Goal: Feedback & Contribution: Submit feedback/report problem

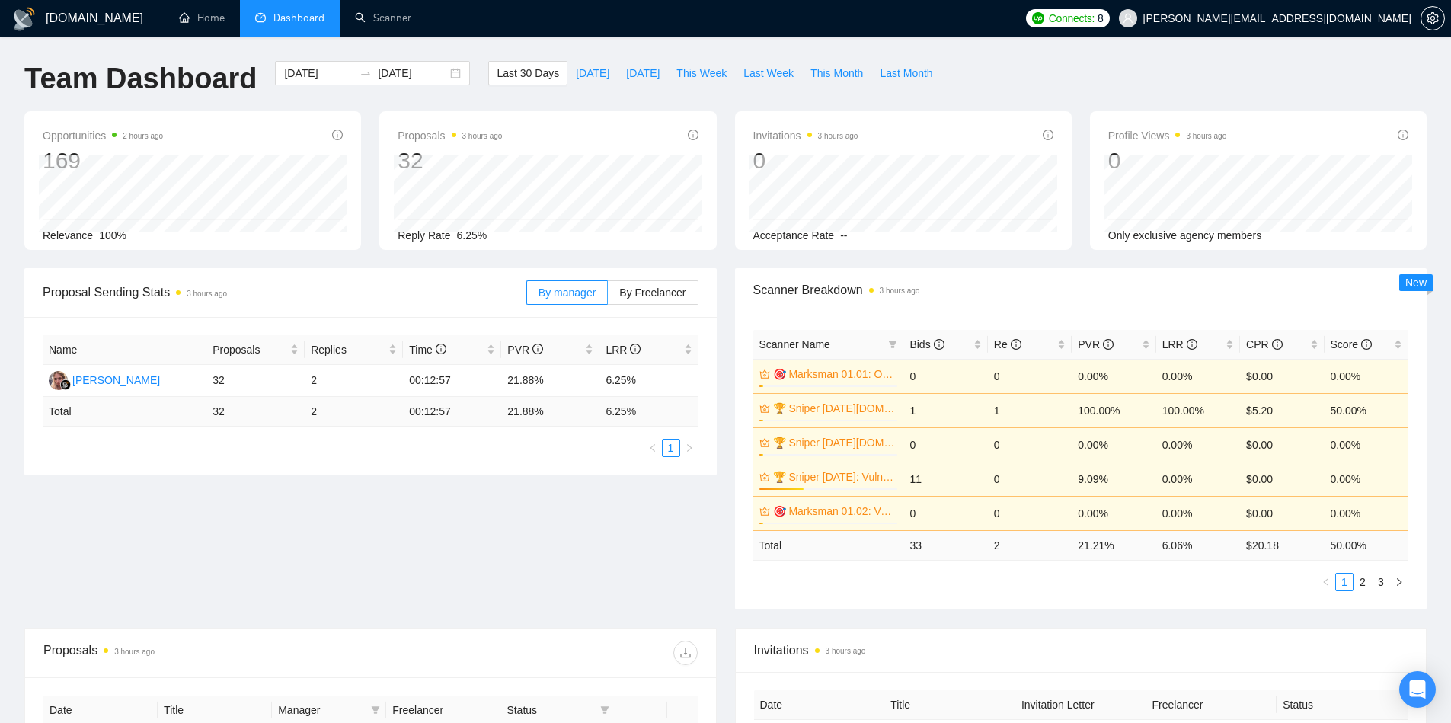
scroll to position [507, 0]
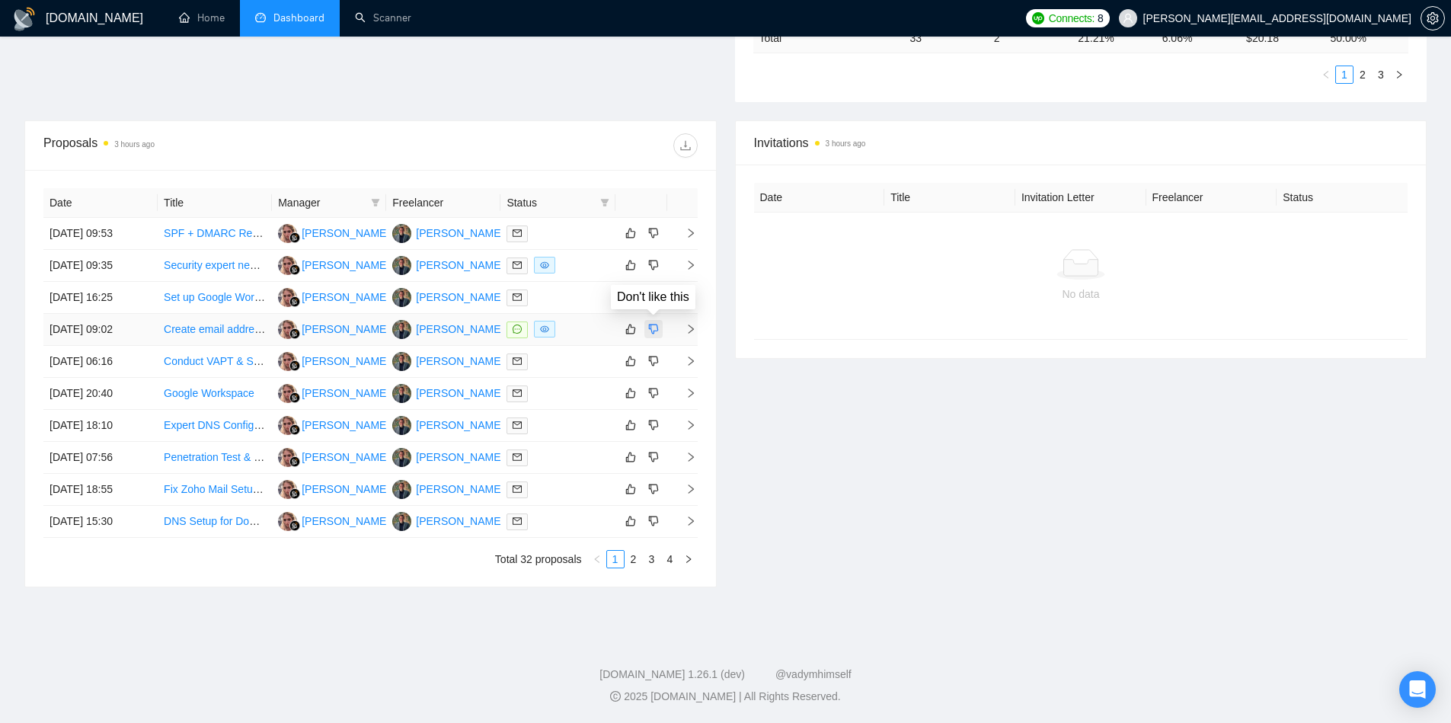
click at [652, 328] on icon "dislike" at bounding box center [653, 329] width 11 height 12
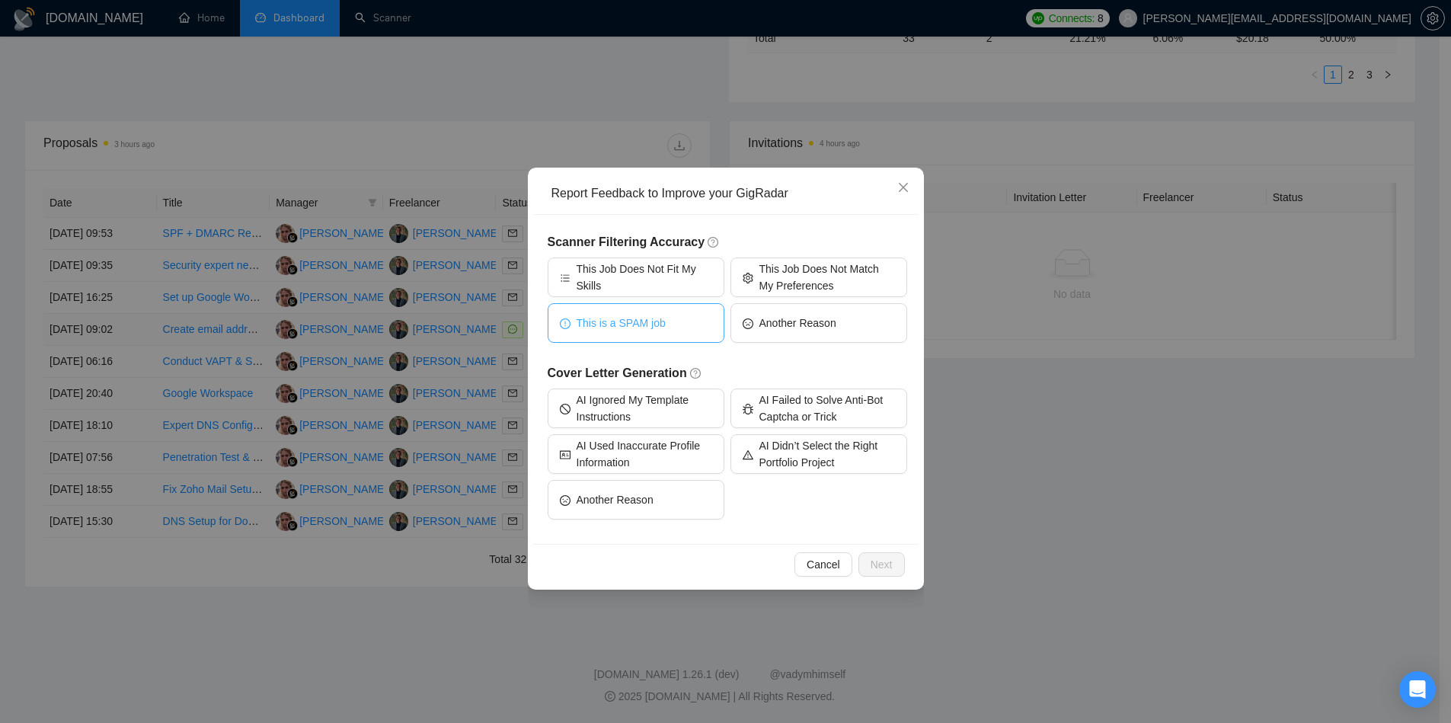
click at [679, 325] on button "This is a SPAM job" at bounding box center [636, 323] width 177 height 40
click at [881, 558] on span "Next" at bounding box center [882, 564] width 22 height 17
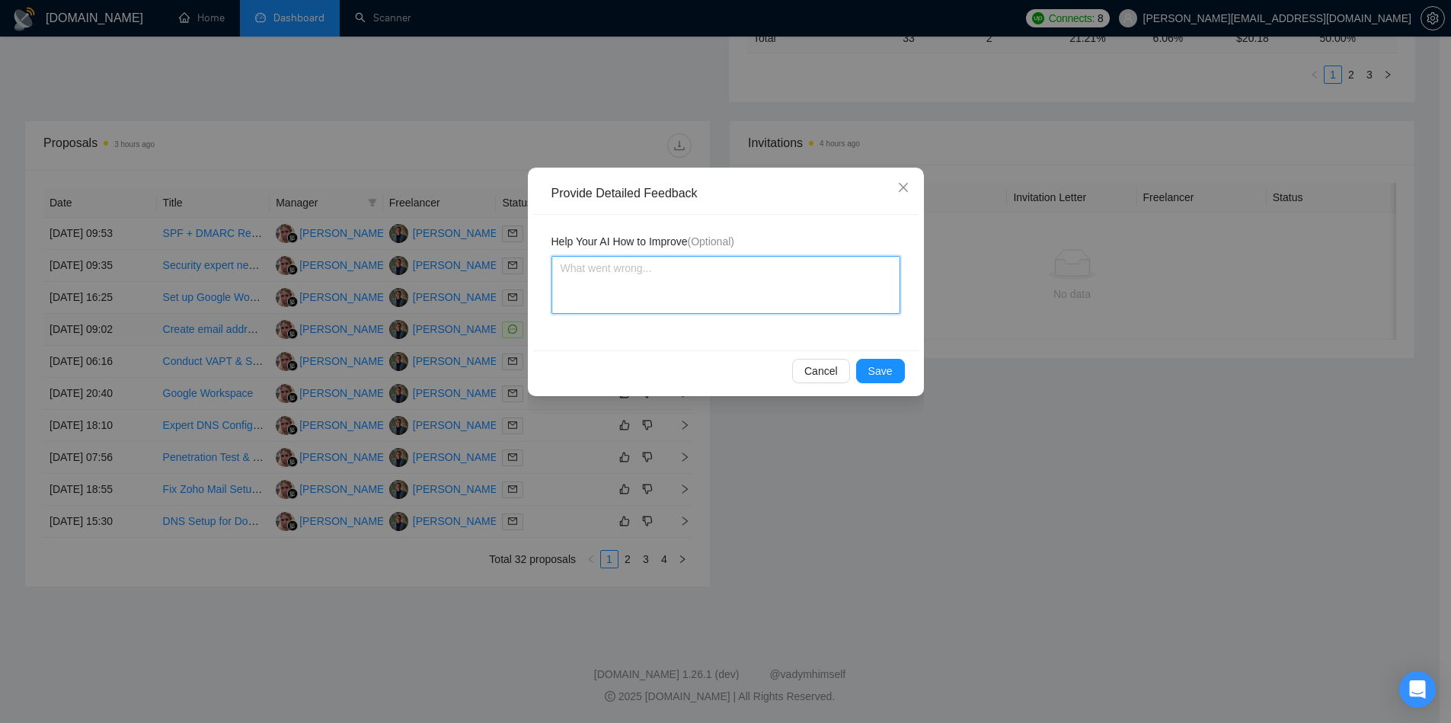
click at [648, 283] on textarea at bounding box center [726, 285] width 349 height 58
type textarea "T"
type textarea "Thi"
type textarea "This"
type textarea "This wa"
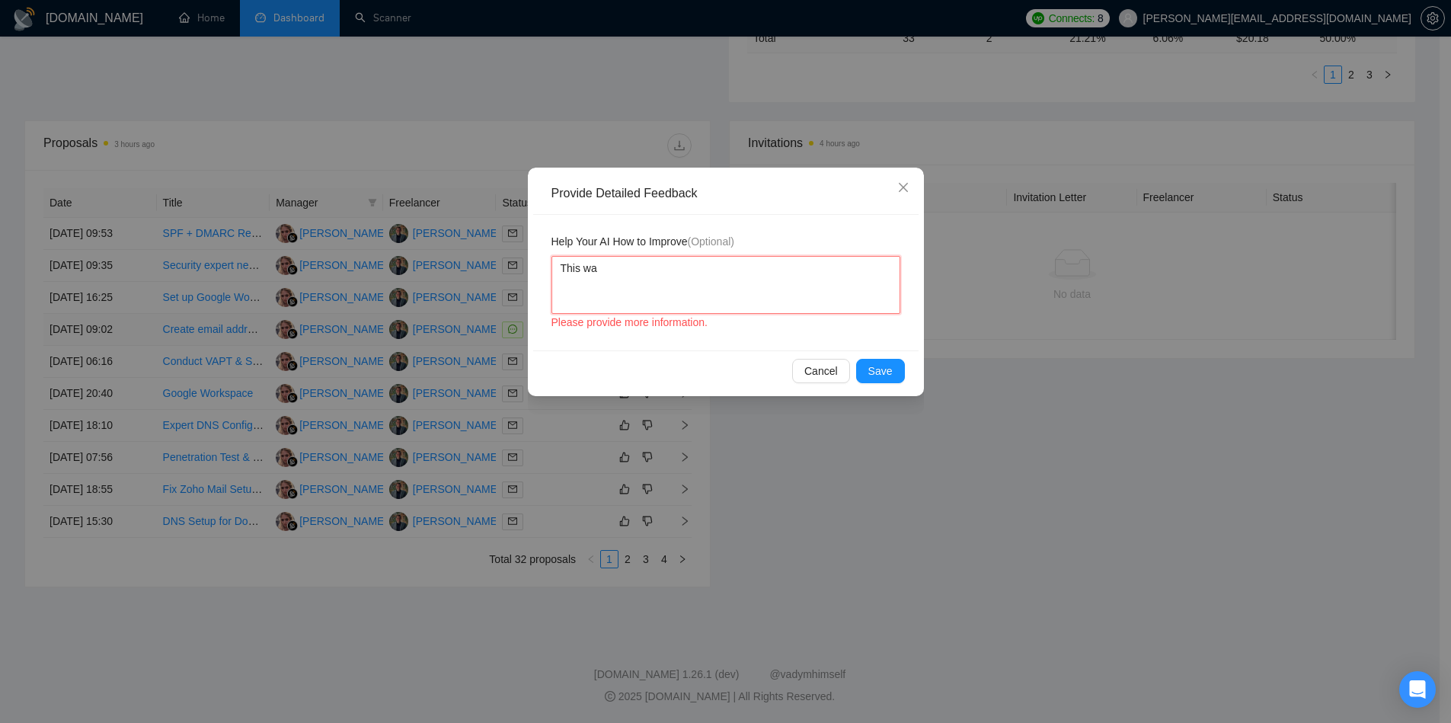
type textarea "This was"
type textarea "This was a"
type textarea "This was as"
type textarea "This was ask"
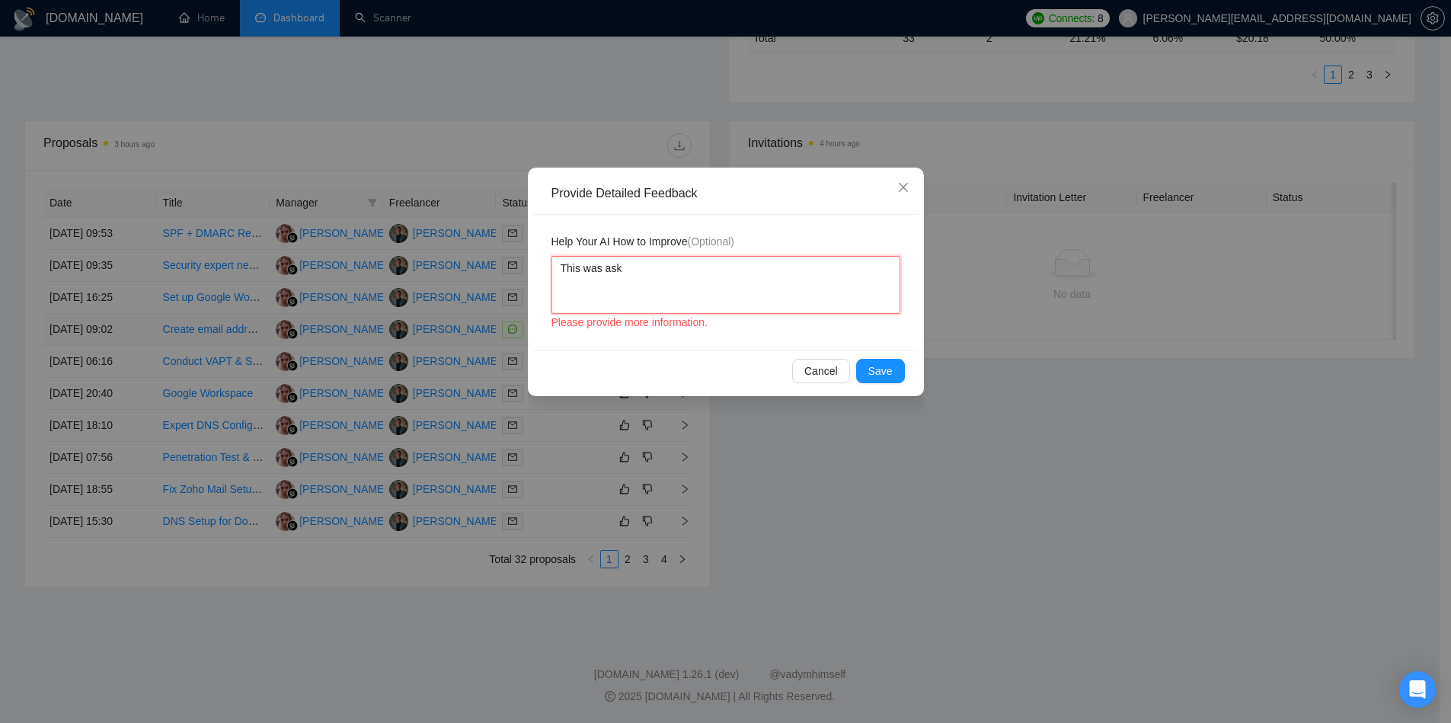
type textarea "This was aski"
type textarea "This was askin"
type textarea "This was asking"
type textarea "This was asking t"
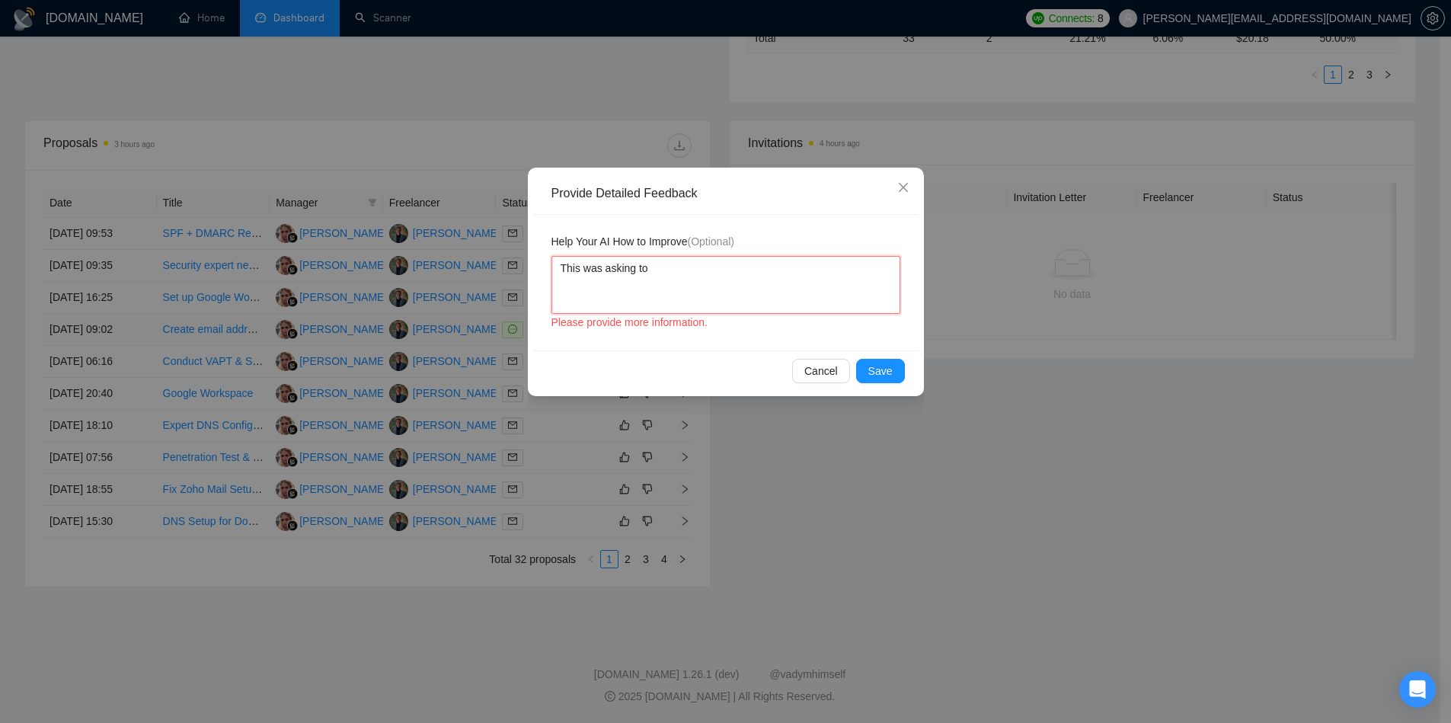
type textarea "This was asking to"
type textarea "This was asking to c"
type textarea "This was asking to cre"
type textarea "This was asking to crea"
type textarea "This was asking to create"
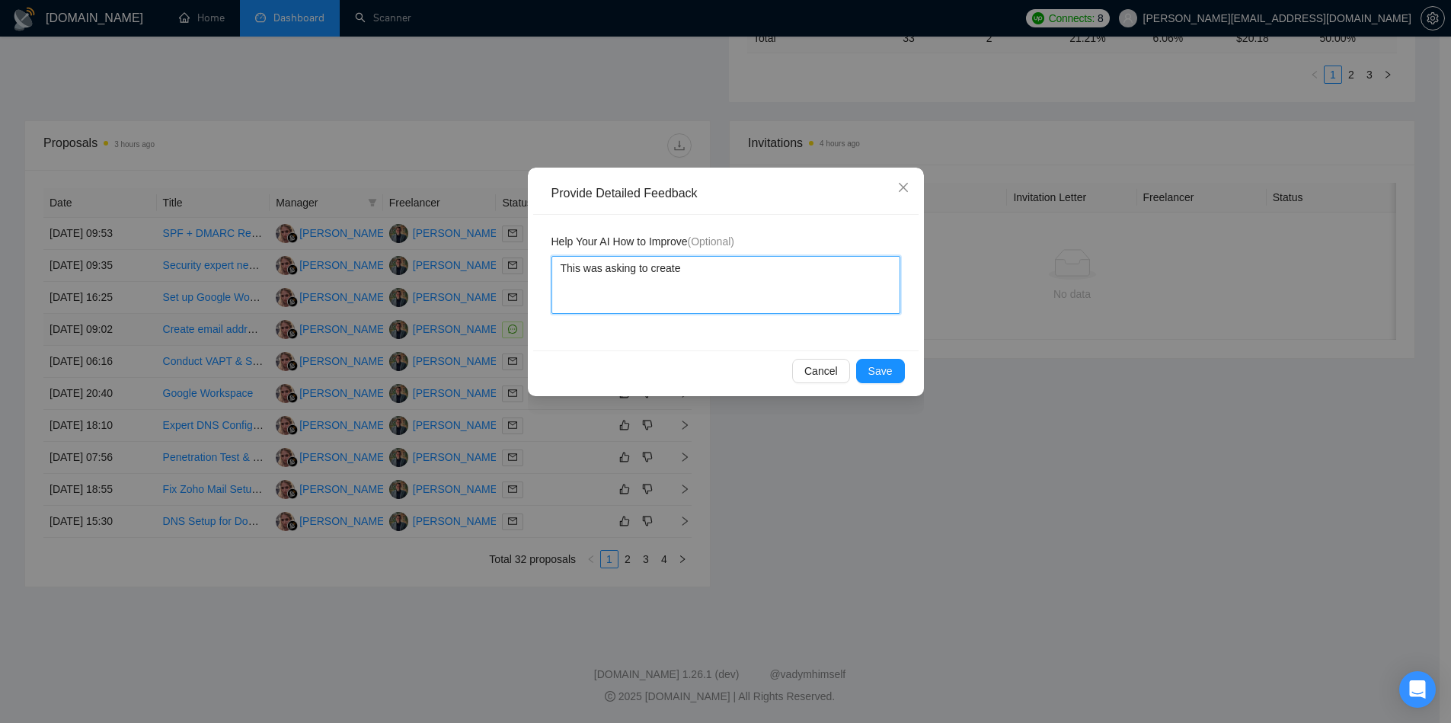
type textarea "This was asking to create"
type textarea "This was asking to create e"
type textarea "This was asking to create eM"
type textarea "This was asking to create eMai"
type textarea "This was asking to create eMail"
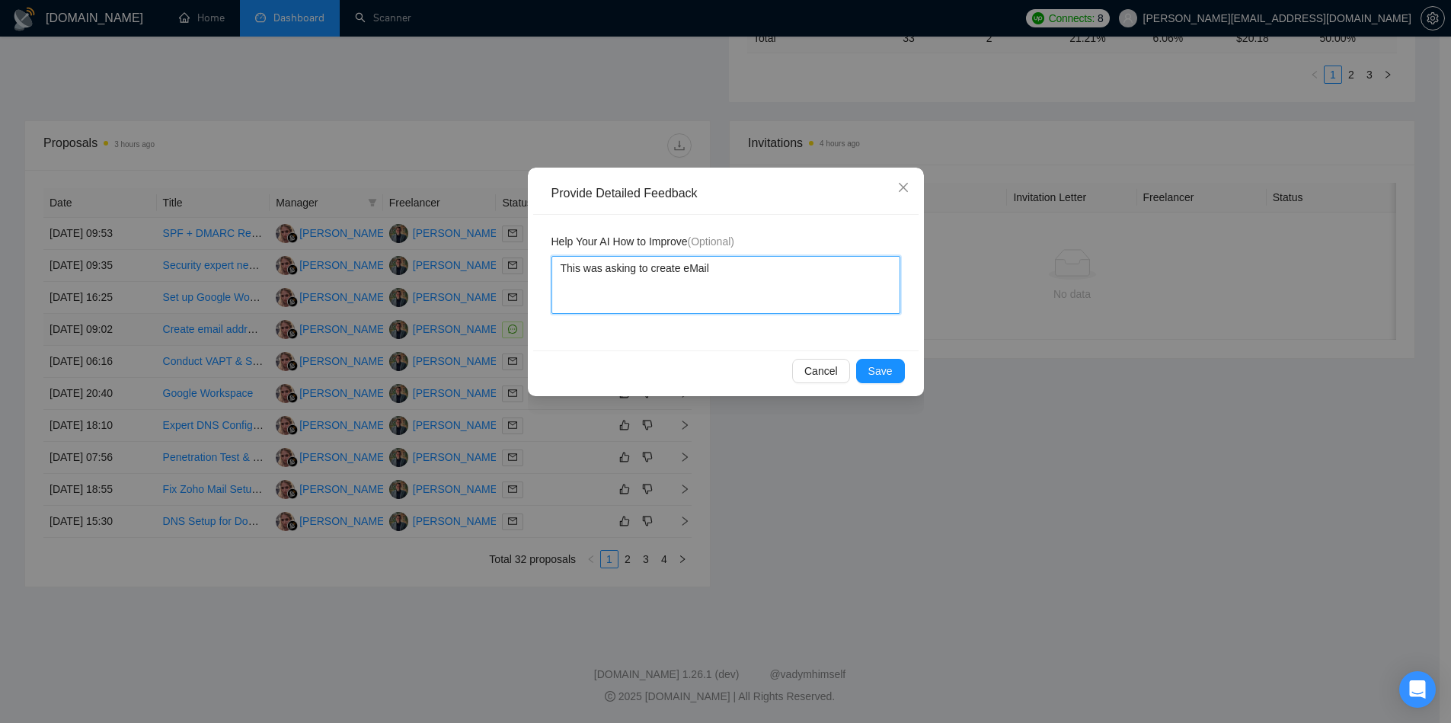
type textarea "This was asking to create eMail a"
type textarea "This was asking to create eMail ad"
type textarea "This was asking to create eMail add"
type textarea "This was asking to create eMail addr"
type textarea "This was asking to create eMail addre"
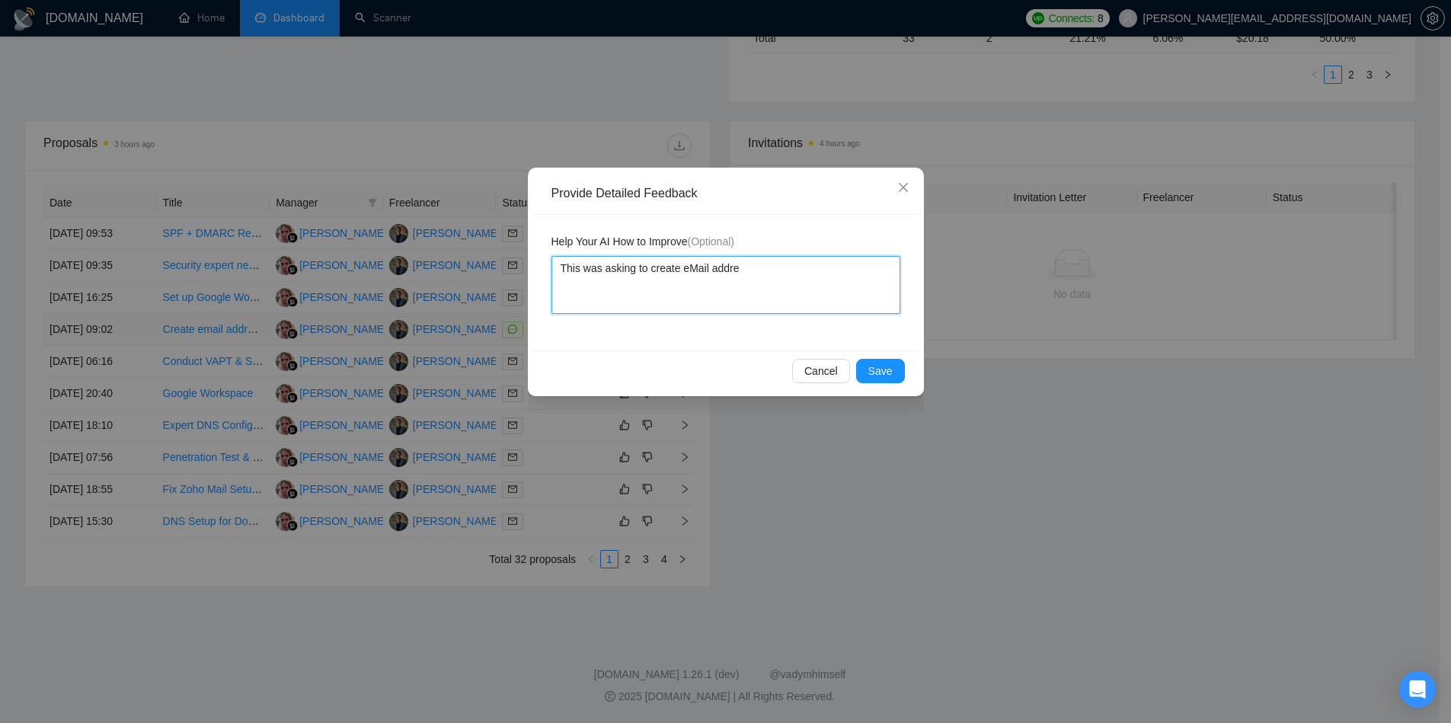
type textarea "This was asking to create eMail addres"
type textarea "This was asking to create eMail address"
type textarea "This was asking to create eMail addresse"
type textarea "This was asking to create eMail addresses"
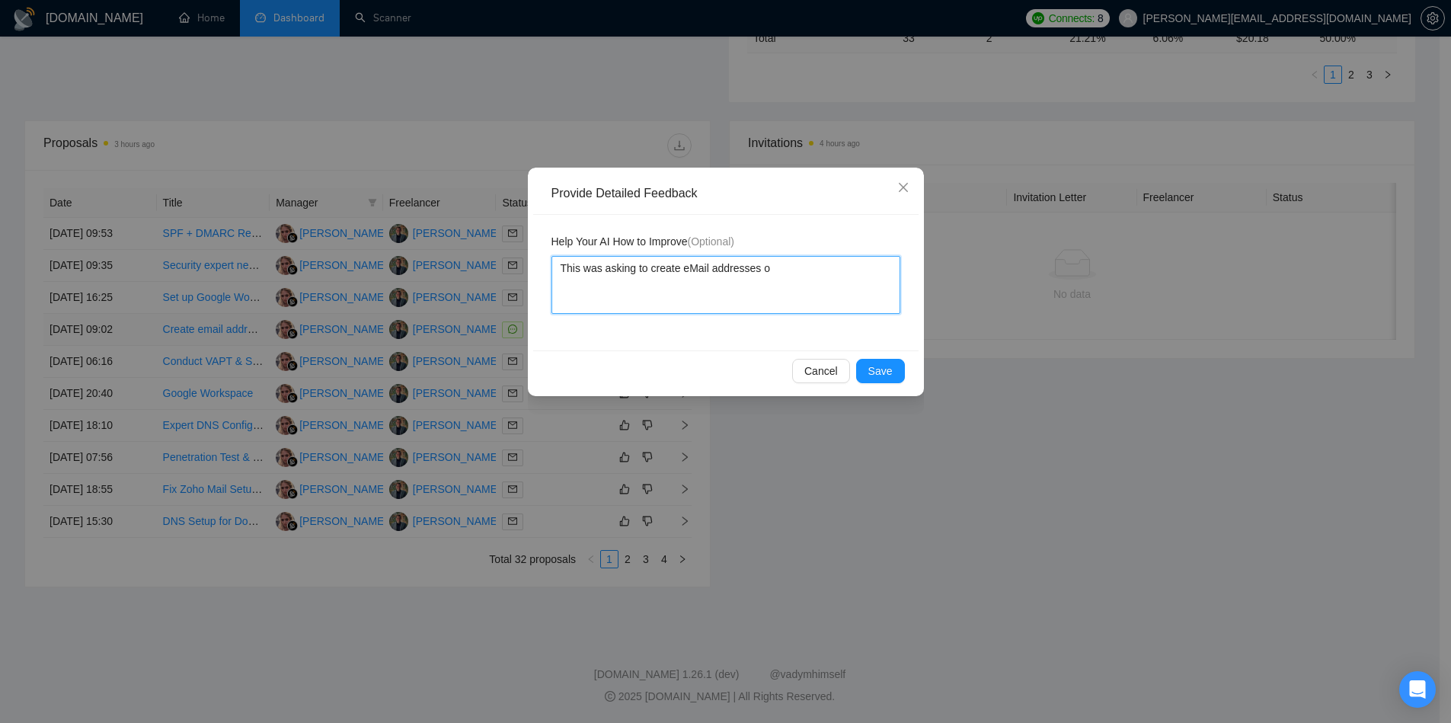
type textarea "This was asking to create eMail addresses on"
type textarea "This was asking to create eMail addresses on s"
type textarea "This was asking to create eMail addresses on sy"
type textarea "This was asking to create eMail addresses on sys"
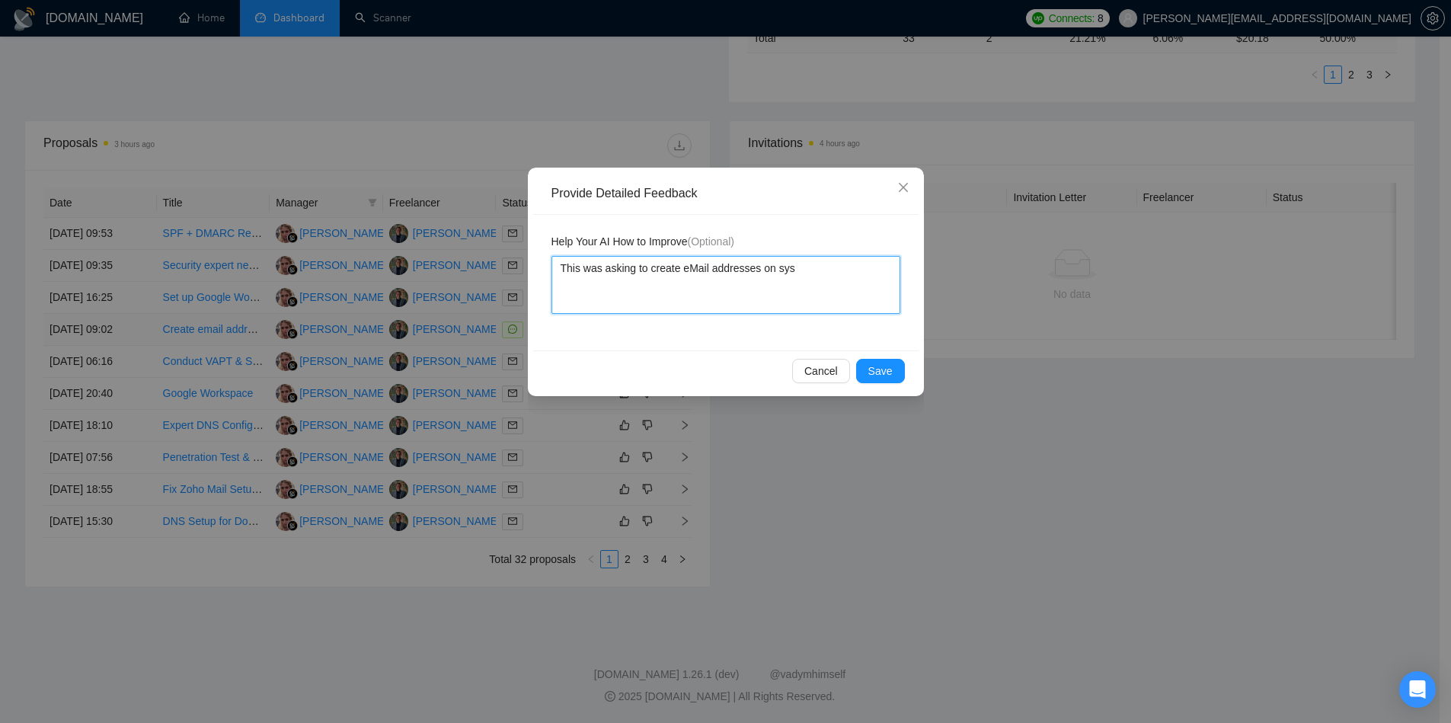
type textarea "This was asking to create eMail addresses on syst"
type textarea "This was asking to create eMail addresses on syste"
type textarea "This was asking to create eMail addresses on system"
type textarea "This was asking to create eMail addresses on systems"
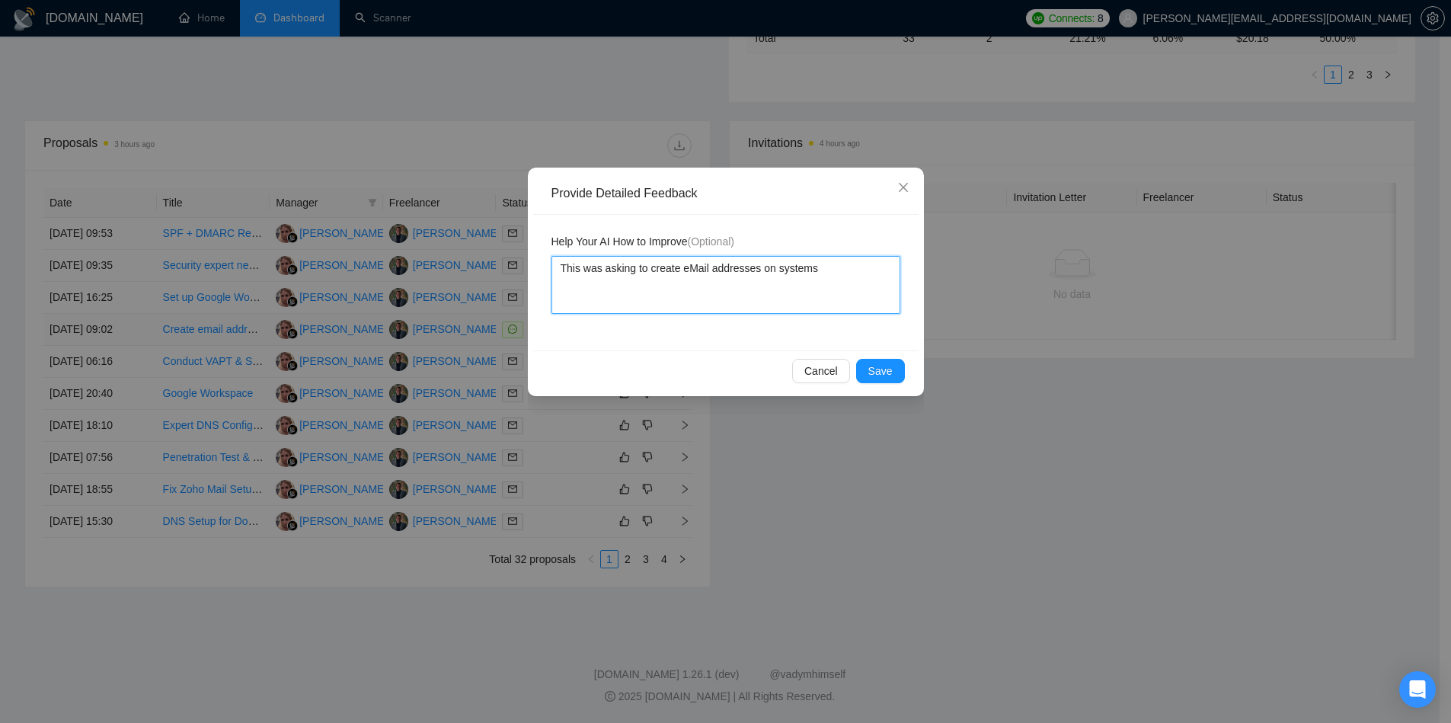
type textarea "This was asking to create eMail addresses on systems n"
type textarea "This was asking to create eMail addresses on systems no"
type textarea "This was asking to create eMail addresses on systems not"
type textarea "This was asking to create eMail addresses on systems not o"
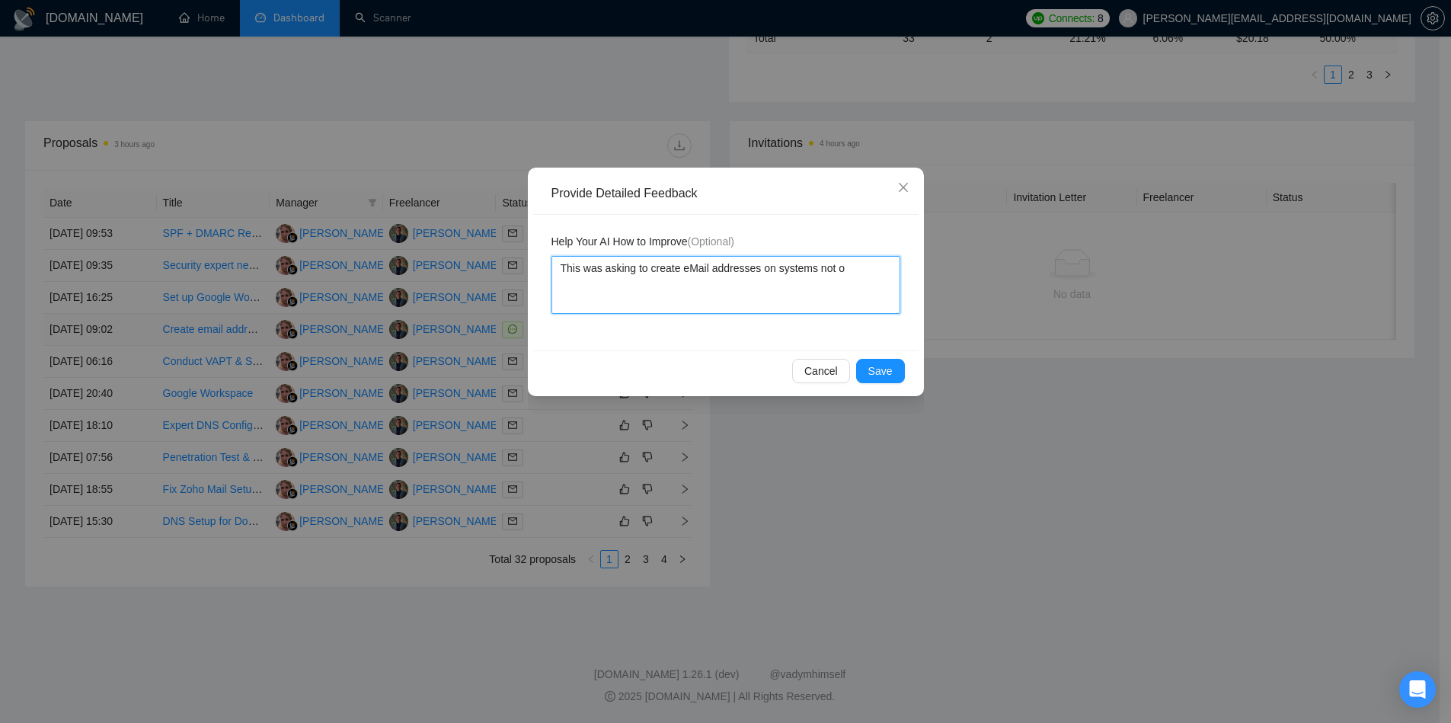
type textarea "This was asking to create eMail addresses on systems not ow"
type textarea "This was asking to create eMail addresses on systems not own"
type textarea "This was asking to create eMail addresses on systems not owne"
type textarea "This was asking to create eMail addresses on systems not owned"
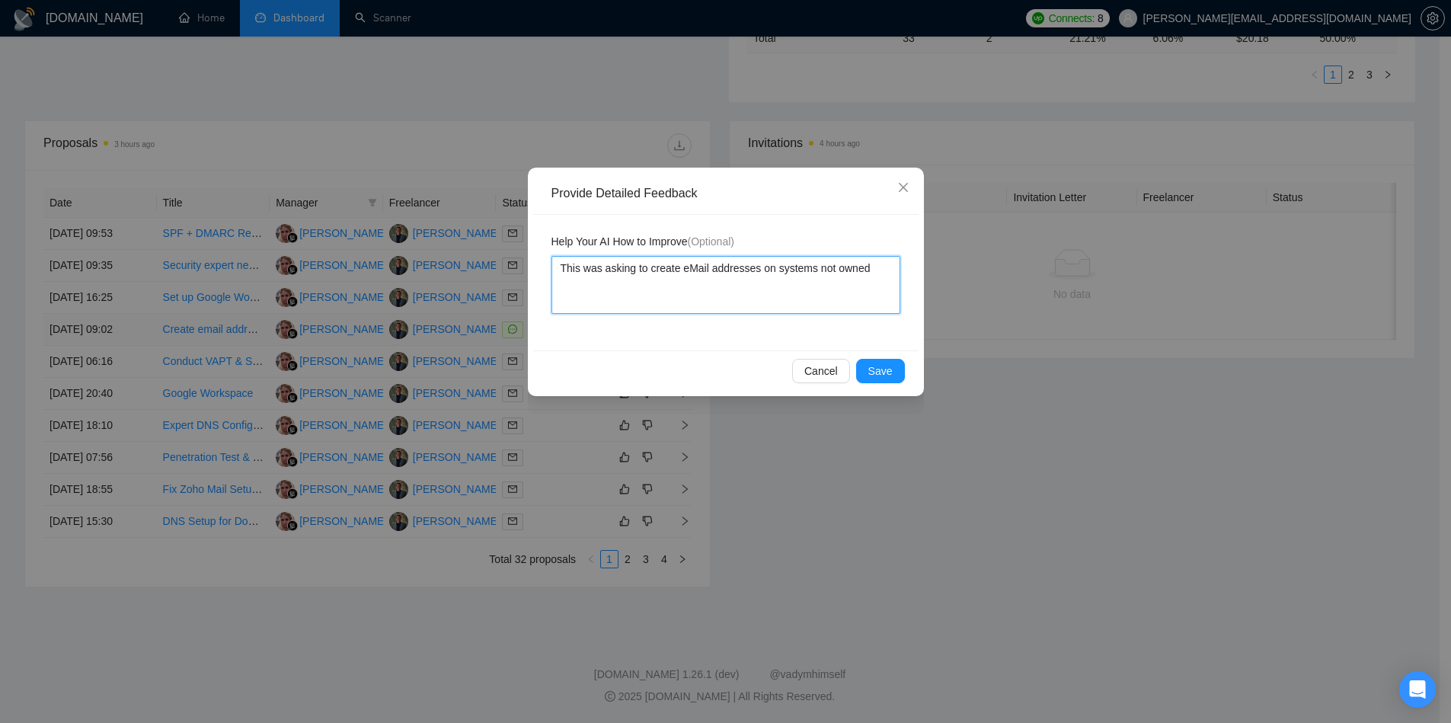
type textarea "This was asking to create eMail addresses on systems not owned b"
type textarea "This was asking to create eMail addresses on systems not owned by"
type textarea "This was asking to create eMail addresses on systems not owned by t"
type textarea "This was asking to create eMail addresses on systems not owned by th"
type textarea "This was asking to create eMail addresses on systems not owned by the"
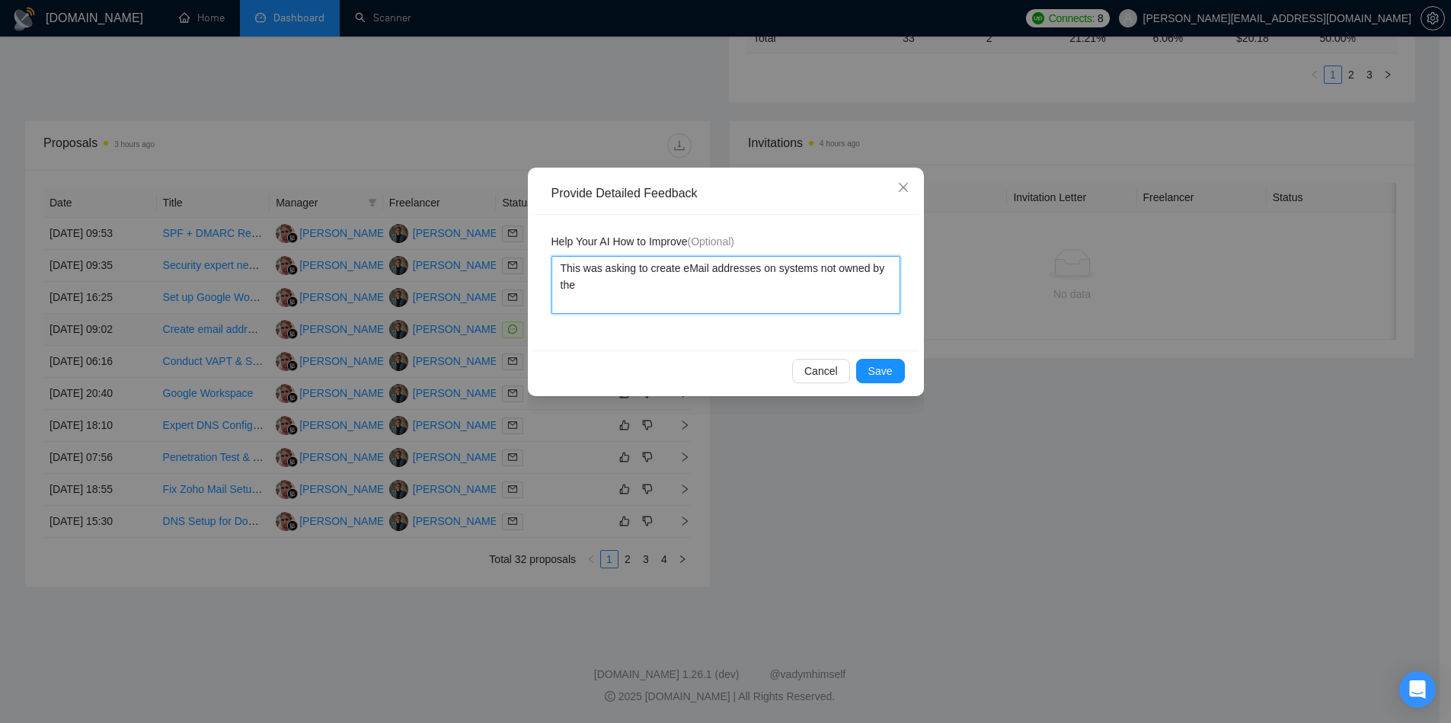
type textarea "This was asking to create eMail addresses on systems not owned by the"
type textarea "This was asking to create eMail addresses on systems not owned by the r"
type textarea "This was asking to create eMail addresses on systems not owned by the req"
type textarea "This was asking to create eMail addresses on systems not owned by the requ"
type textarea "This was asking to create eMail addresses on systems not owned by the reques"
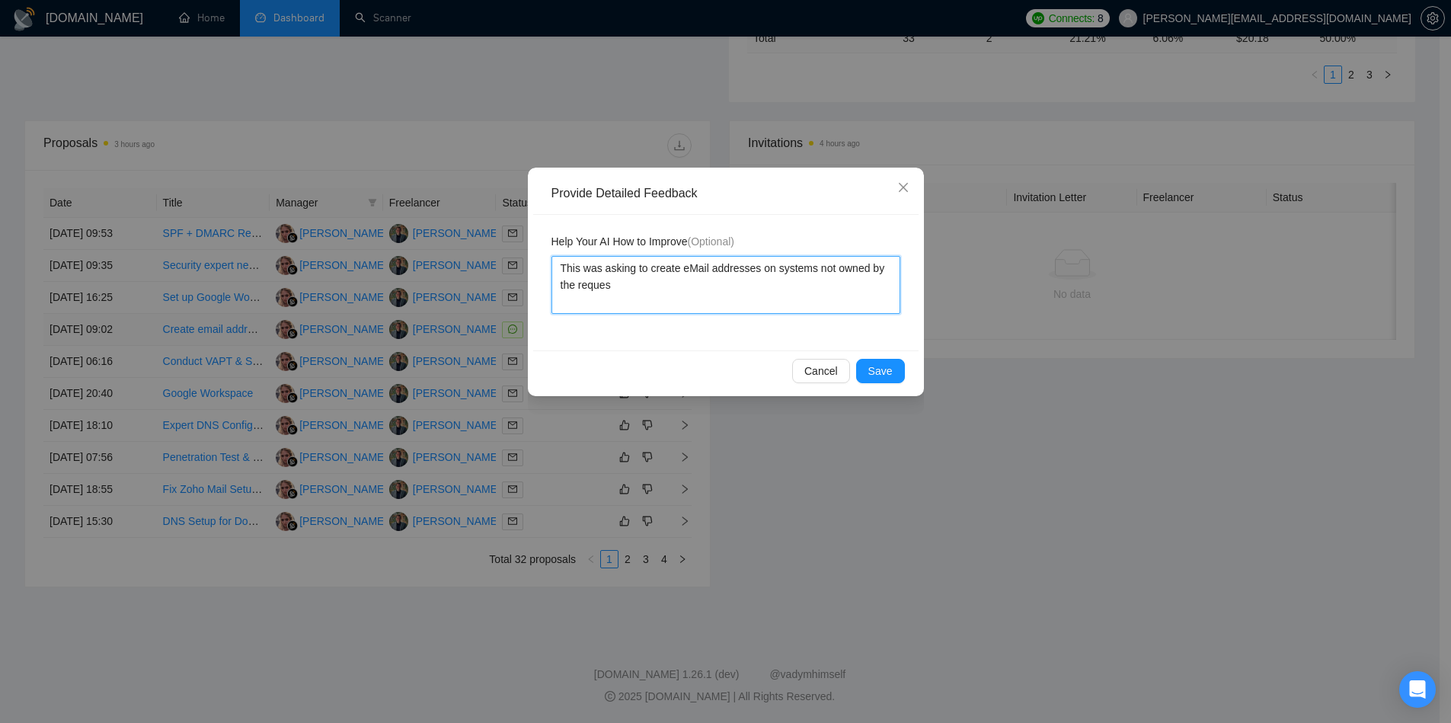
type textarea "This was asking to create eMail addresses on systems not owned by the request"
type textarea "This was asking to create eMail addresses on systems not owned by the requestor"
type textarea "This was asking to create eMail addresses on systems not owned by the requestor."
click at [894, 375] on button "Save" at bounding box center [880, 371] width 49 height 24
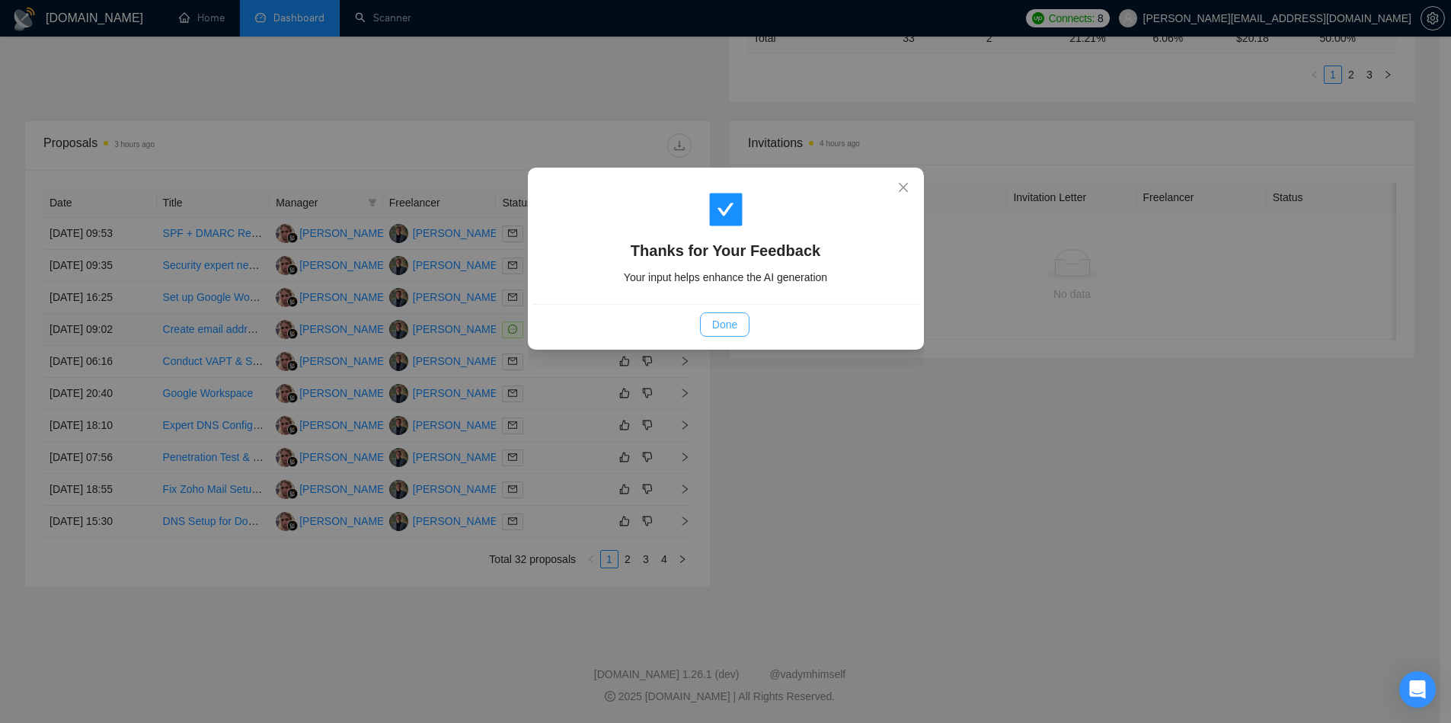
click at [718, 328] on span "Done" at bounding box center [724, 324] width 25 height 17
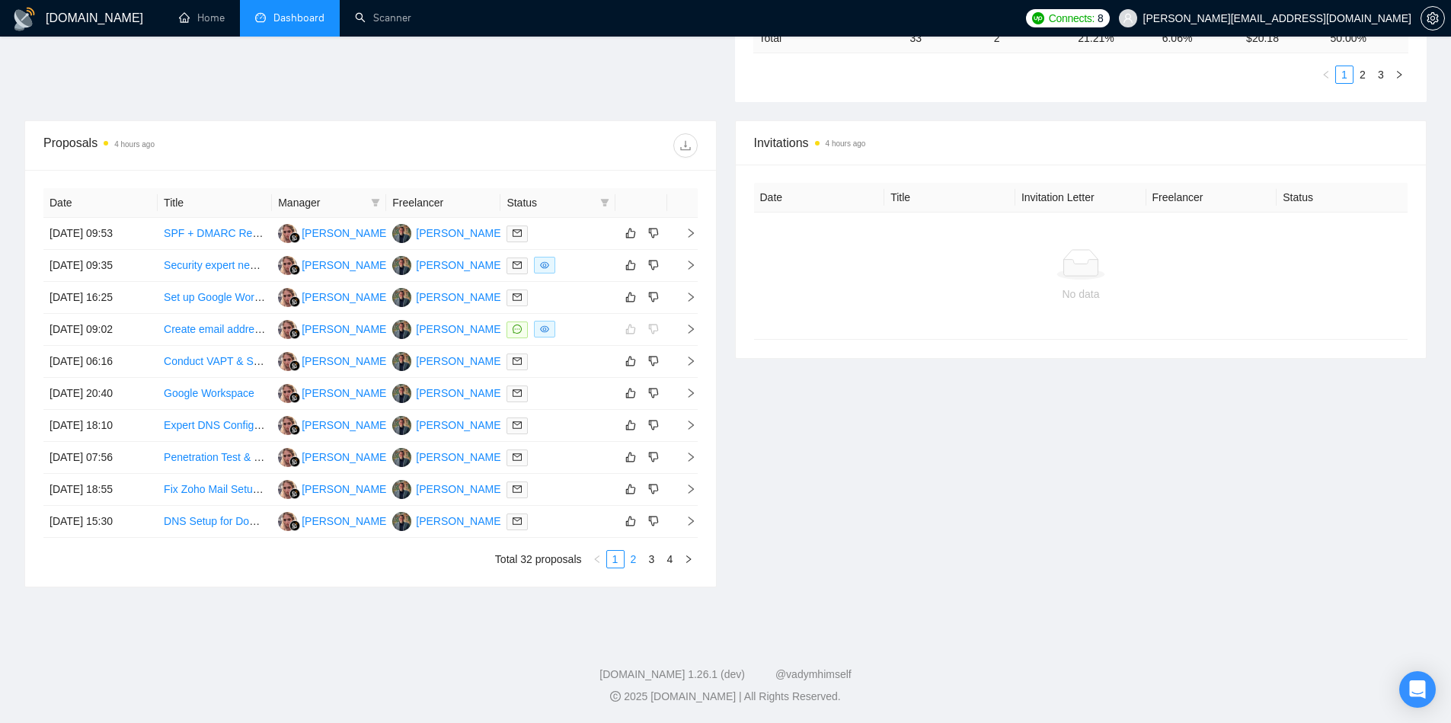
click at [632, 559] on link "2" at bounding box center [633, 559] width 17 height 17
click at [692, 331] on icon "right" at bounding box center [691, 329] width 11 height 11
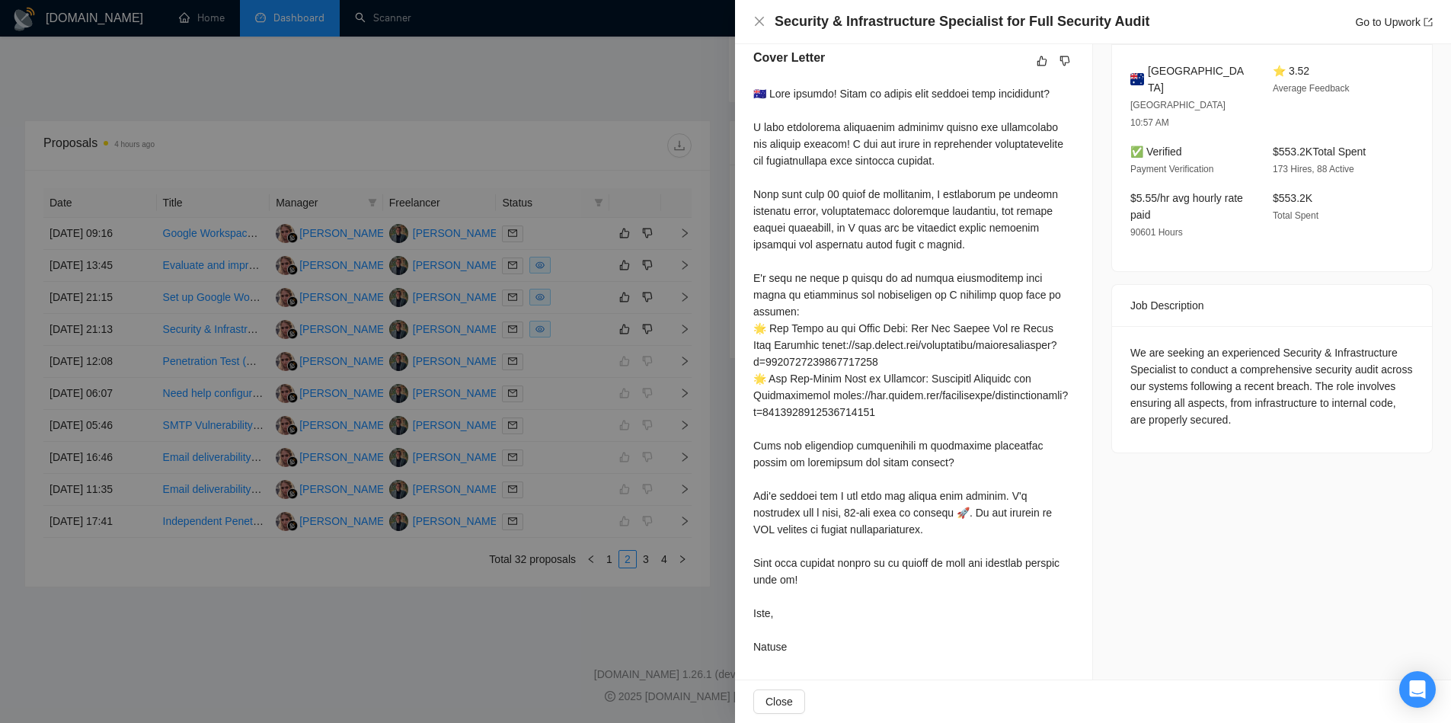
scroll to position [394, 0]
click at [581, 415] on div at bounding box center [725, 361] width 1451 height 723
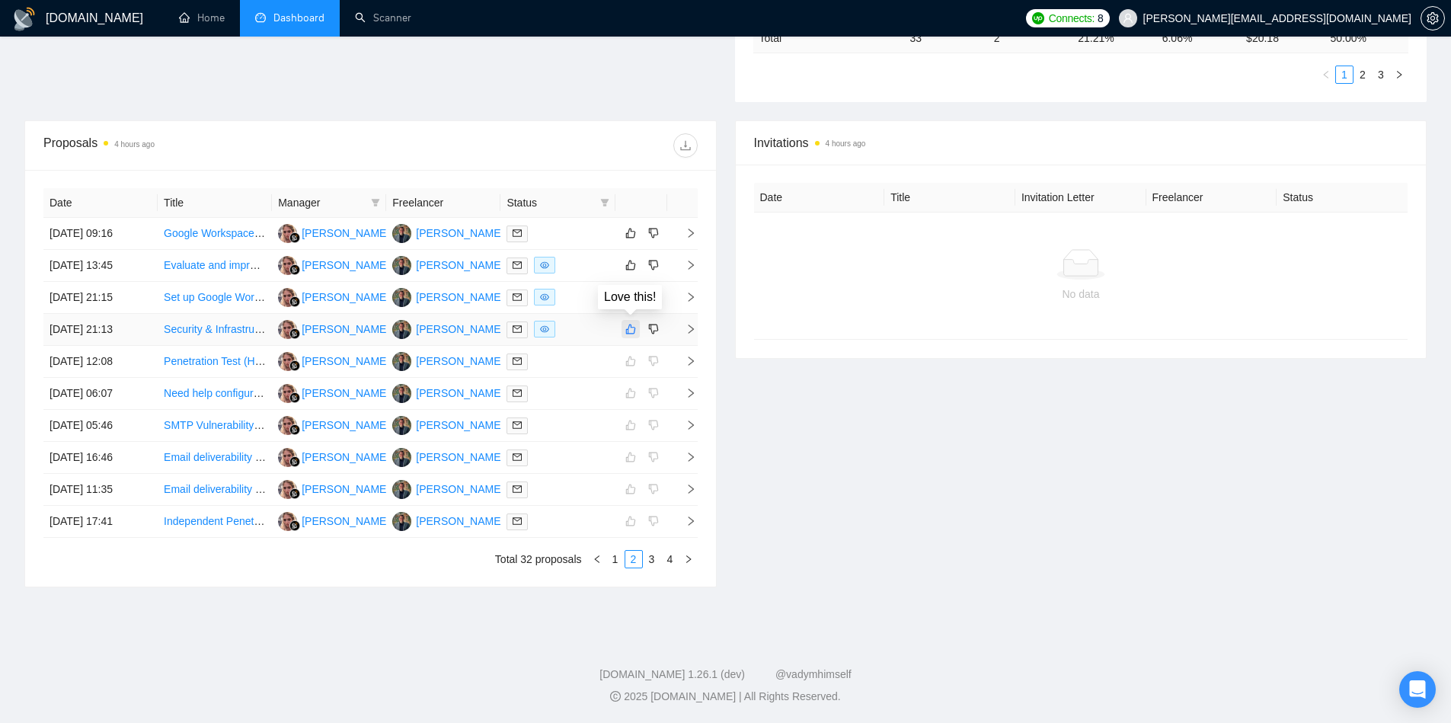
click at [631, 328] on icon "like" at bounding box center [630, 329] width 11 height 12
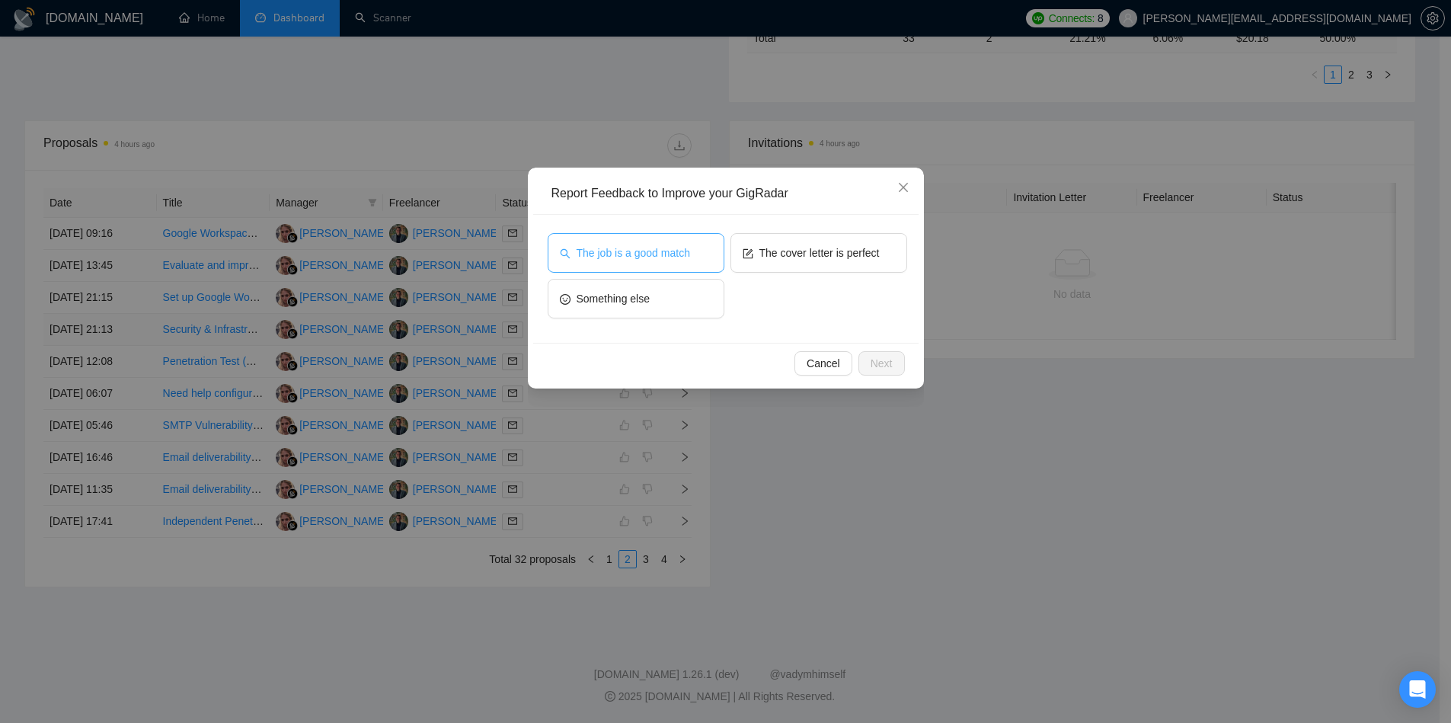
click at [692, 252] on button "The job is a good match" at bounding box center [636, 253] width 177 height 40
click at [888, 360] on span "Next" at bounding box center [882, 363] width 22 height 17
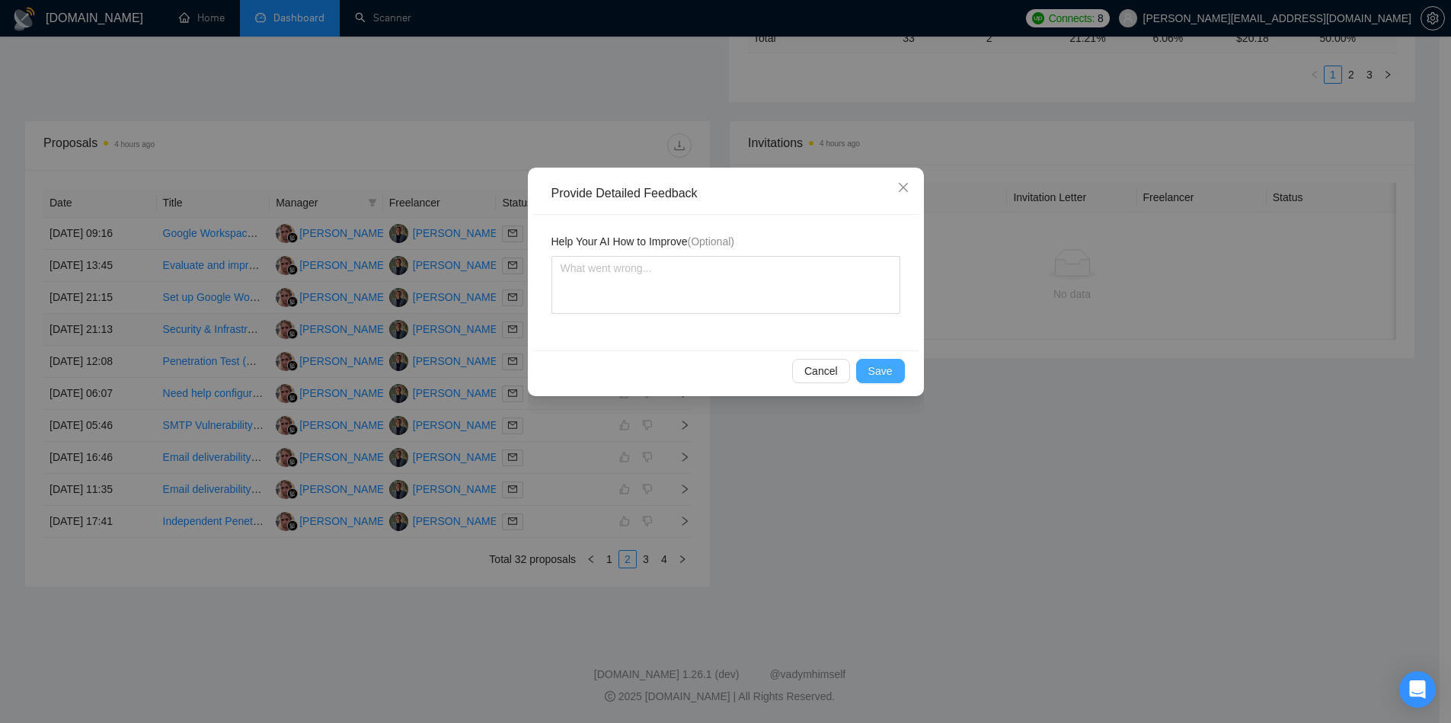
click at [888, 360] on button "Save" at bounding box center [880, 371] width 49 height 24
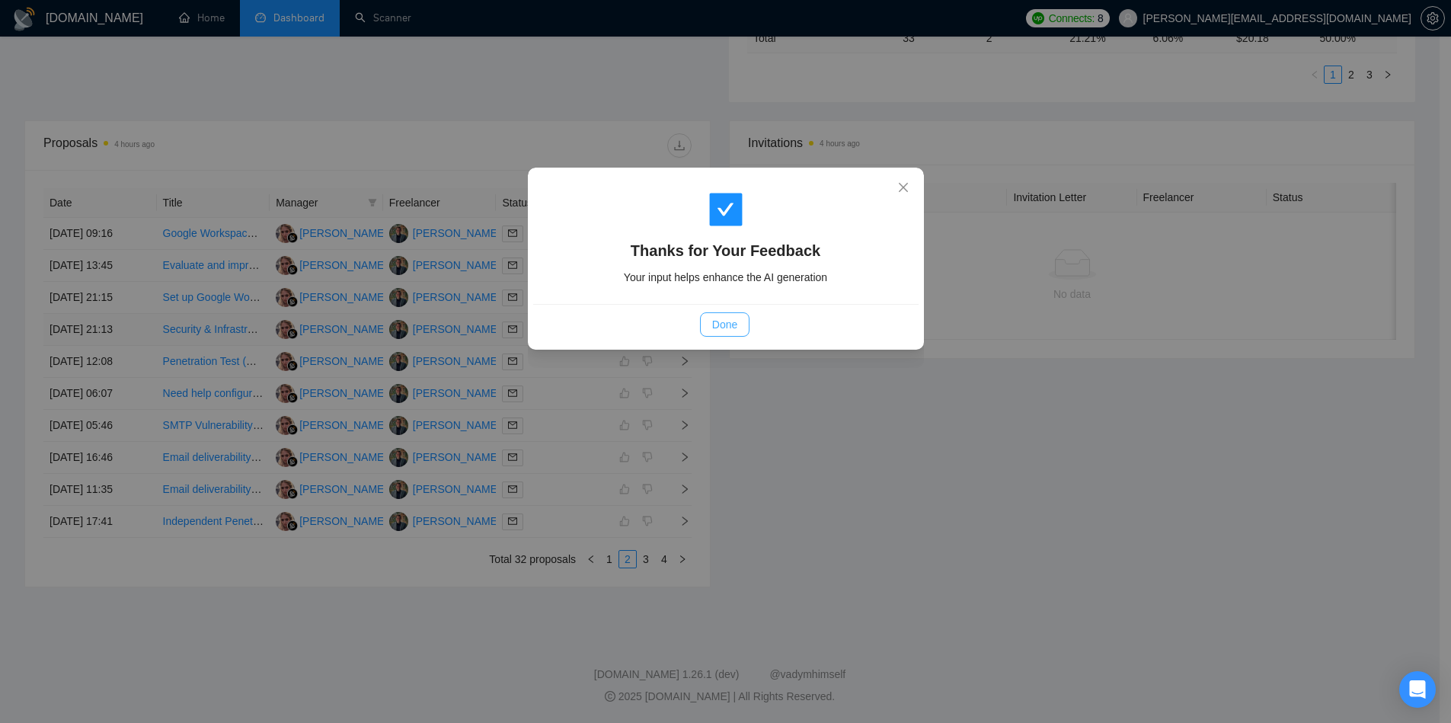
click at [722, 327] on span "Done" at bounding box center [724, 324] width 25 height 17
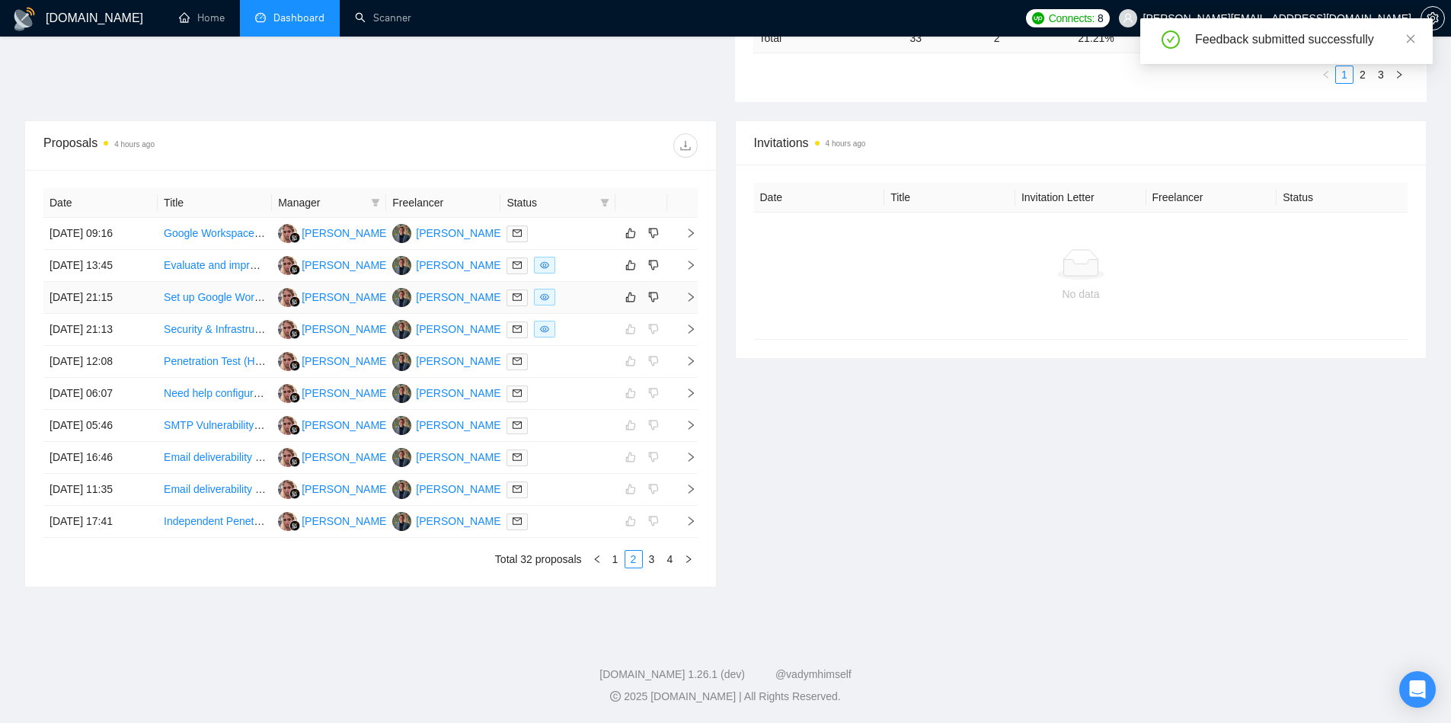
click at [694, 300] on icon "right" at bounding box center [691, 297] width 11 height 11
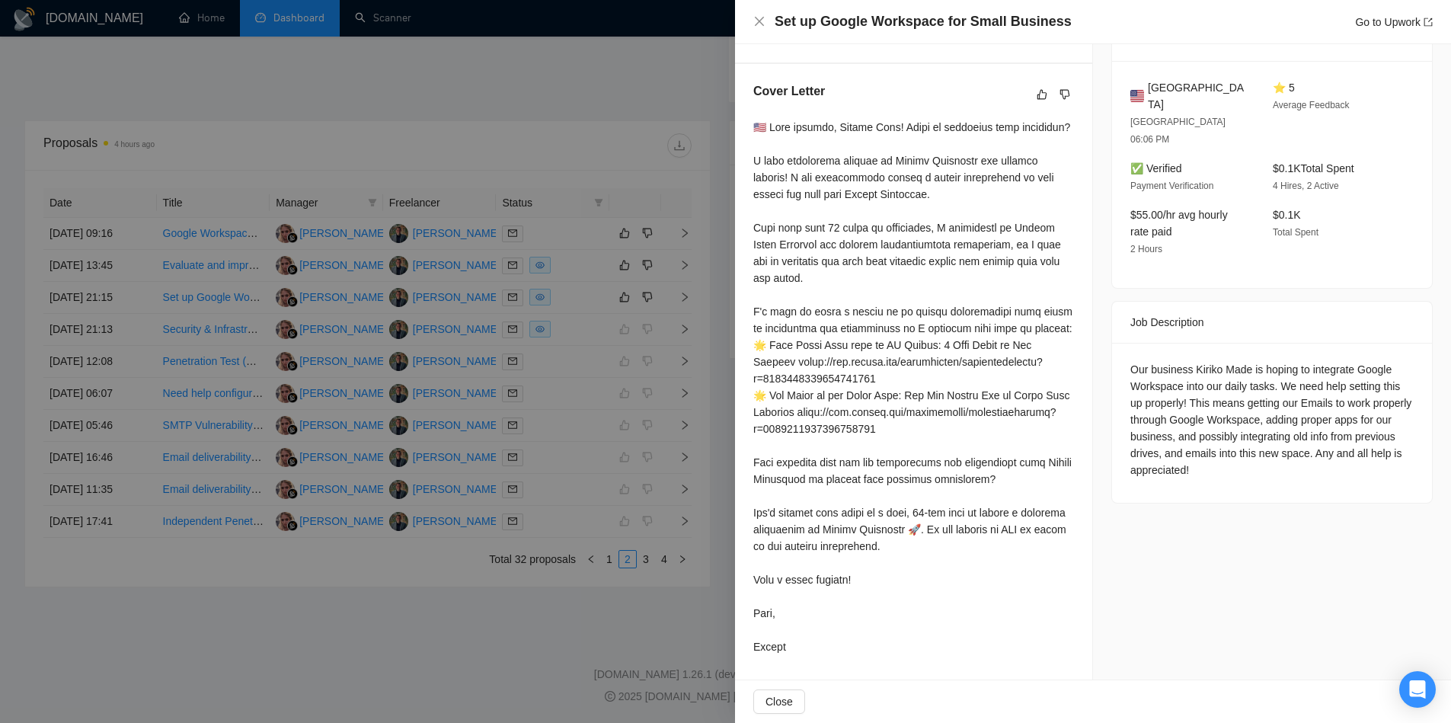
click at [638, 366] on div at bounding box center [725, 361] width 1451 height 723
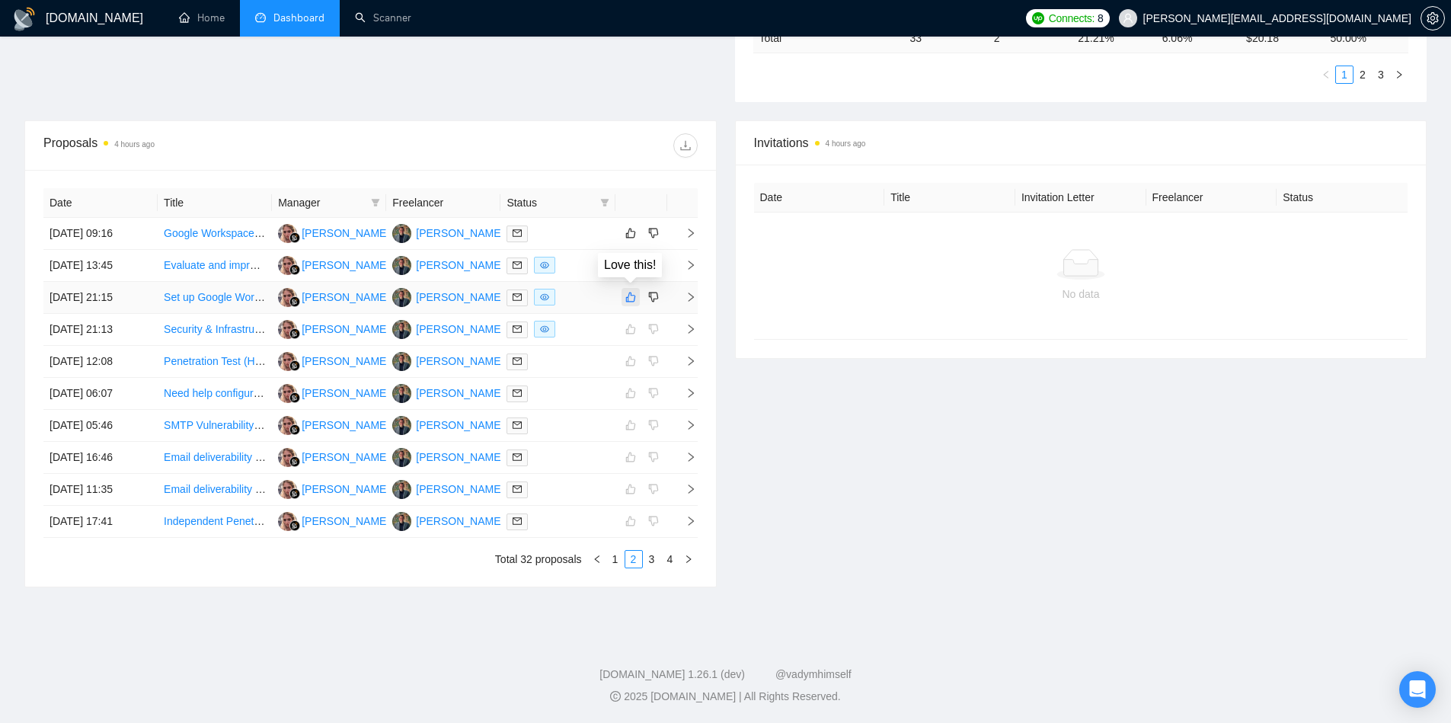
click at [632, 296] on icon "like" at bounding box center [630, 297] width 11 height 12
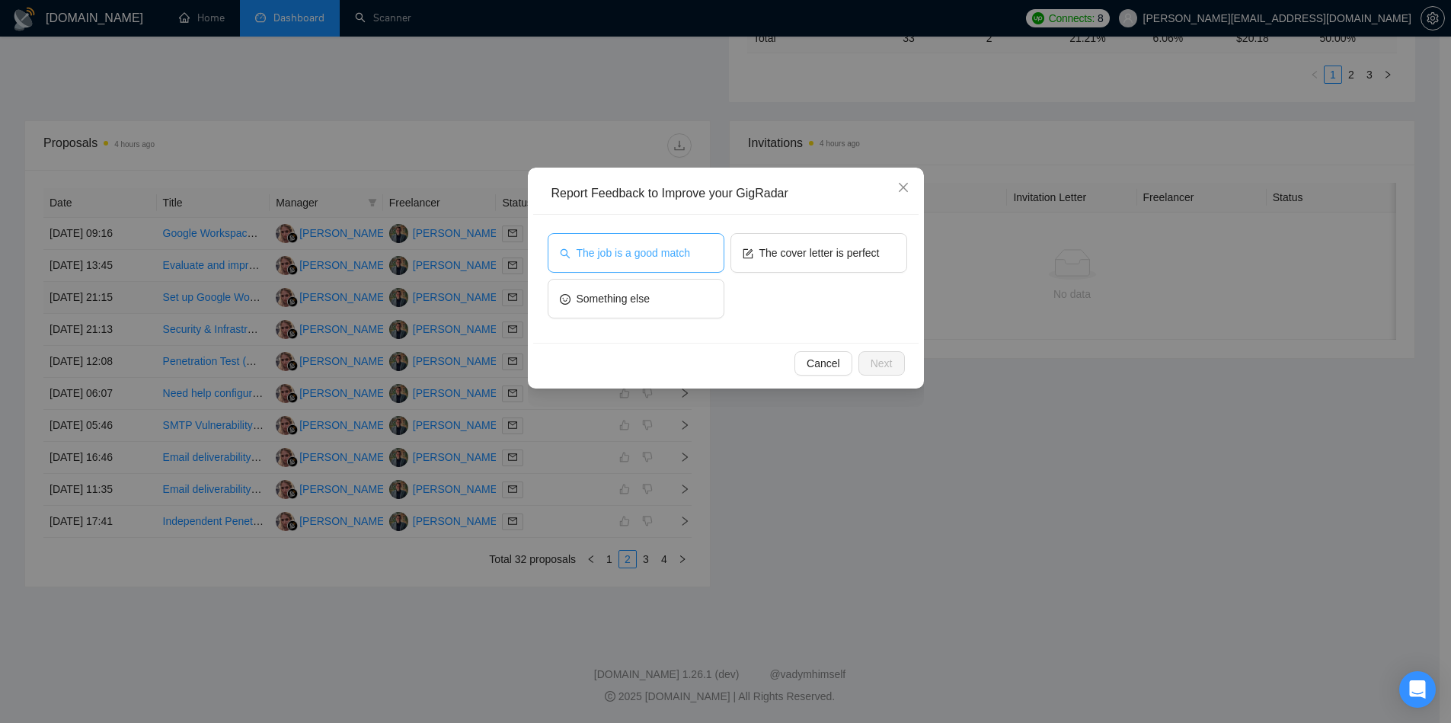
click at [678, 264] on button "The job is a good match" at bounding box center [636, 253] width 177 height 40
click at [784, 261] on button "The cover letter is perfect" at bounding box center [819, 253] width 177 height 40
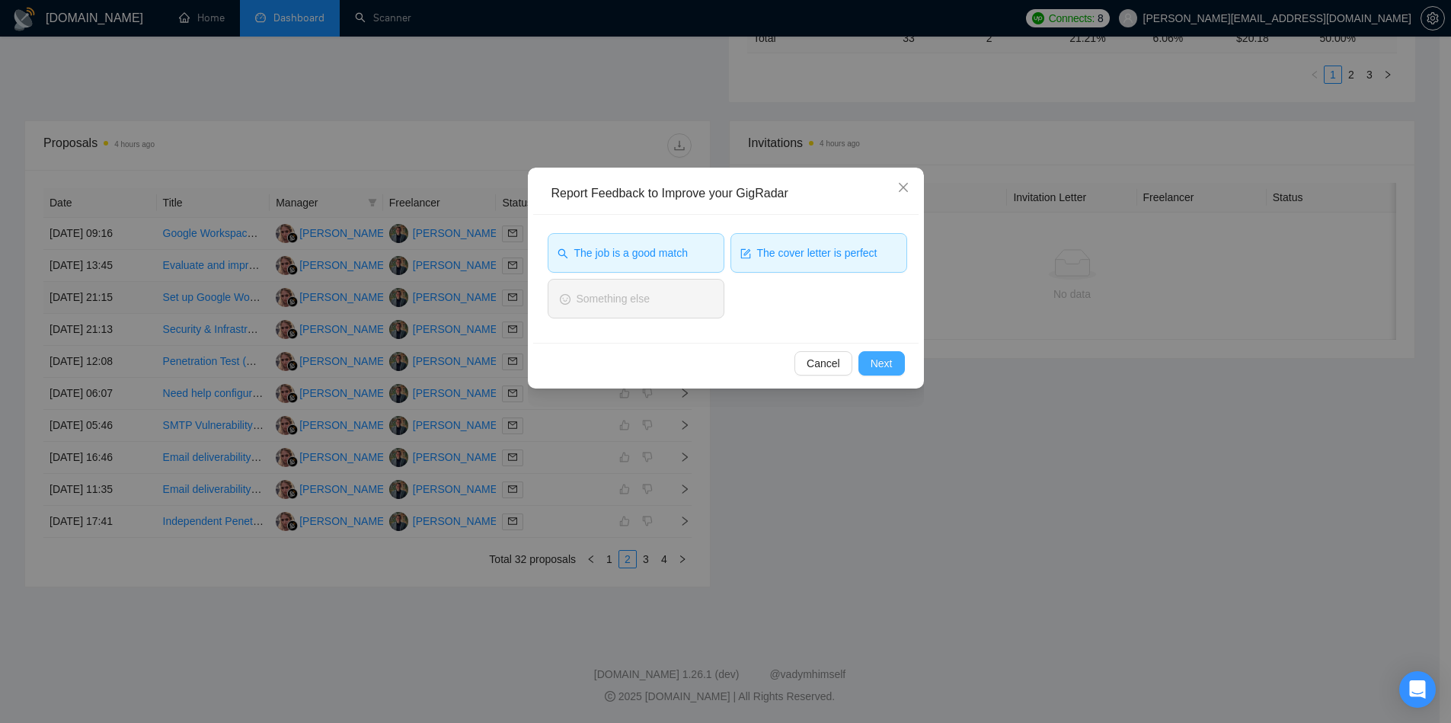
click at [882, 364] on span "Next" at bounding box center [882, 363] width 22 height 17
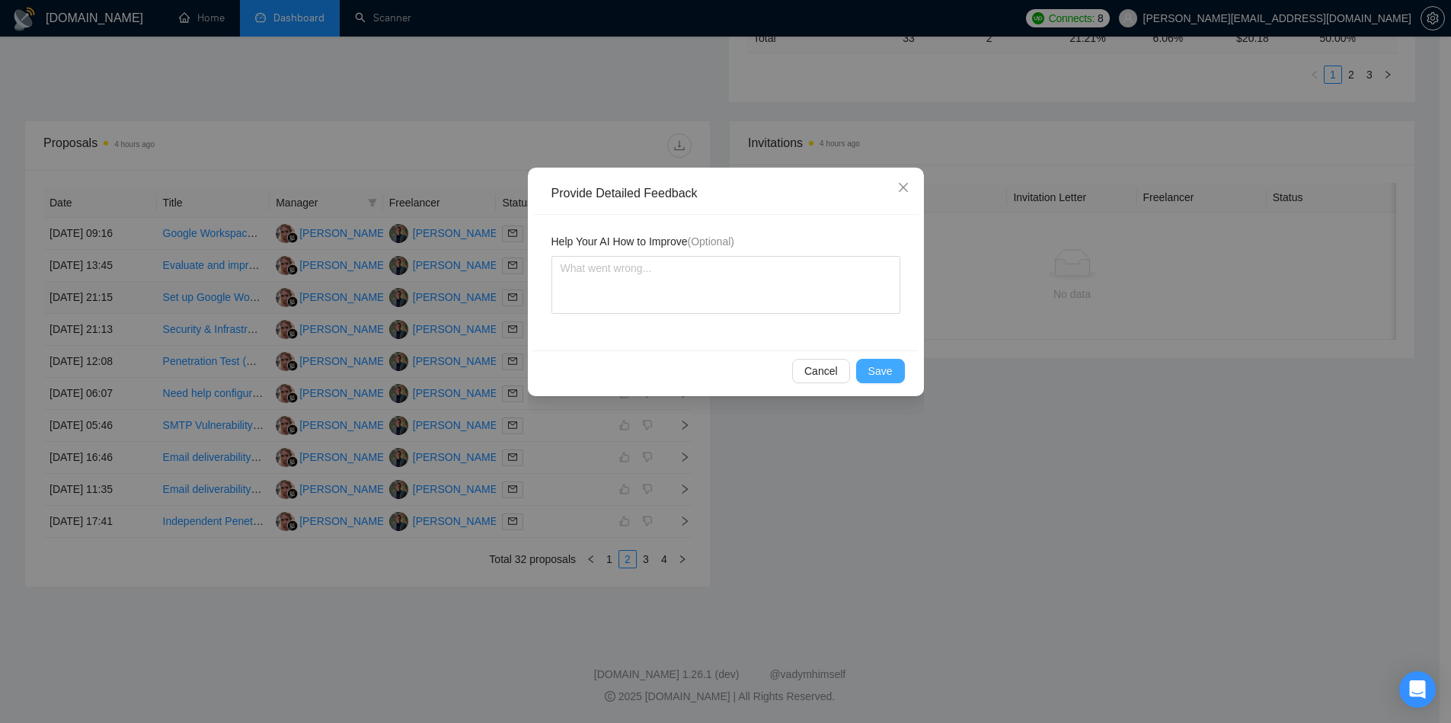
click at [882, 364] on span "Save" at bounding box center [880, 371] width 24 height 17
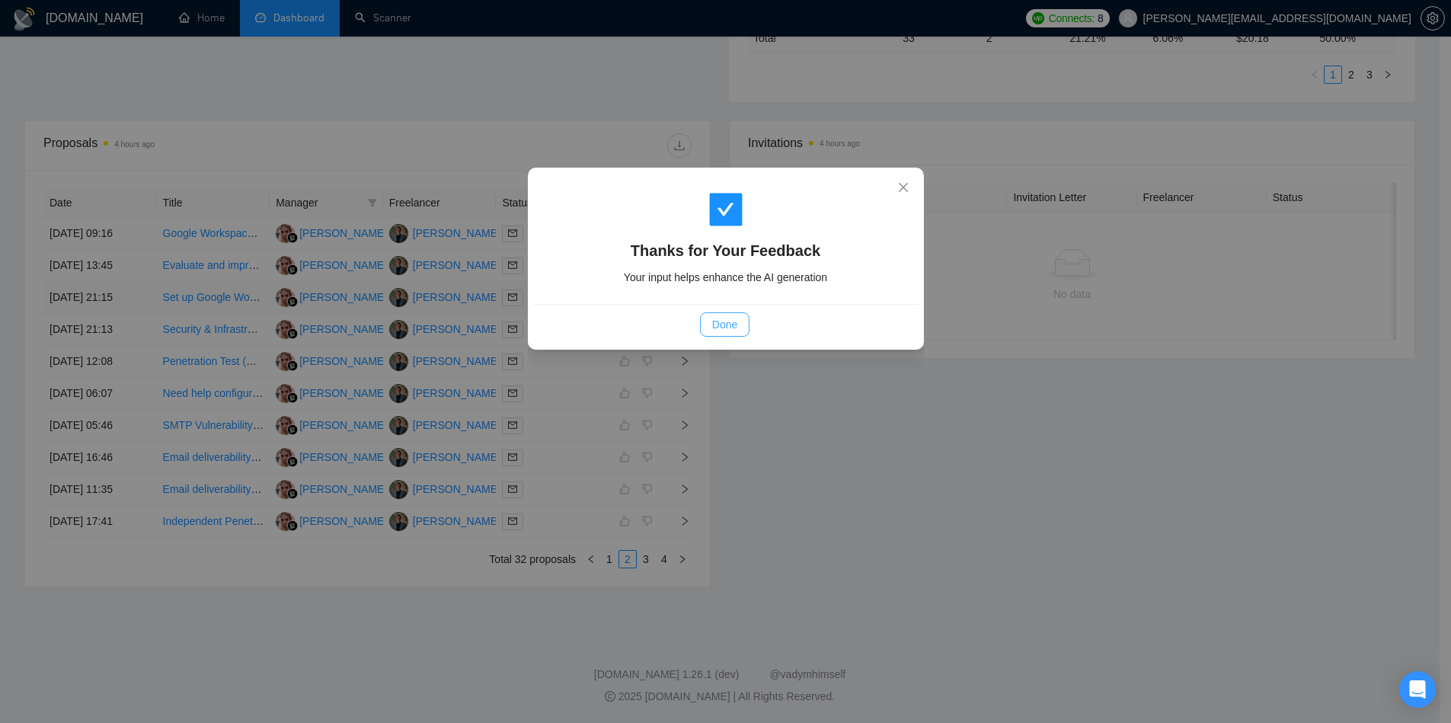
click at [724, 328] on span "Done" at bounding box center [724, 324] width 25 height 17
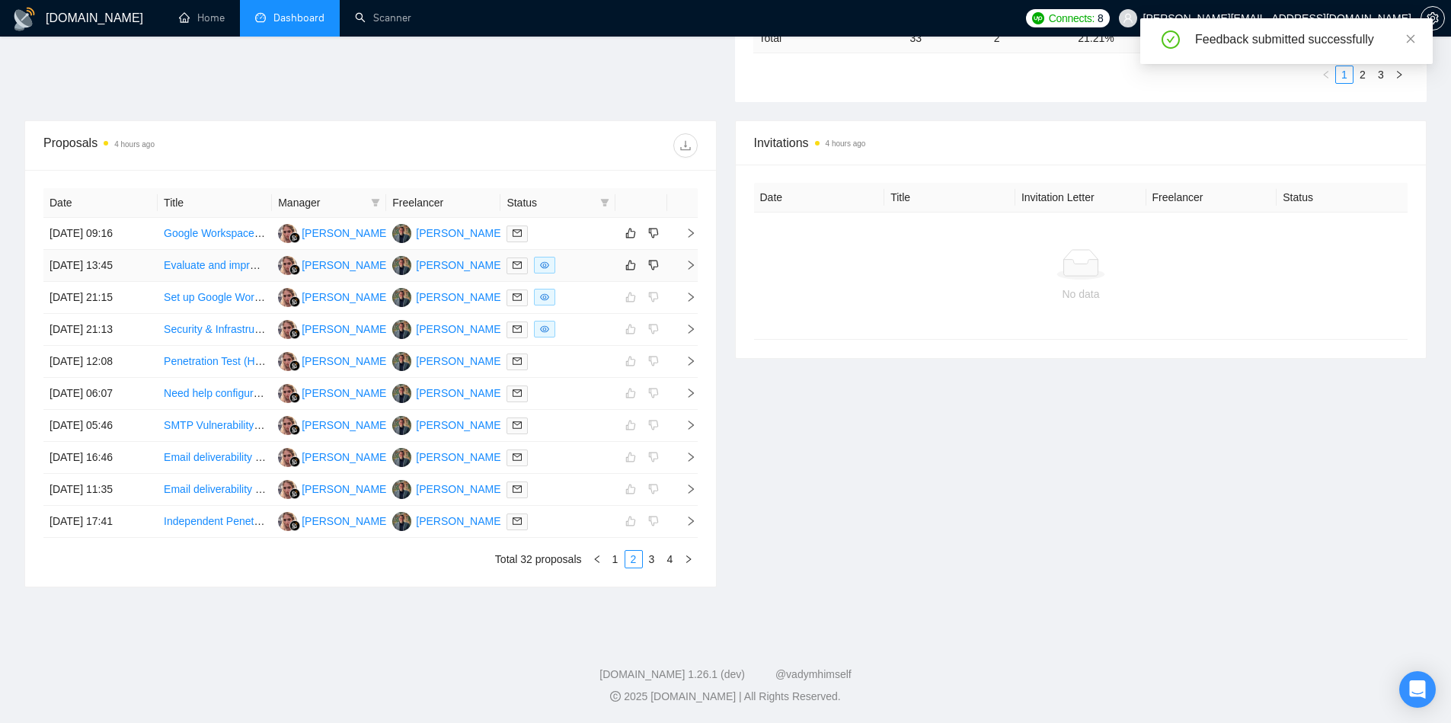
click at [689, 263] on icon "right" at bounding box center [690, 265] width 5 height 9
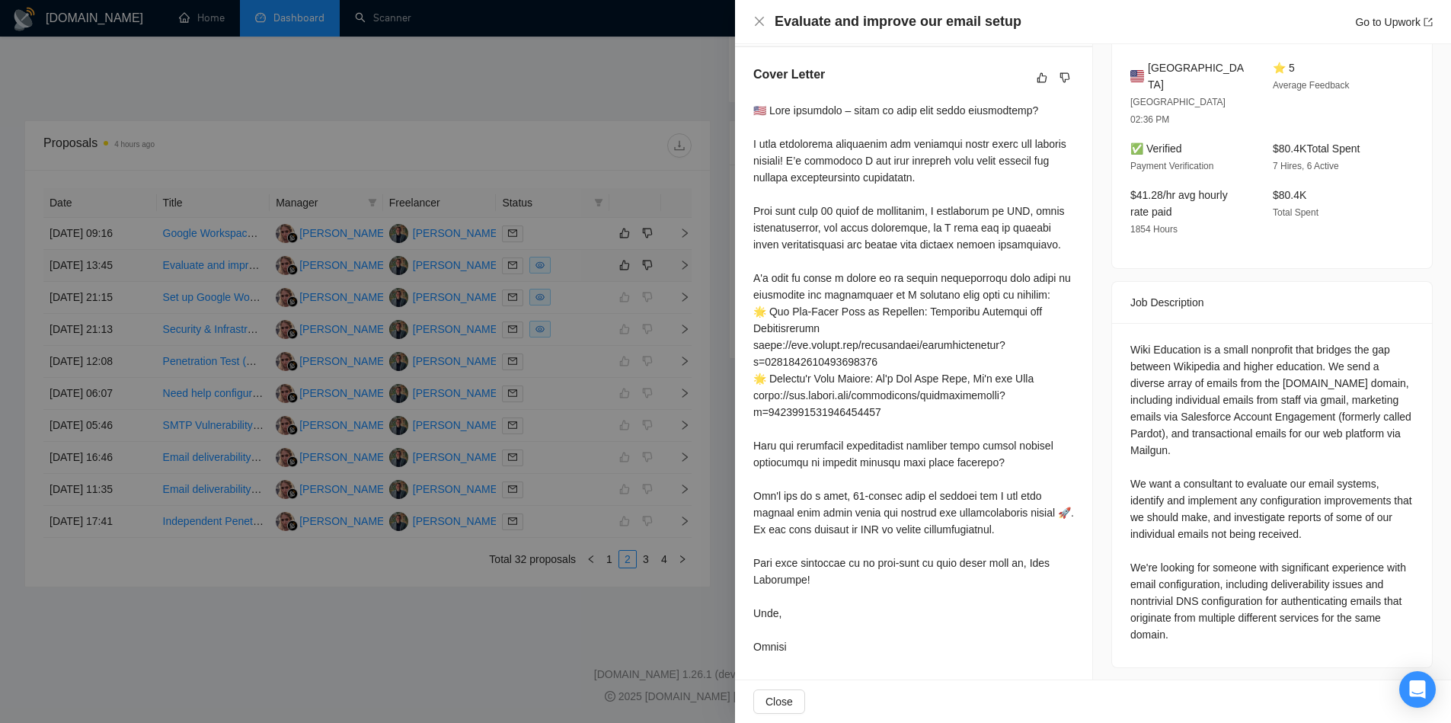
click at [689, 263] on div at bounding box center [725, 361] width 1451 height 723
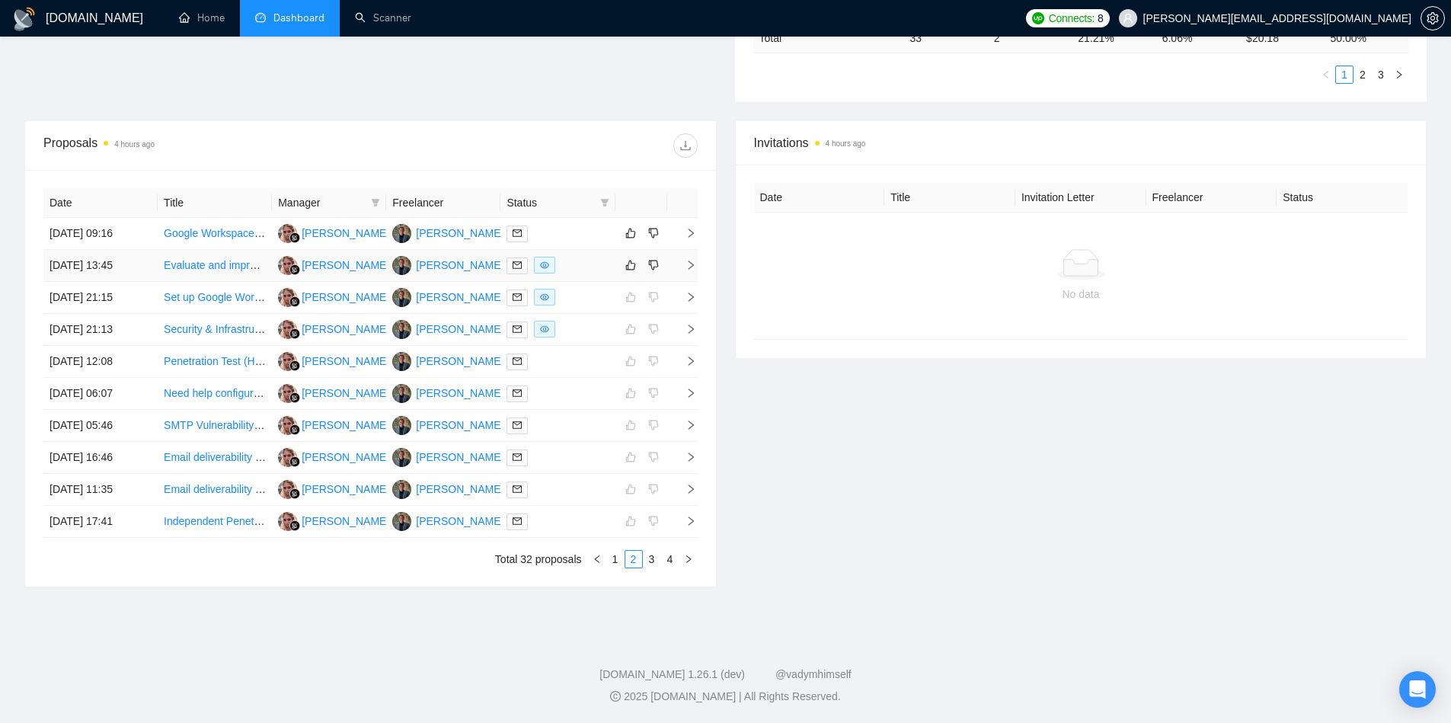
click at [692, 268] on icon "right" at bounding box center [691, 265] width 11 height 11
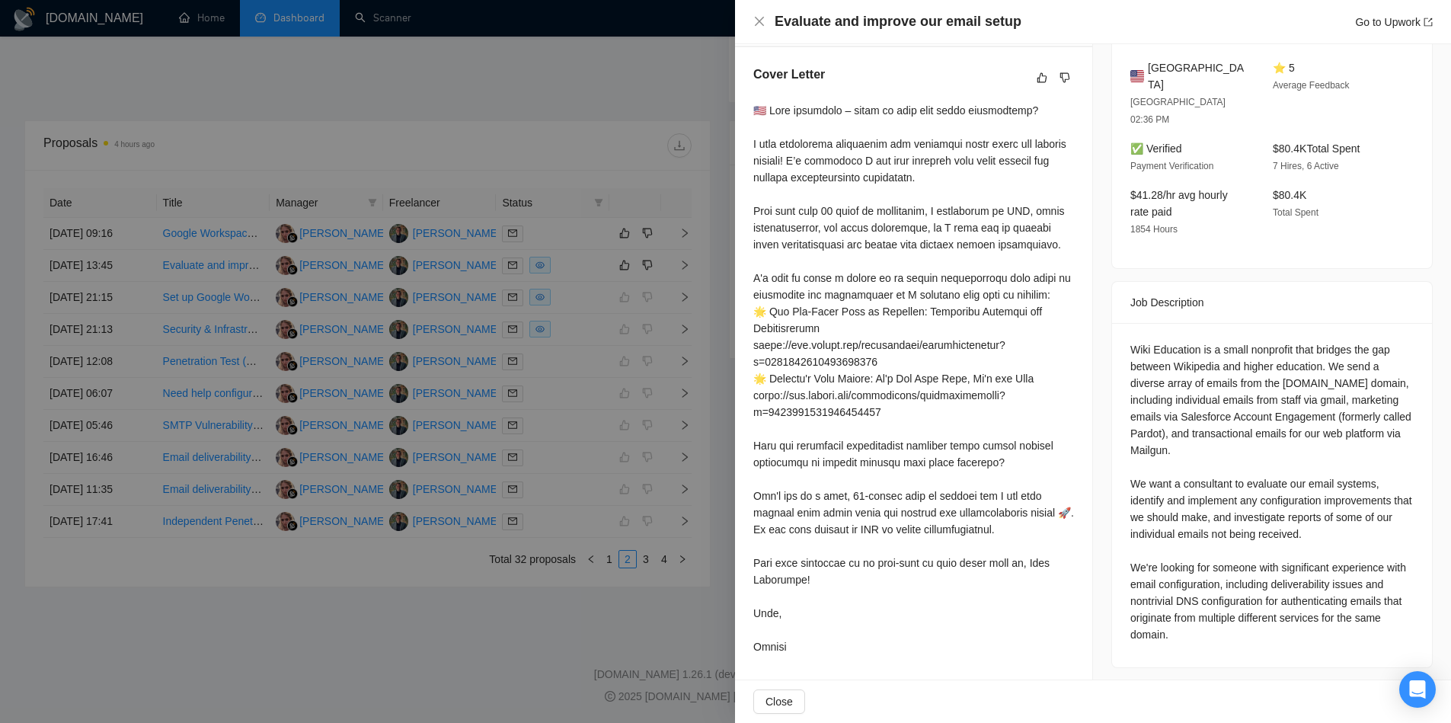
click at [644, 216] on div at bounding box center [725, 361] width 1451 height 723
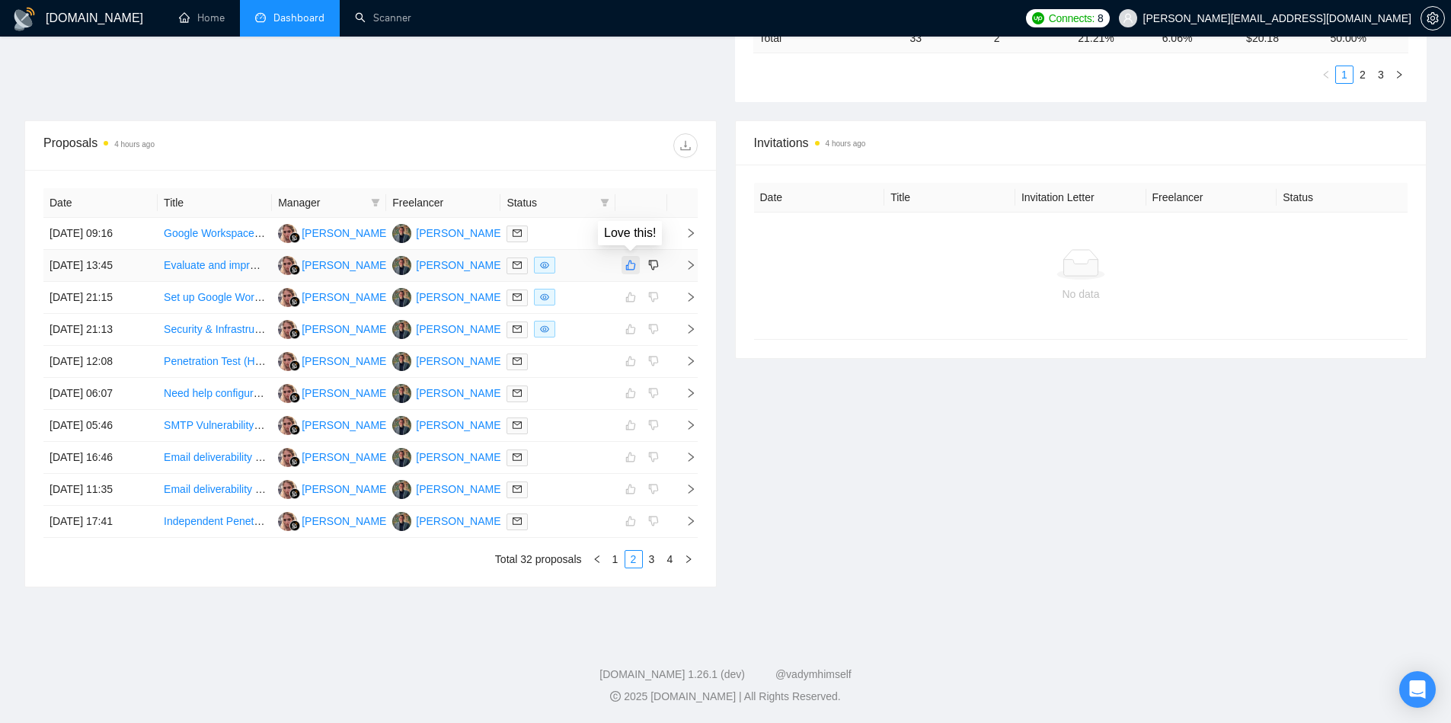
click at [631, 269] on icon "like" at bounding box center [630, 265] width 11 height 12
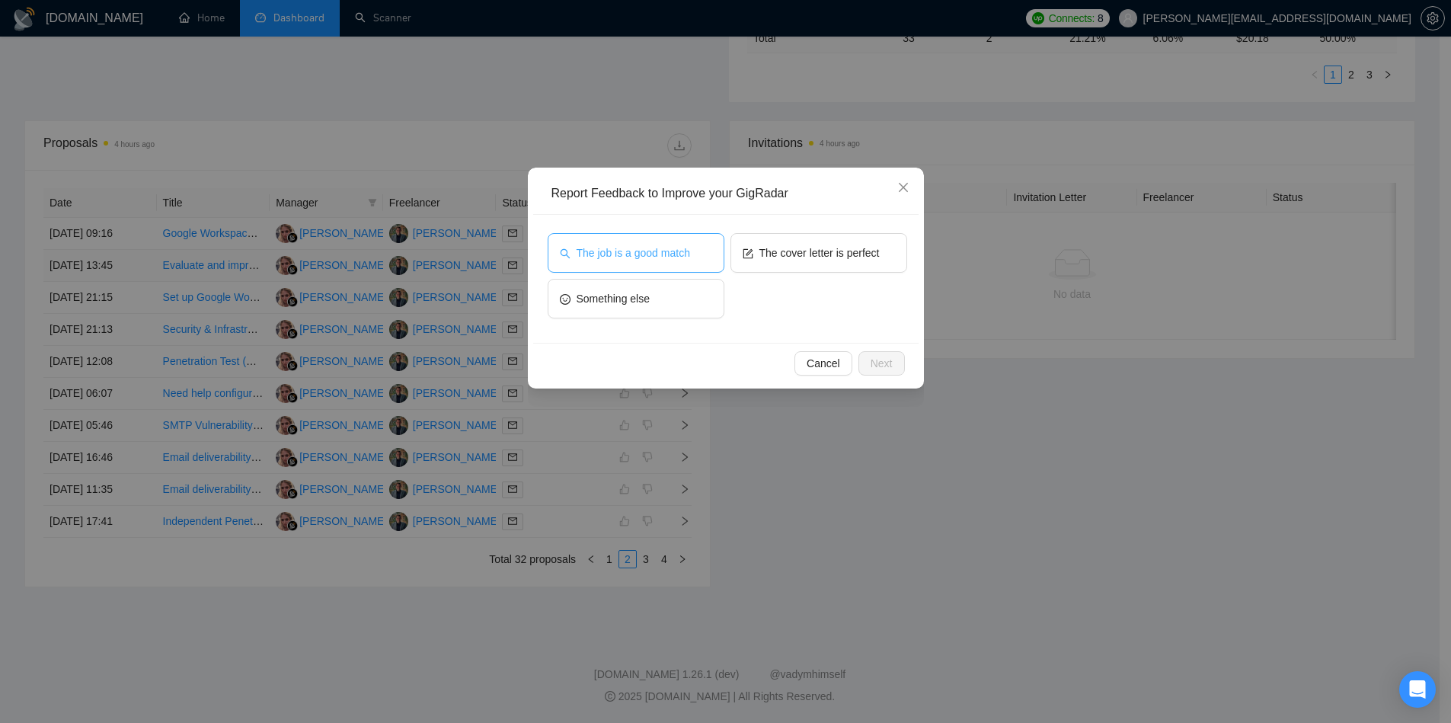
click at [678, 257] on span "The job is a good match" at bounding box center [634, 253] width 114 height 17
click at [809, 265] on button "The cover letter is perfect" at bounding box center [819, 253] width 177 height 40
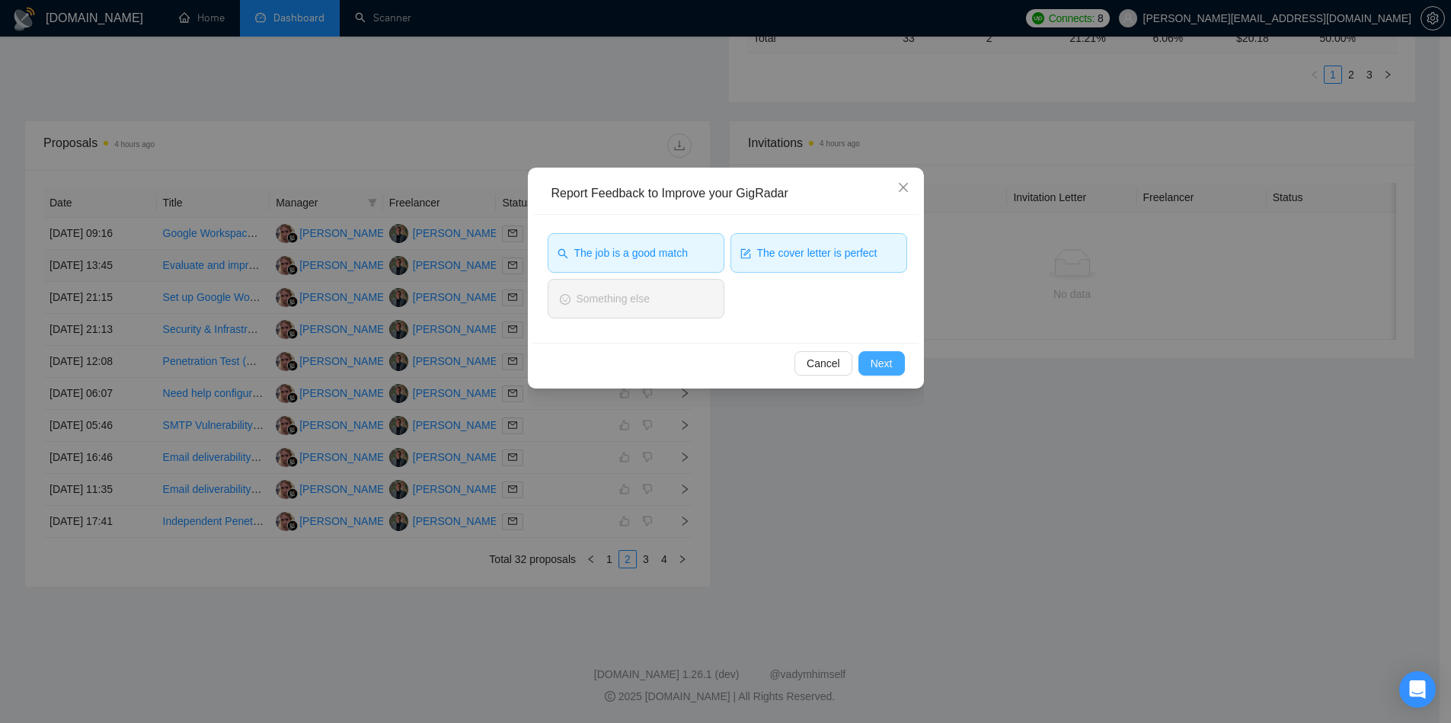
click at [894, 369] on button "Next" at bounding box center [882, 363] width 46 height 24
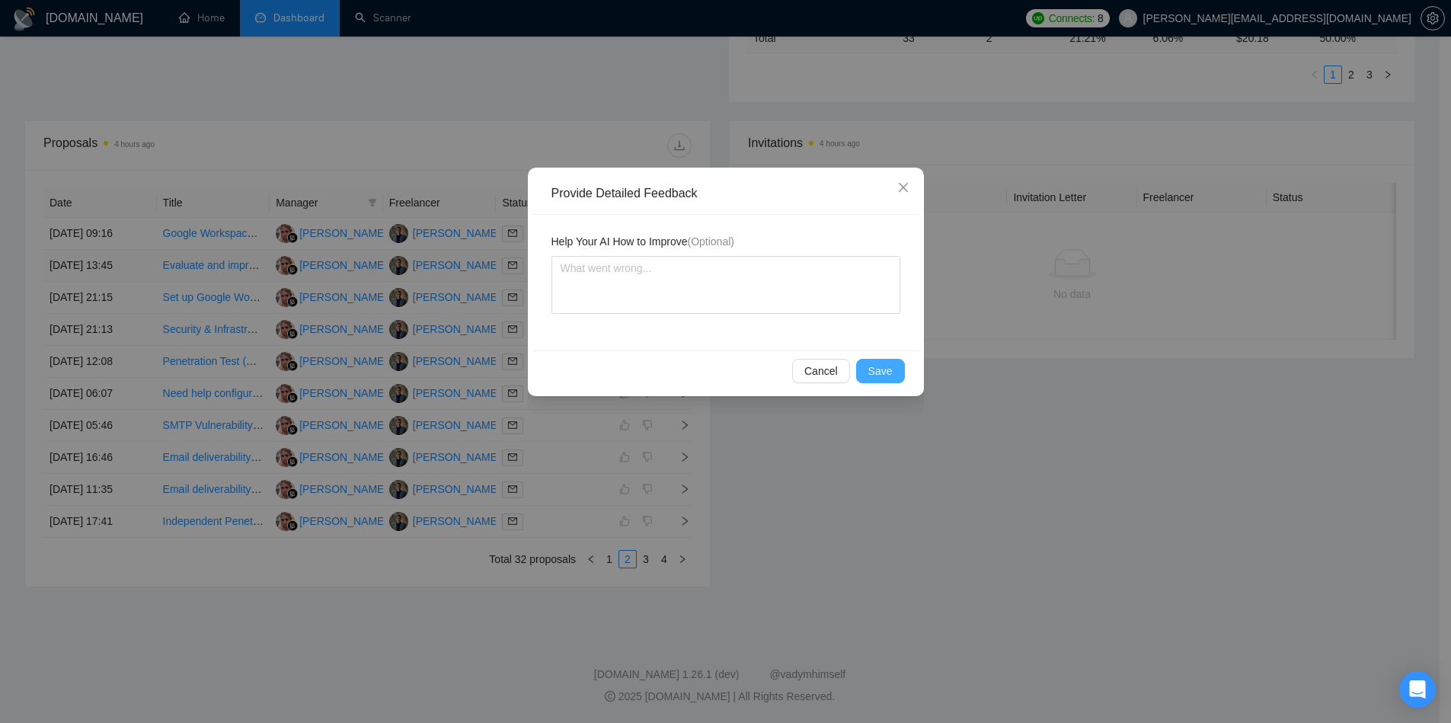
click at [894, 369] on button "Save" at bounding box center [880, 371] width 49 height 24
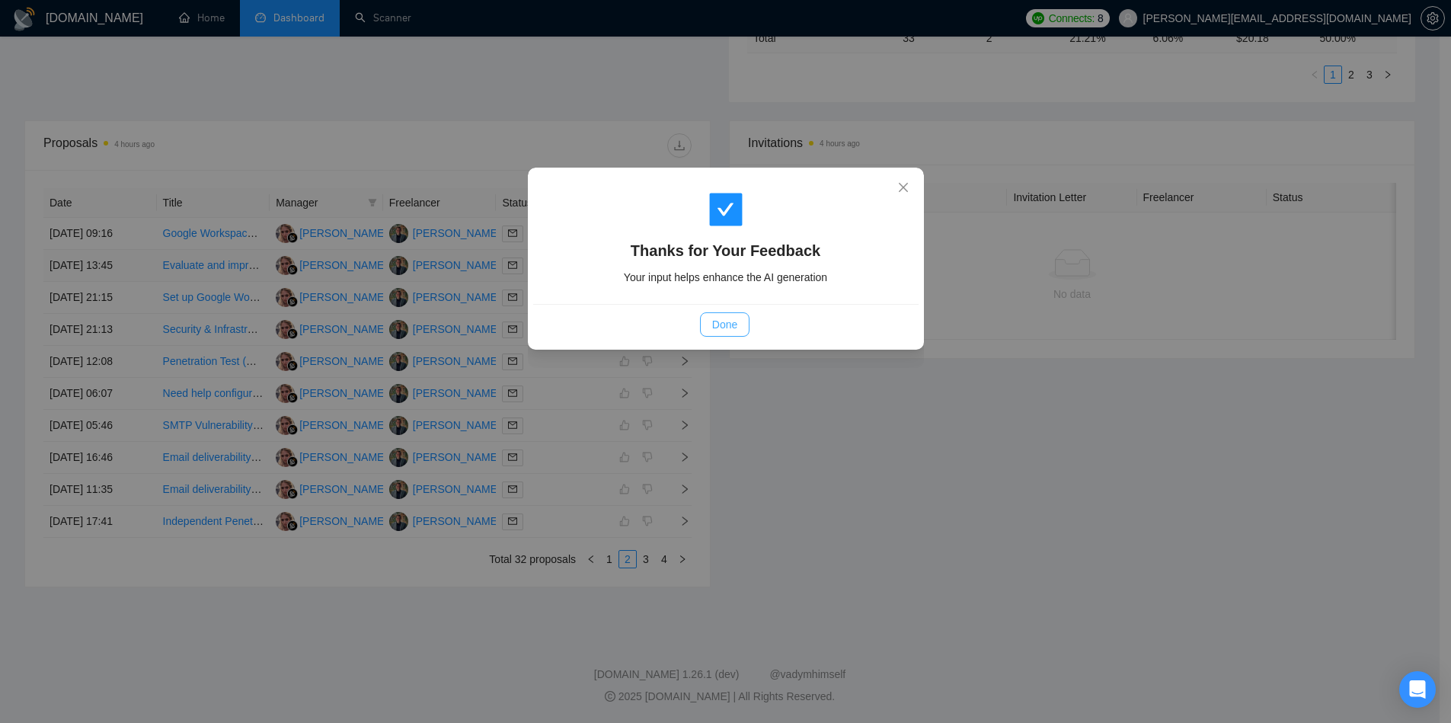
click at [733, 328] on span "Done" at bounding box center [724, 324] width 25 height 17
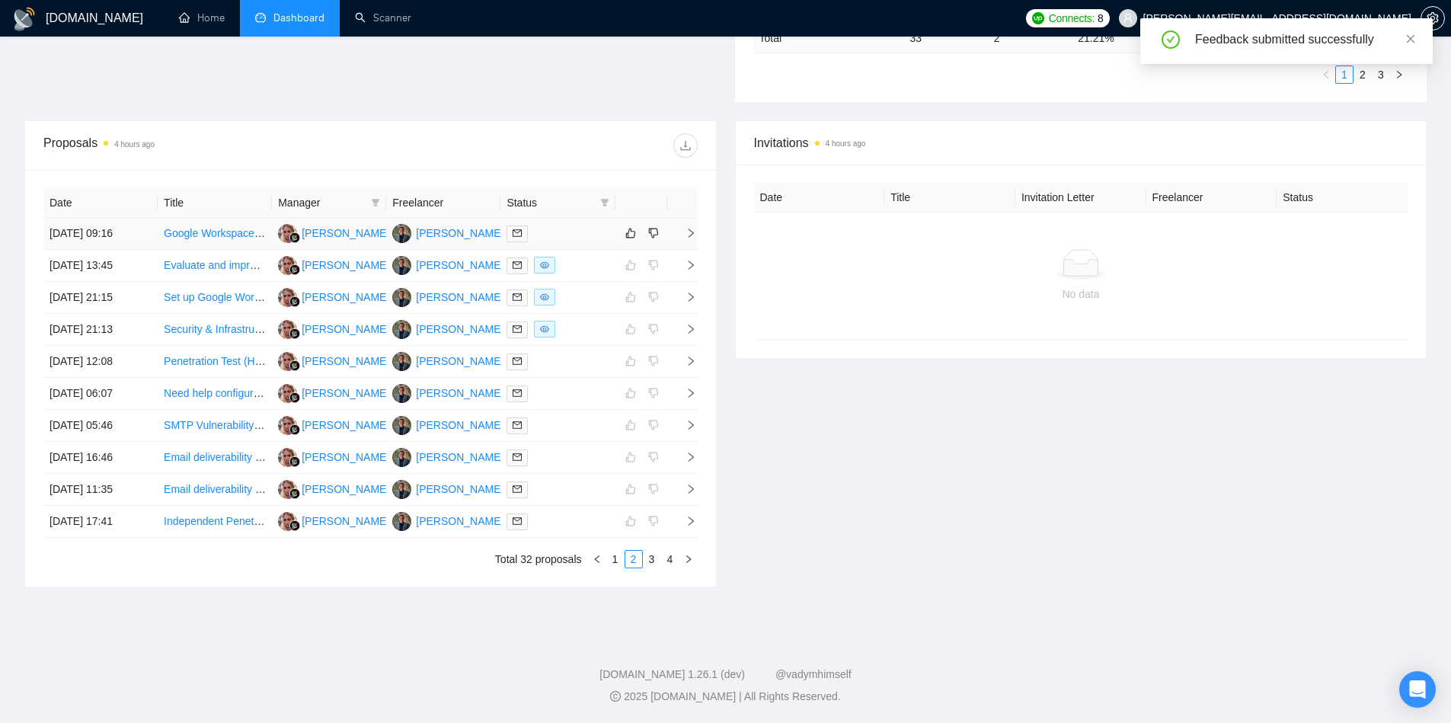
click at [695, 234] on icon "right" at bounding box center [691, 233] width 11 height 11
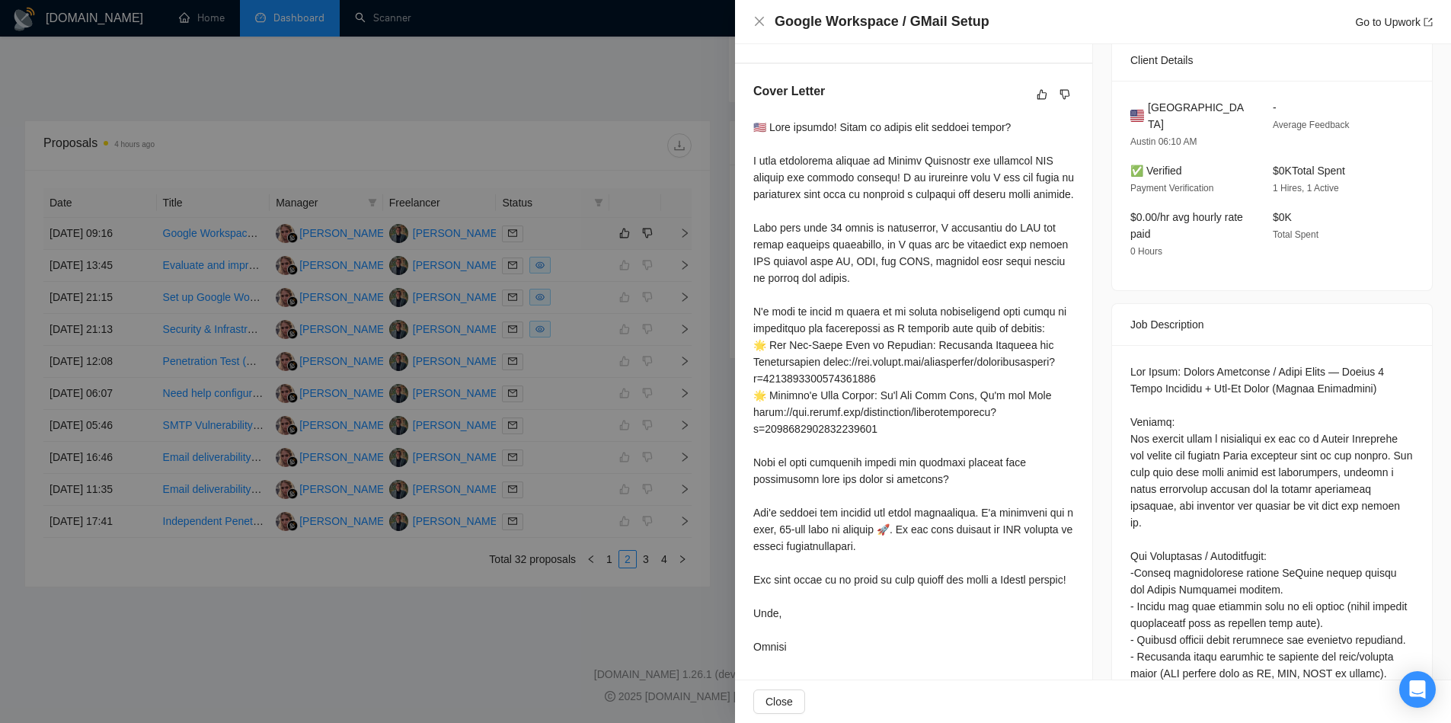
click at [695, 234] on div at bounding box center [725, 361] width 1451 height 723
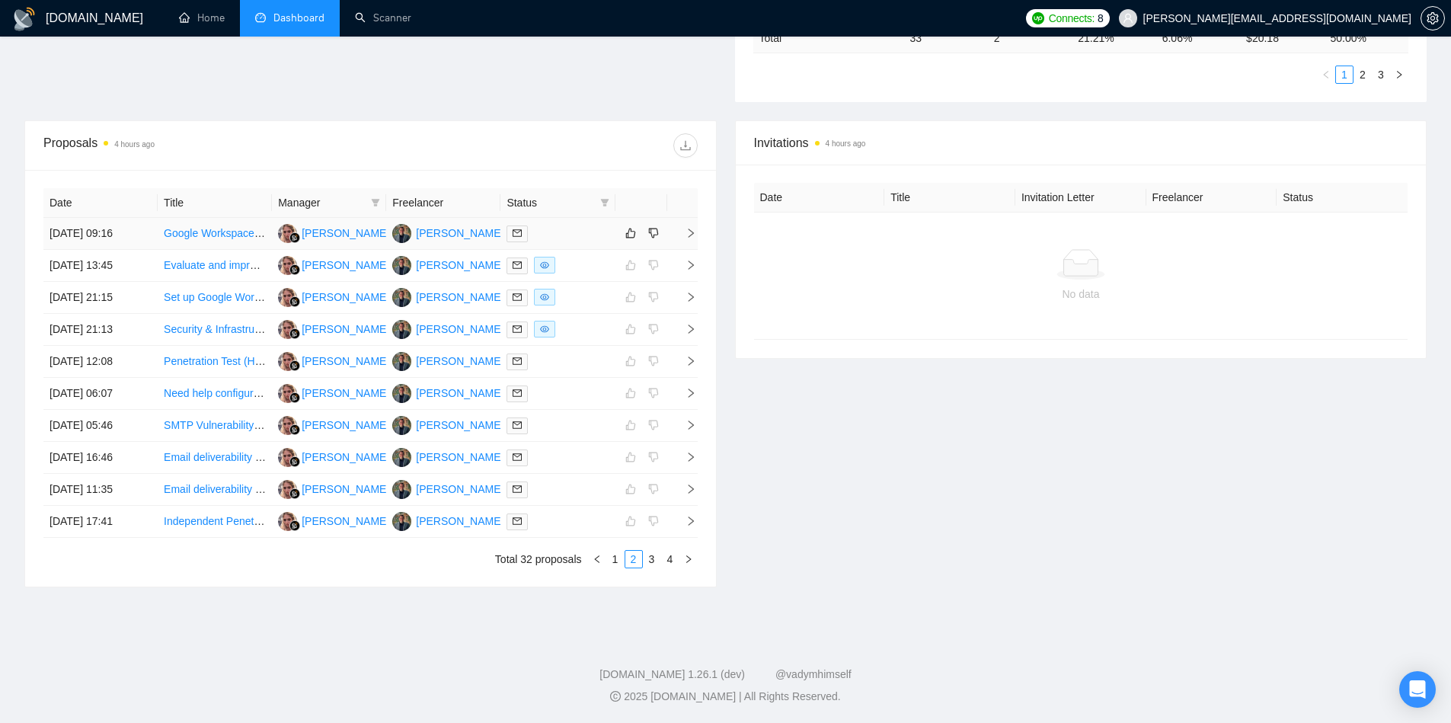
click at [687, 240] on td at bounding box center [682, 234] width 30 height 32
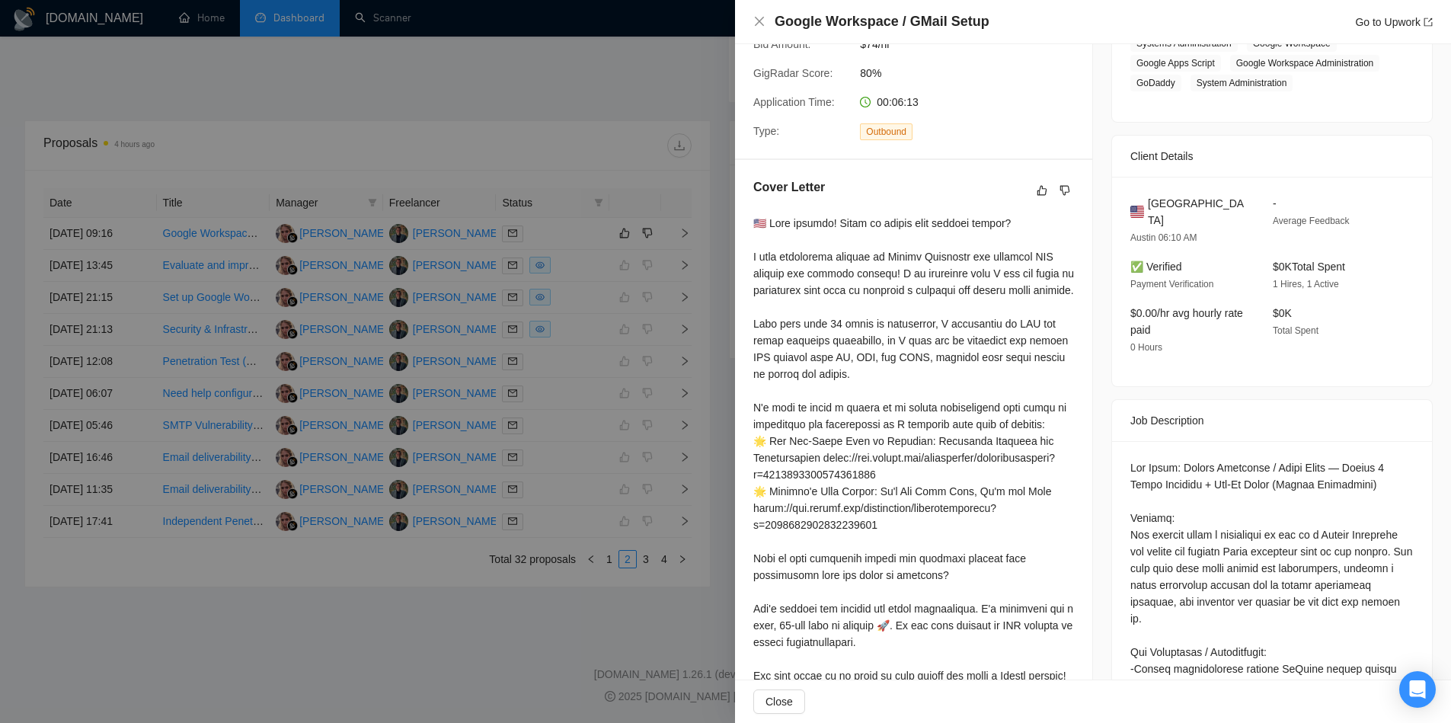
scroll to position [275, 0]
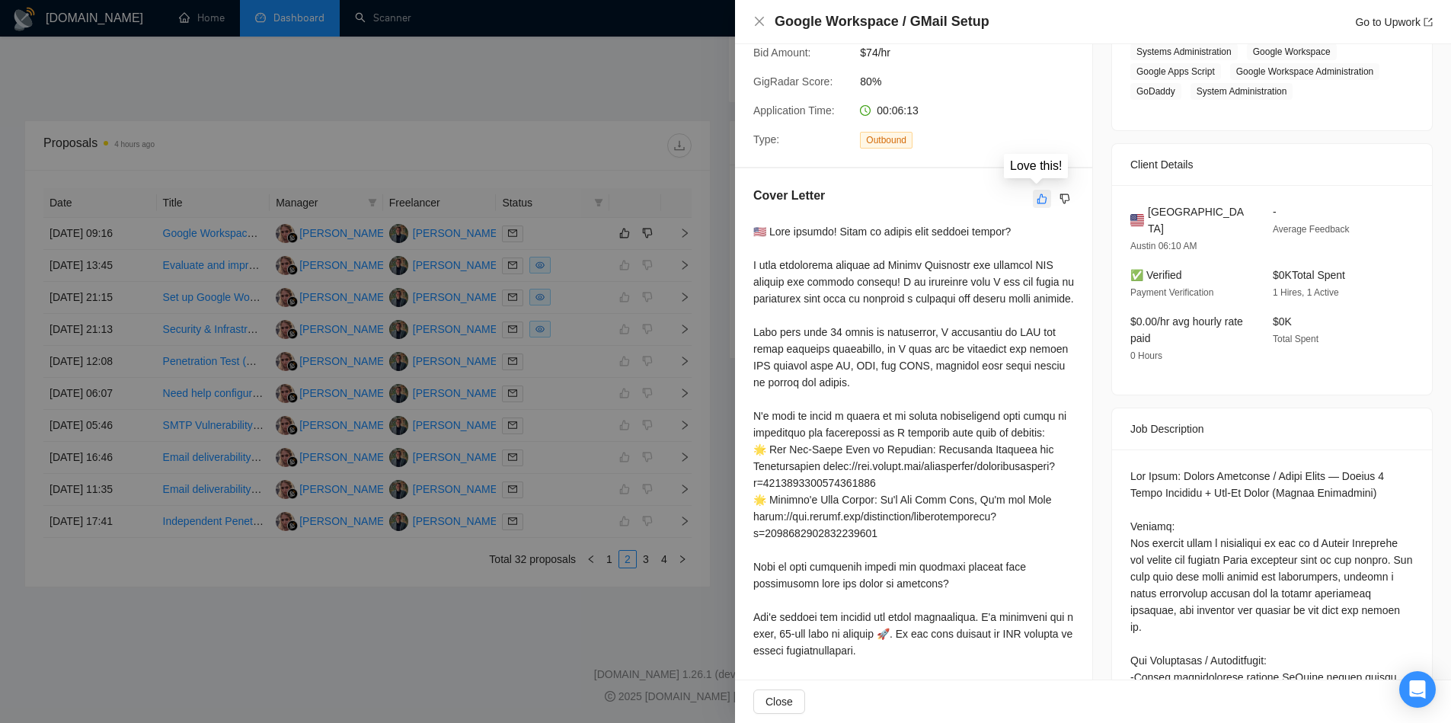
click at [1038, 197] on icon "like" at bounding box center [1043, 198] width 10 height 10
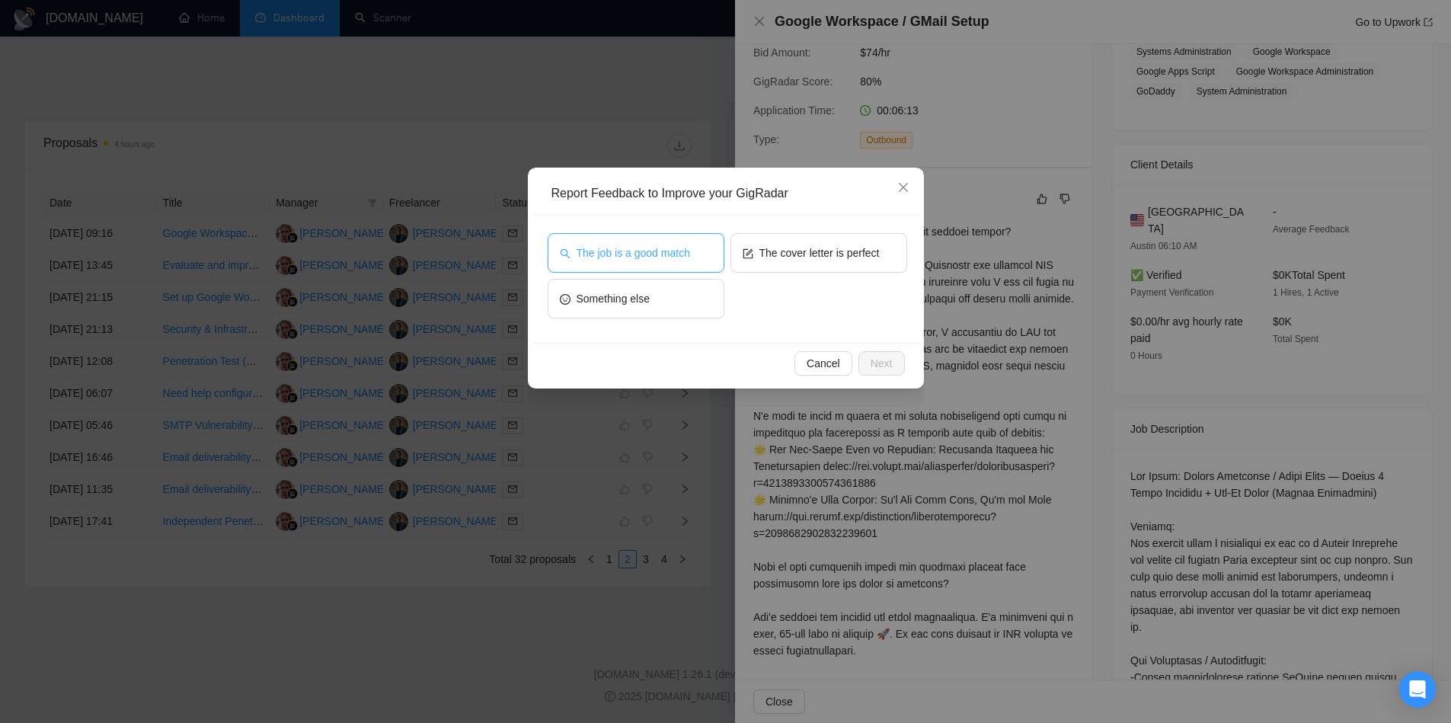
click at [680, 256] on span "The job is a good match" at bounding box center [634, 253] width 114 height 17
click at [858, 264] on button "The cover letter is perfect" at bounding box center [819, 253] width 177 height 40
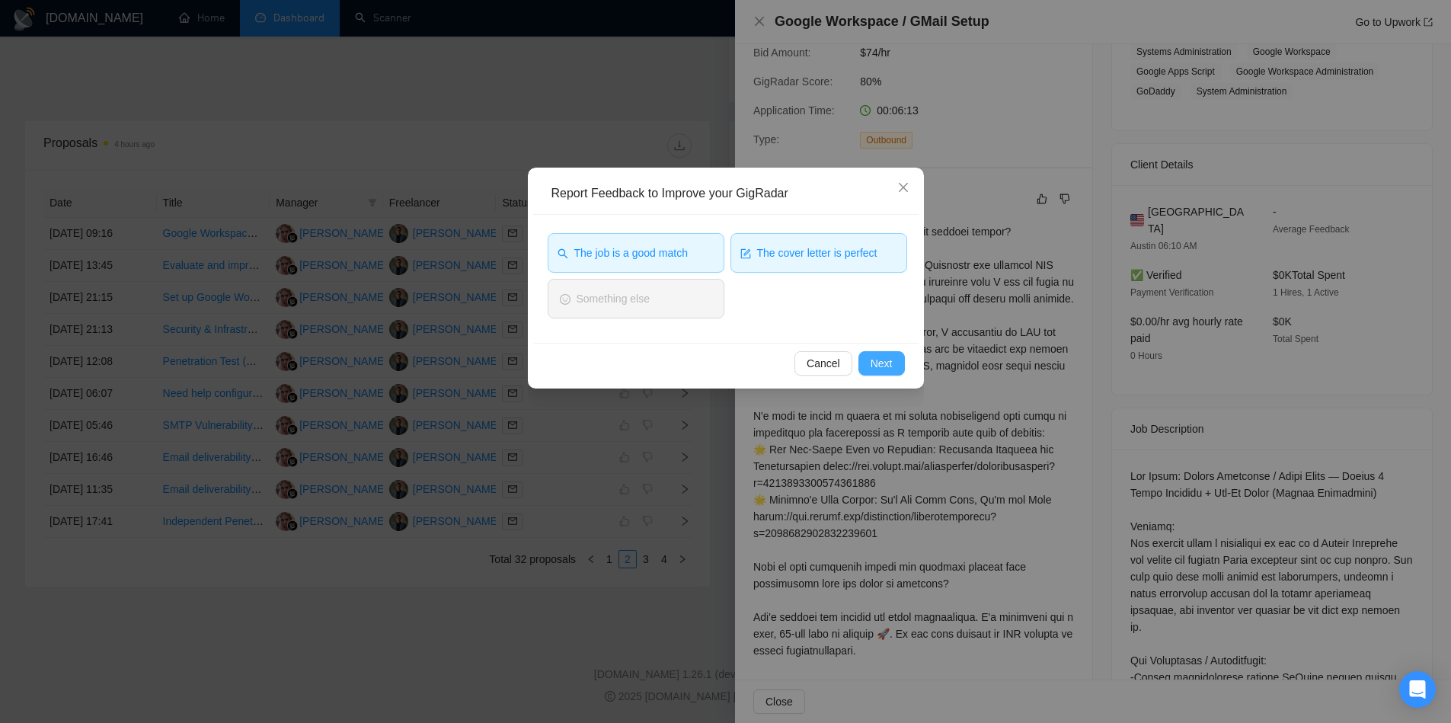
click at [883, 355] on span "Next" at bounding box center [882, 363] width 22 height 17
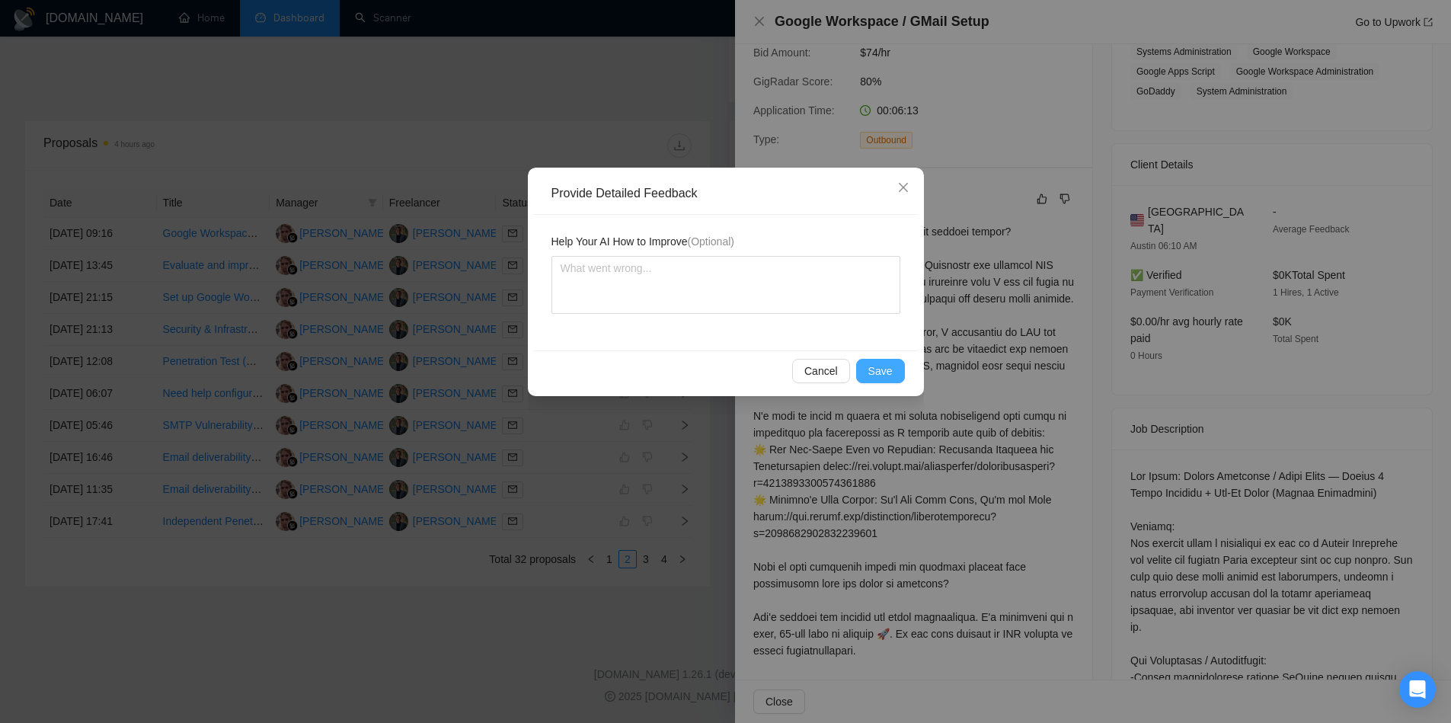
click at [888, 375] on span "Save" at bounding box center [880, 371] width 24 height 17
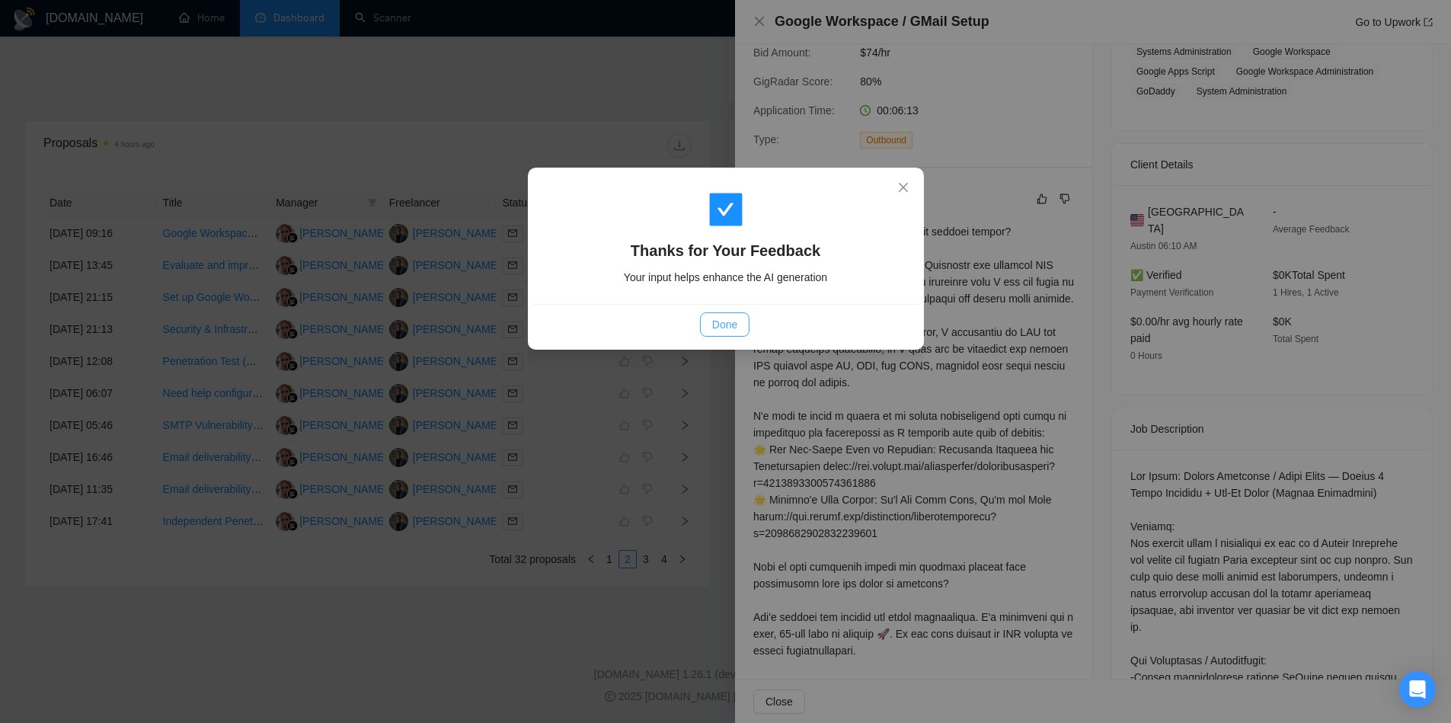
click at [731, 323] on span "Done" at bounding box center [724, 324] width 25 height 17
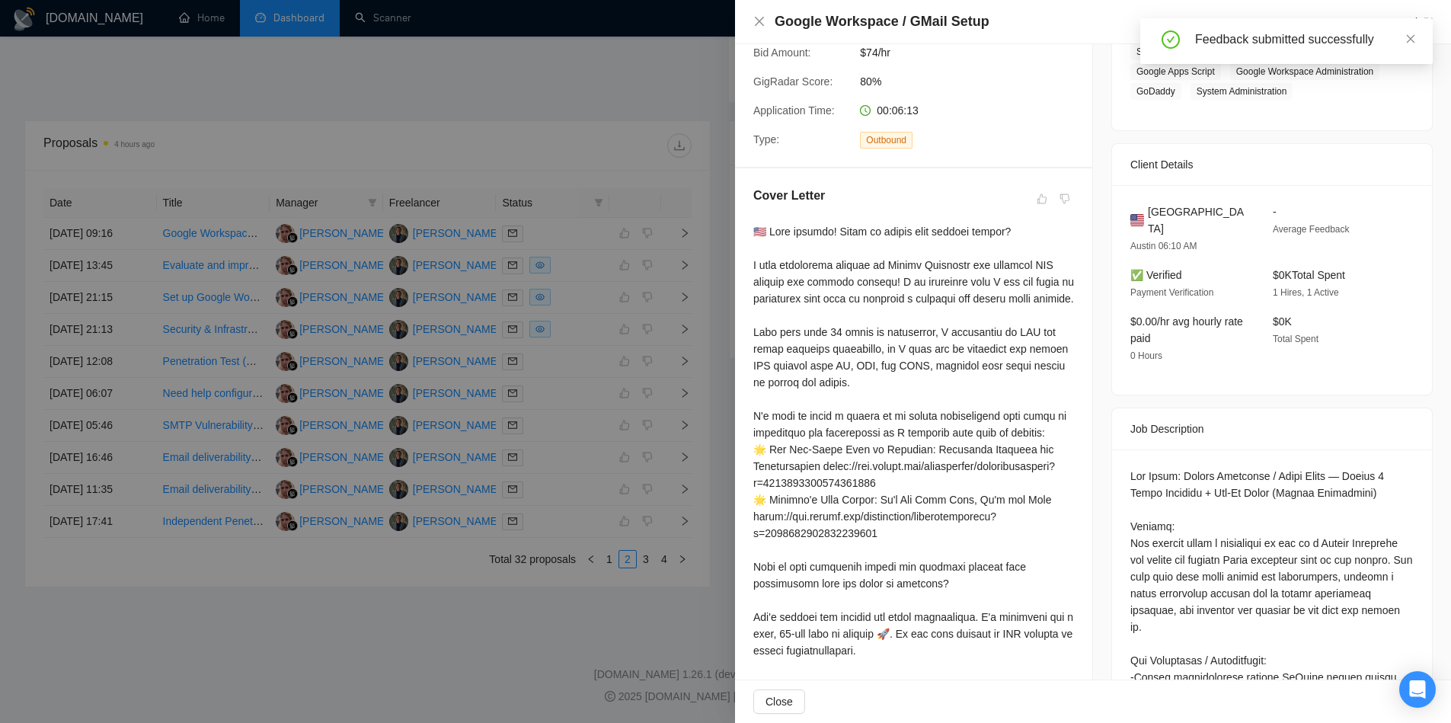
click at [723, 274] on div at bounding box center [725, 361] width 1451 height 723
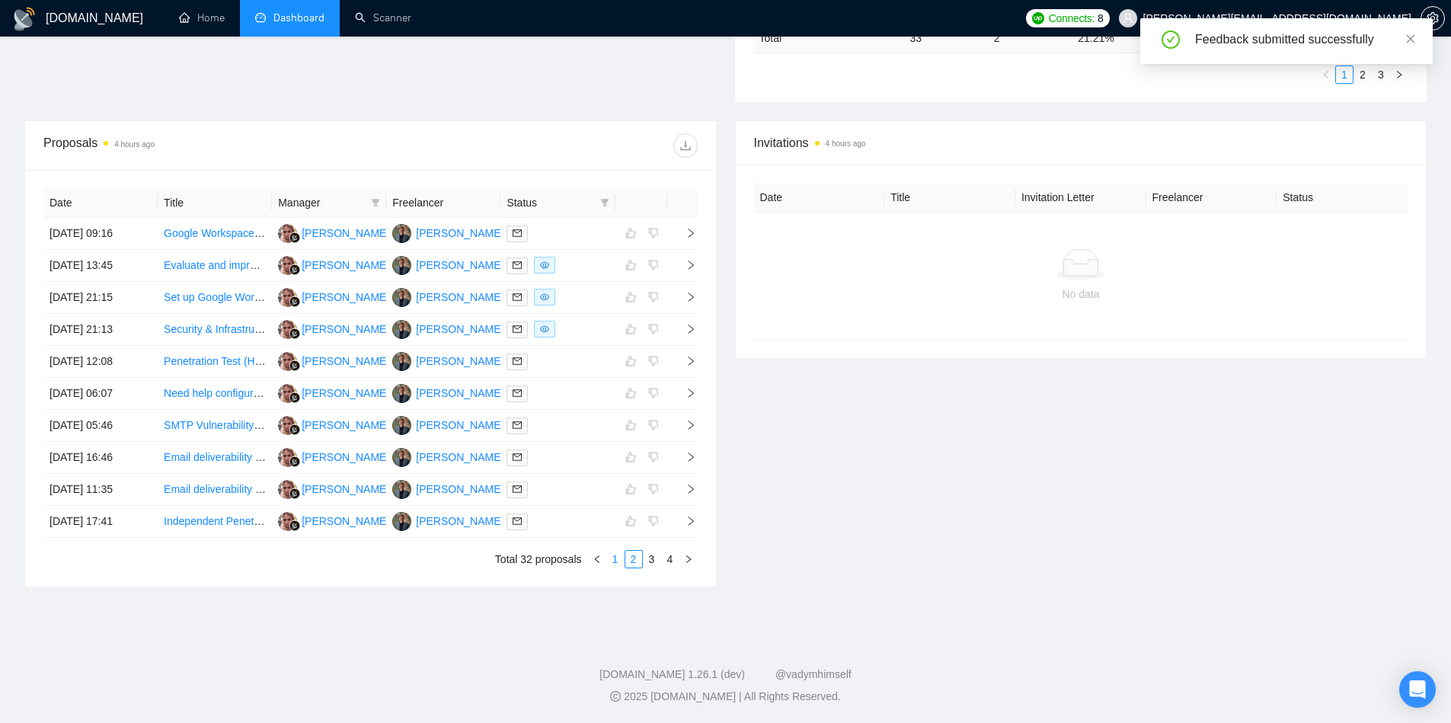
click at [613, 561] on link "1" at bounding box center [615, 559] width 17 height 17
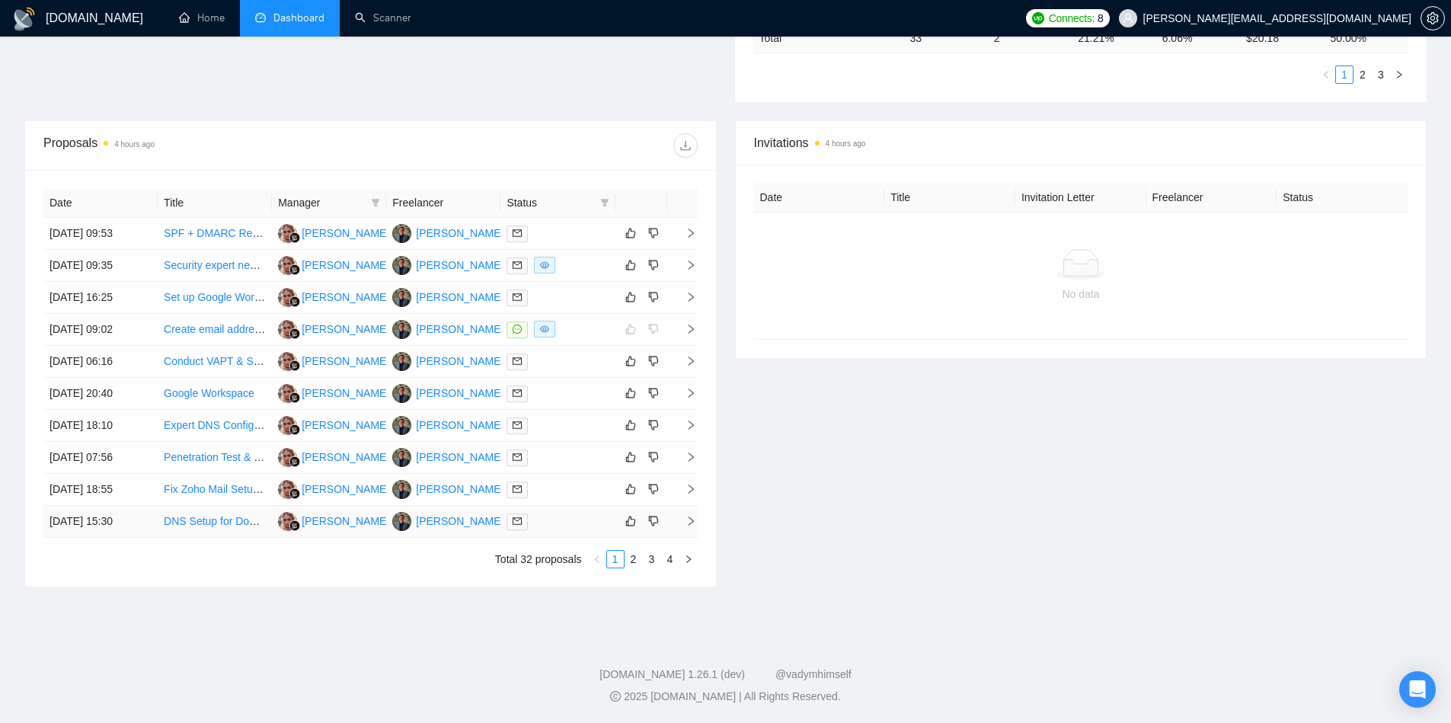
click at [689, 516] on icon "right" at bounding box center [691, 521] width 11 height 11
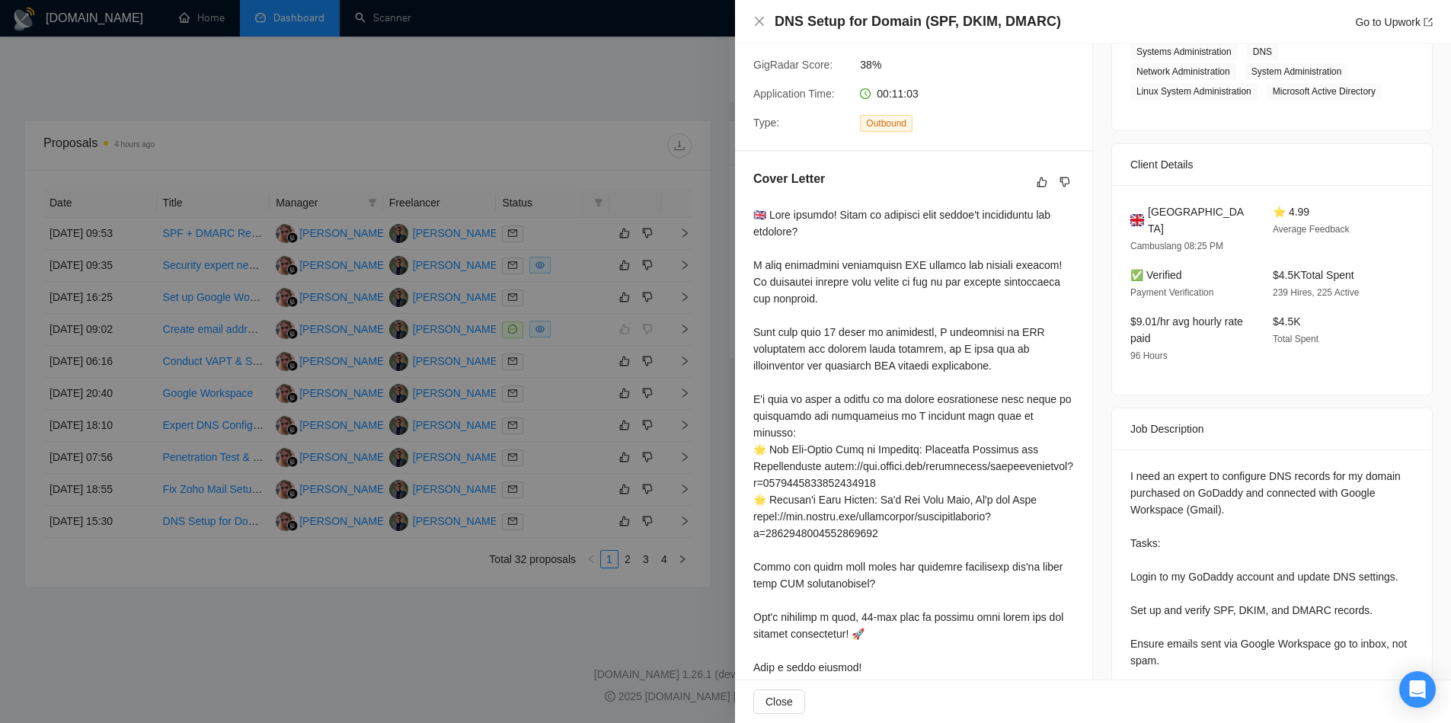
scroll to position [0, 0]
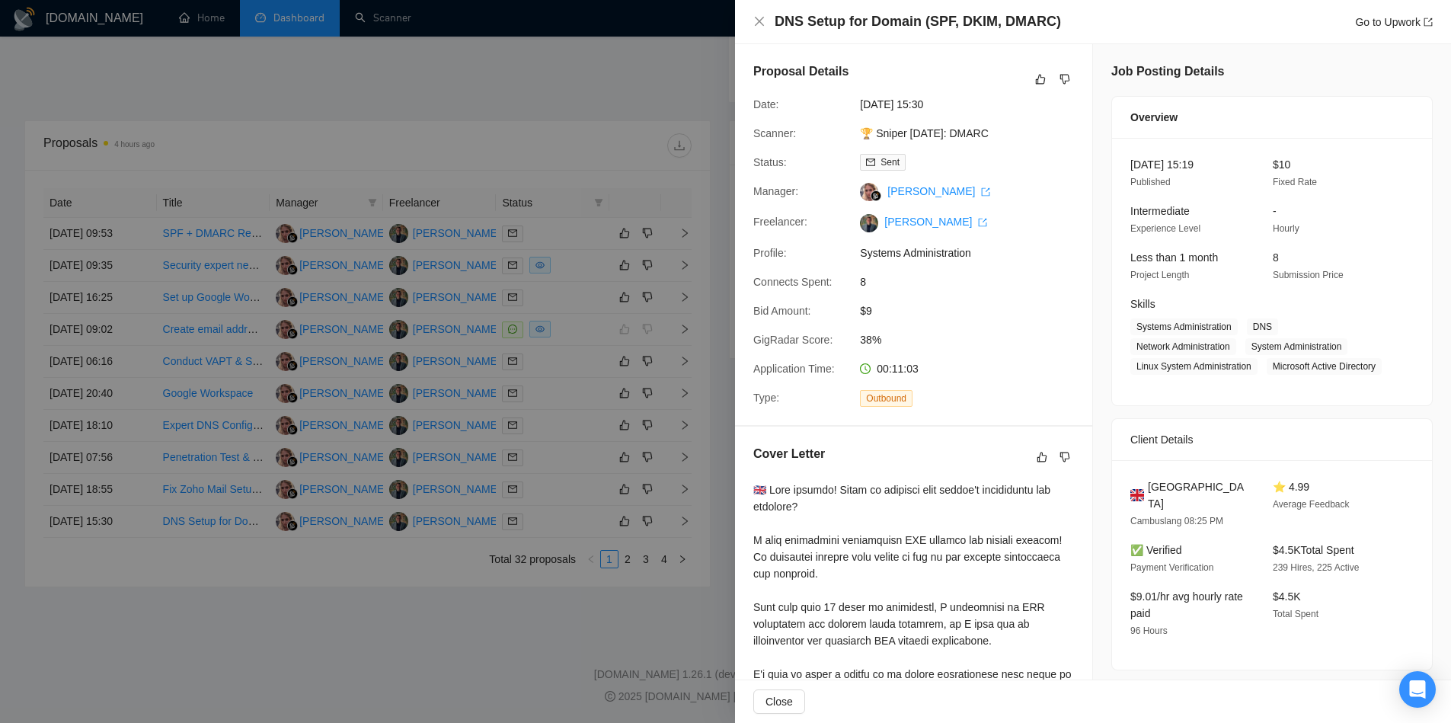
click at [1013, 456] on div "Cover Letter" at bounding box center [913, 457] width 321 height 24
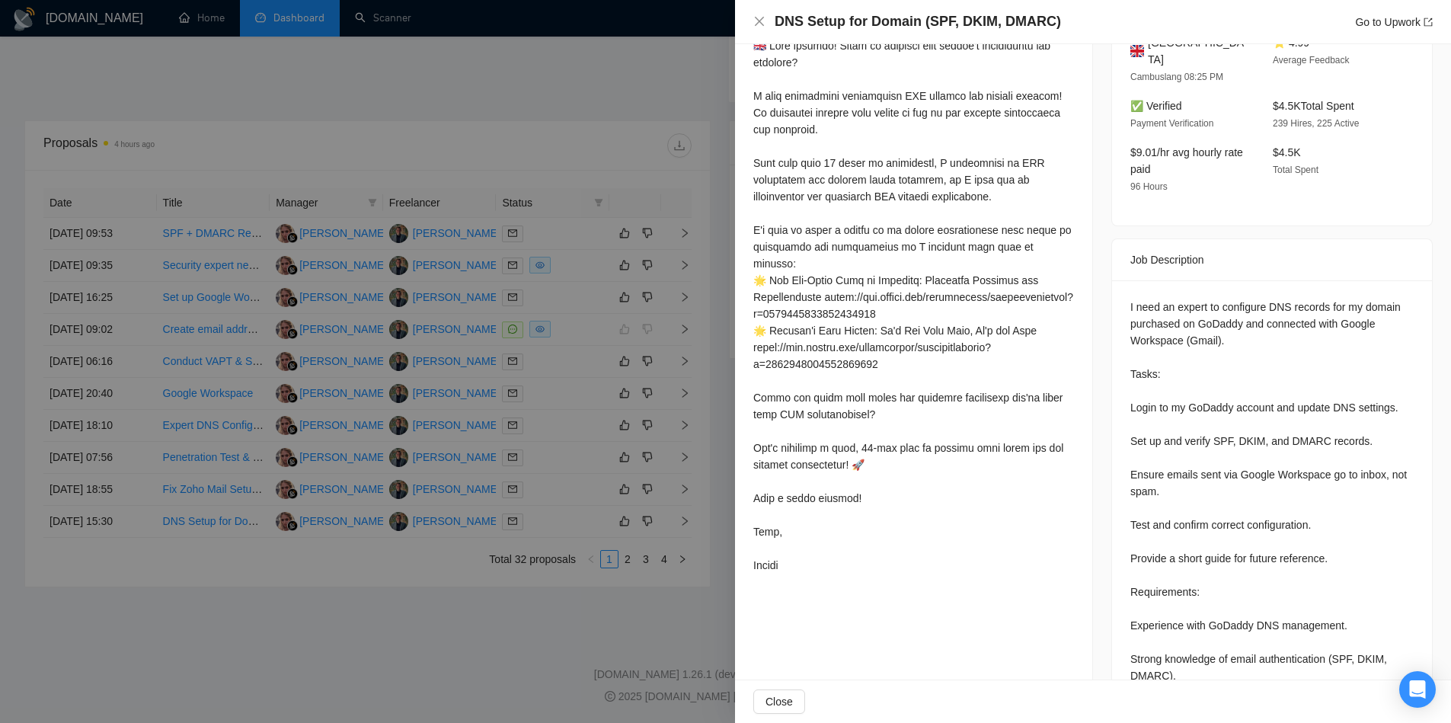
scroll to position [440, 0]
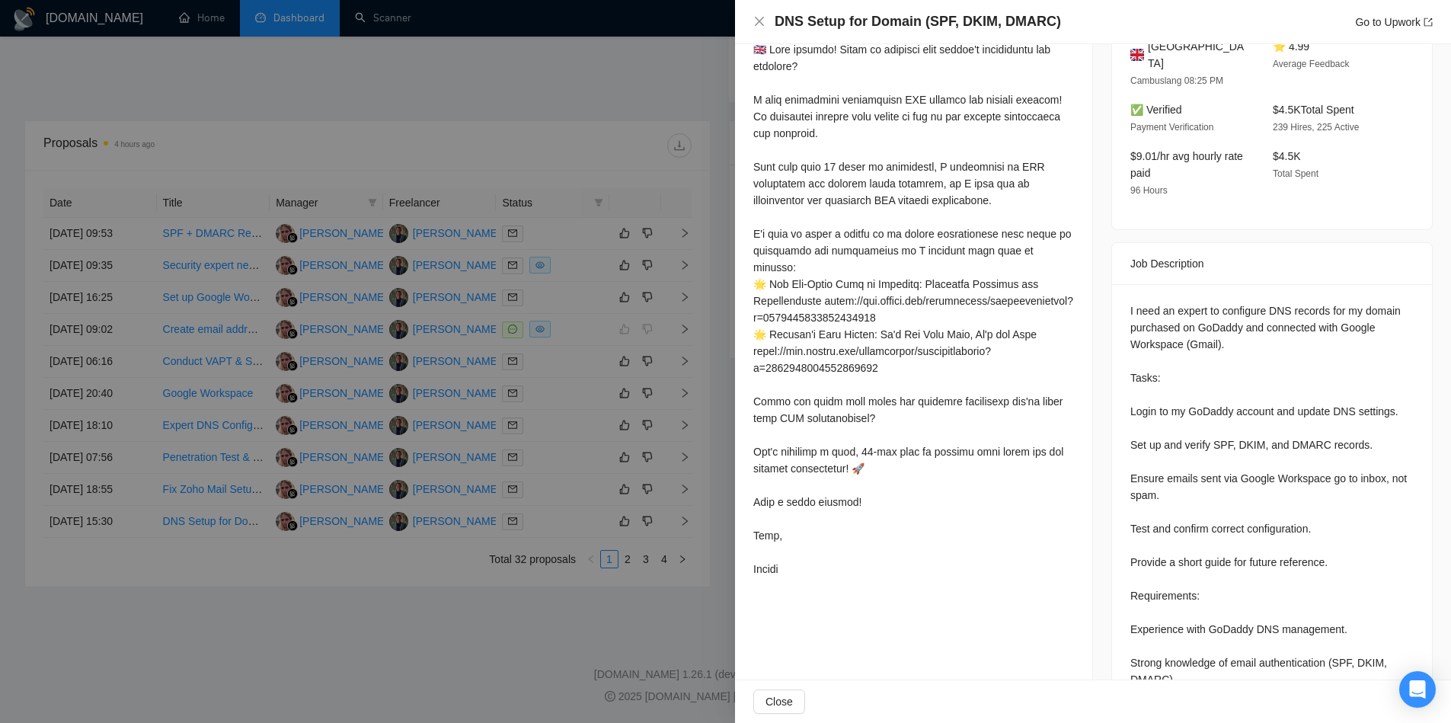
click at [649, 628] on div at bounding box center [725, 361] width 1451 height 723
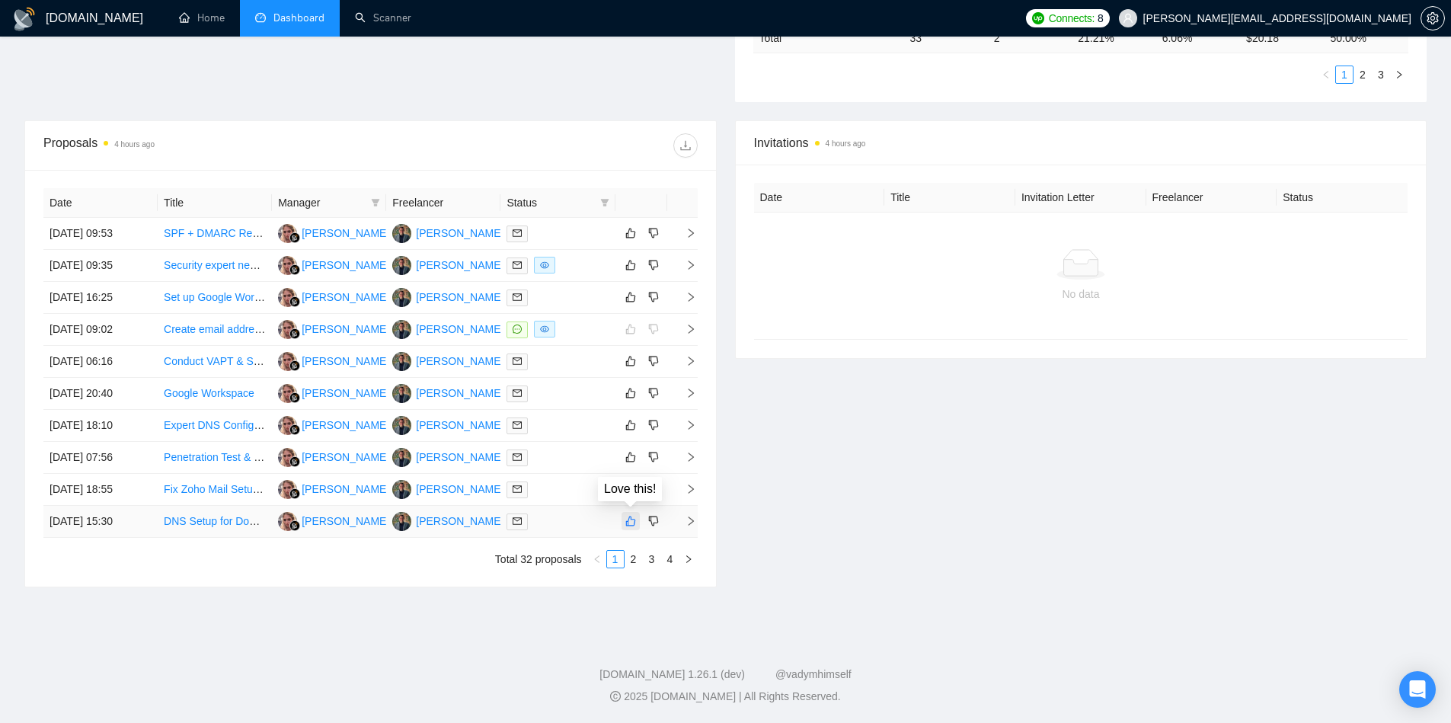
click at [629, 522] on icon "like" at bounding box center [630, 521] width 11 height 12
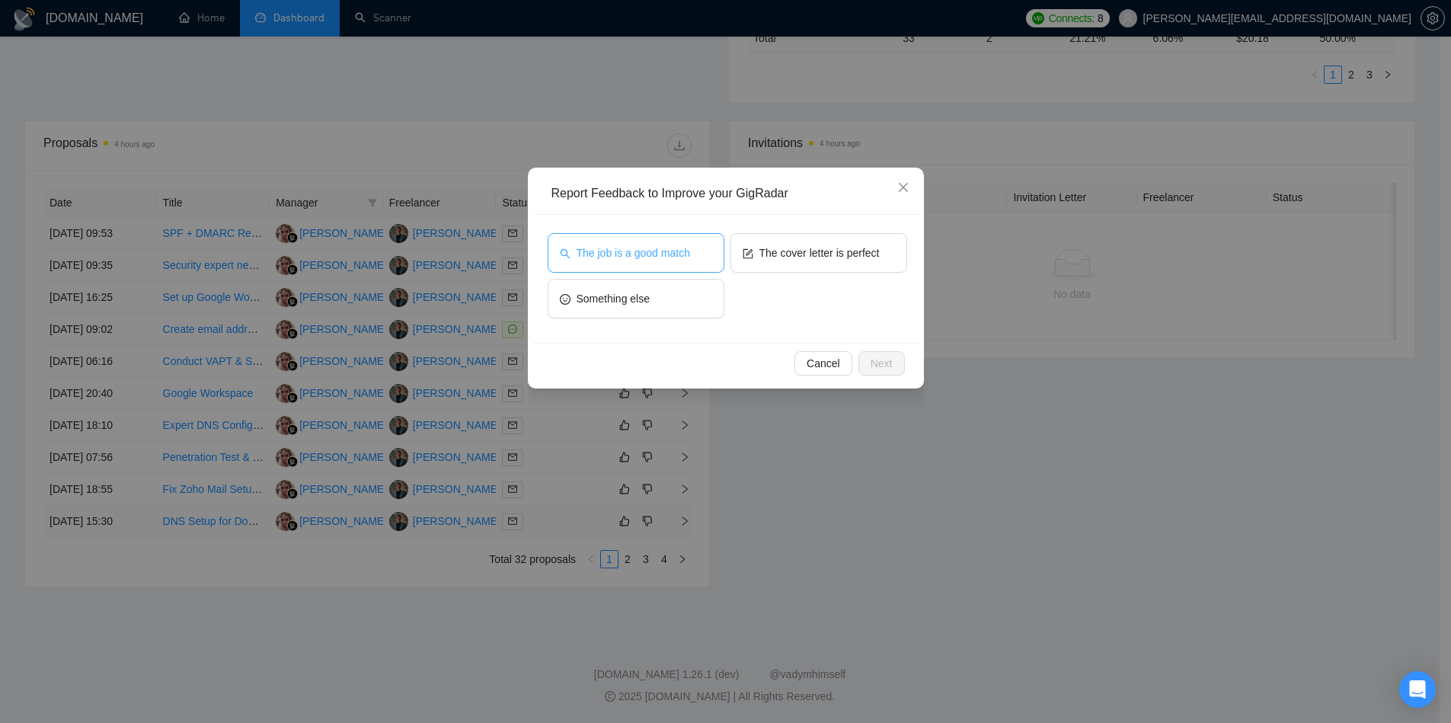
click at [707, 257] on button "The job is a good match" at bounding box center [636, 253] width 177 height 40
click at [886, 367] on span "Next" at bounding box center [882, 363] width 22 height 17
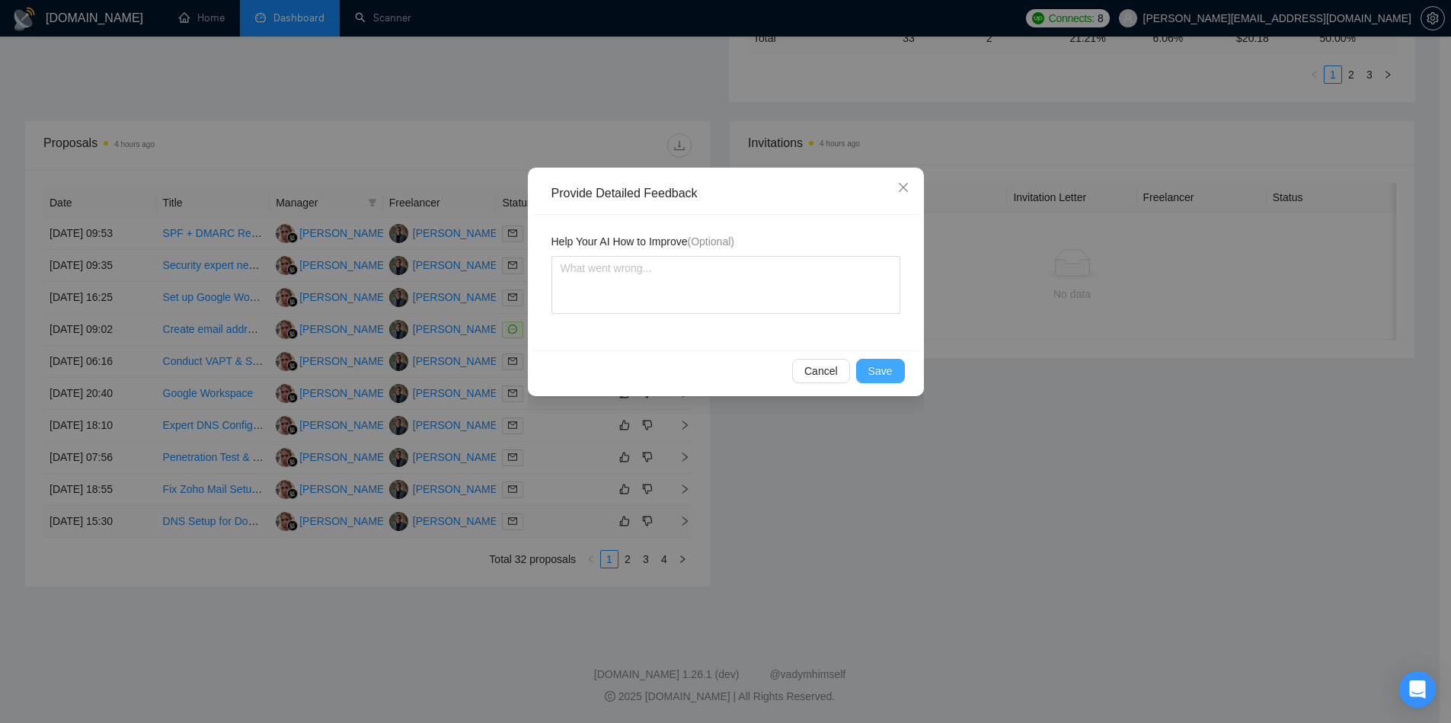
click at [886, 367] on span "Save" at bounding box center [880, 371] width 24 height 17
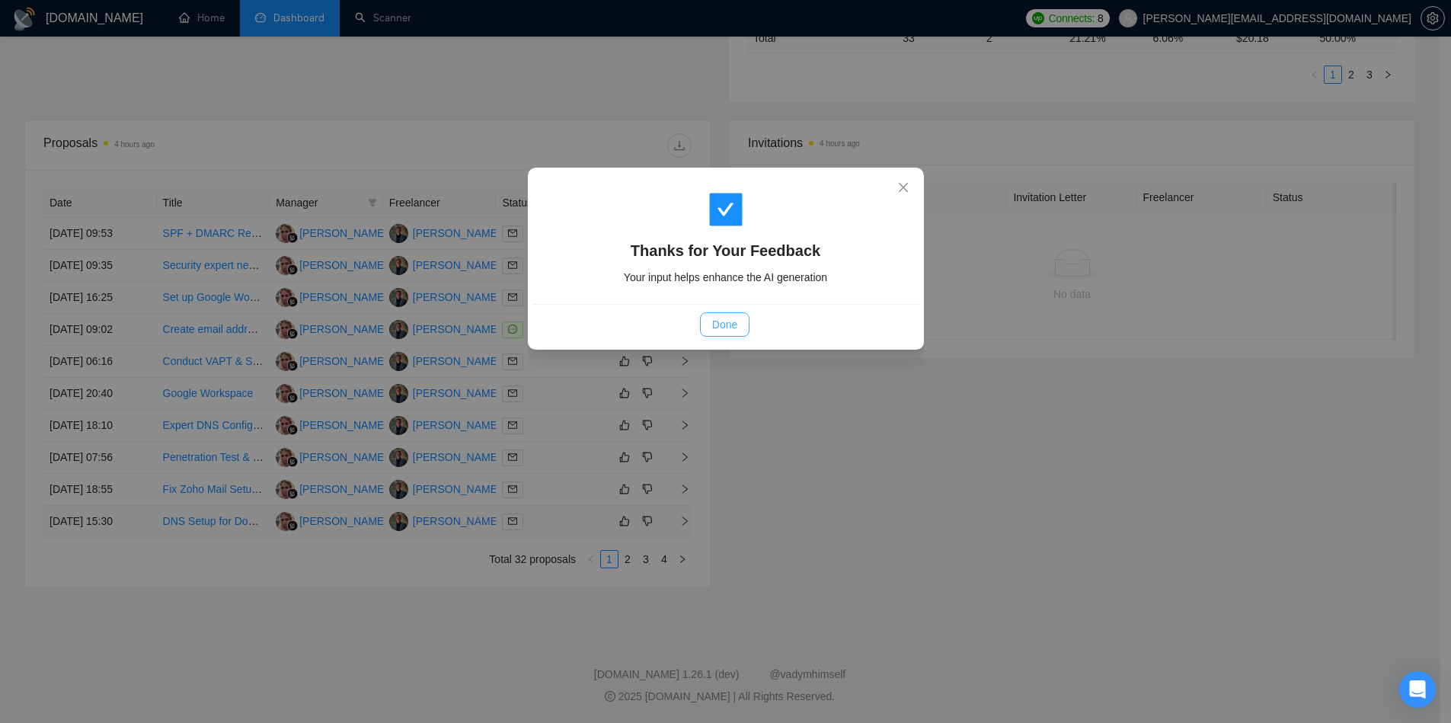
click at [740, 325] on button "Done" at bounding box center [725, 324] width 50 height 24
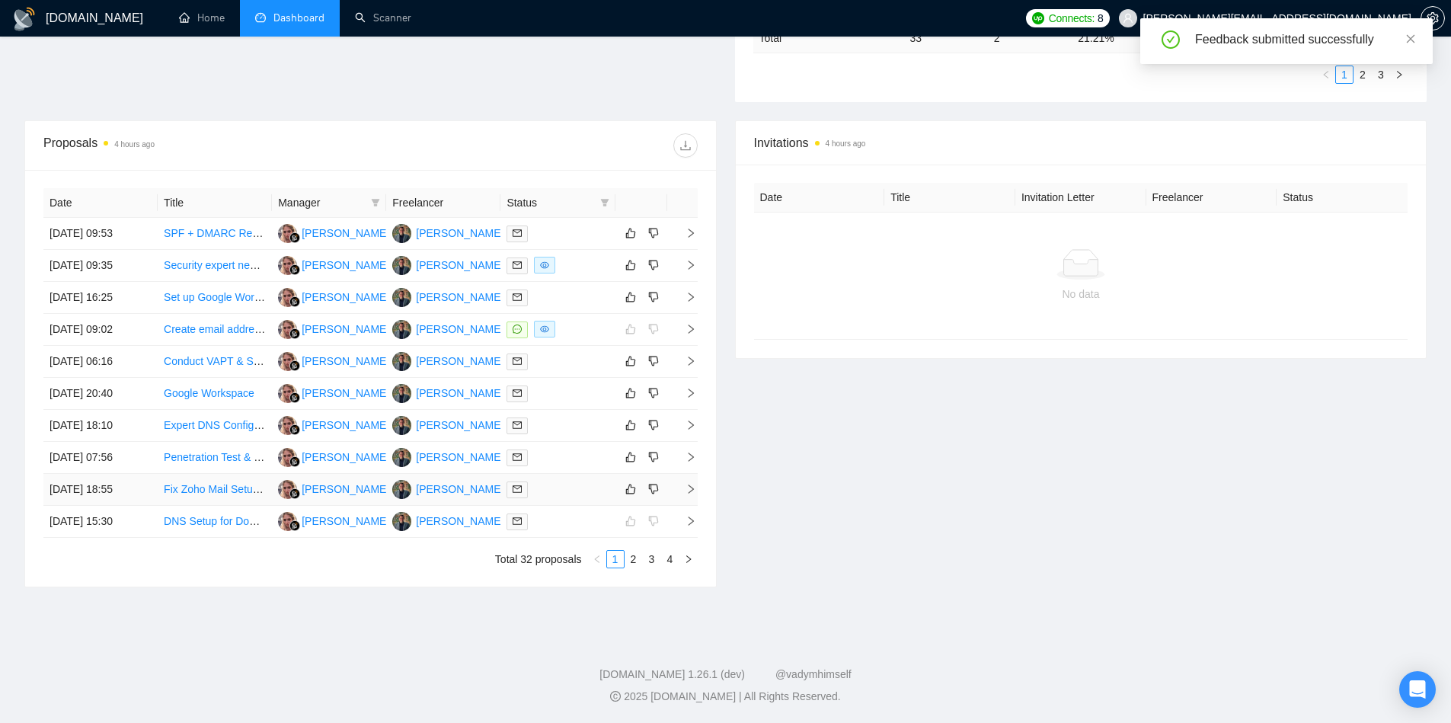
click at [693, 491] on icon "right" at bounding box center [691, 489] width 11 height 11
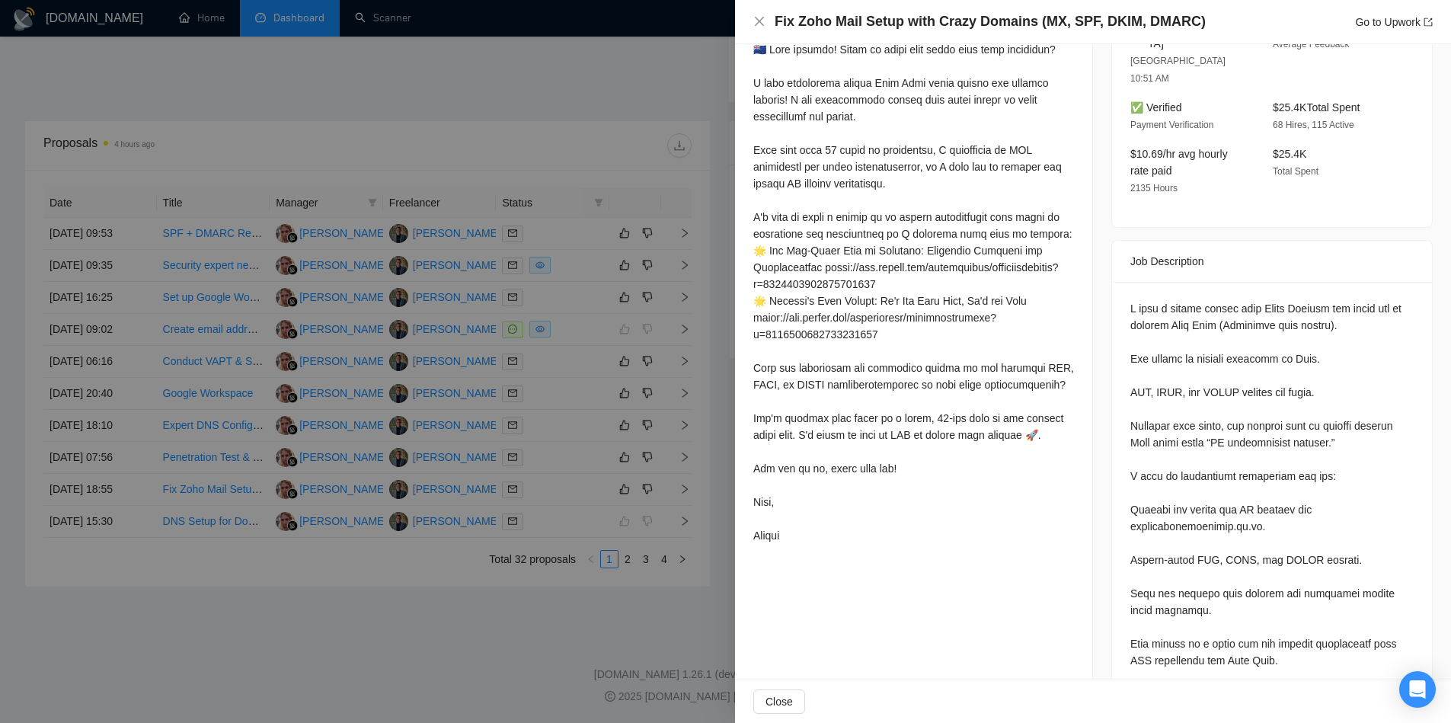
click at [675, 357] on div at bounding box center [725, 361] width 1451 height 723
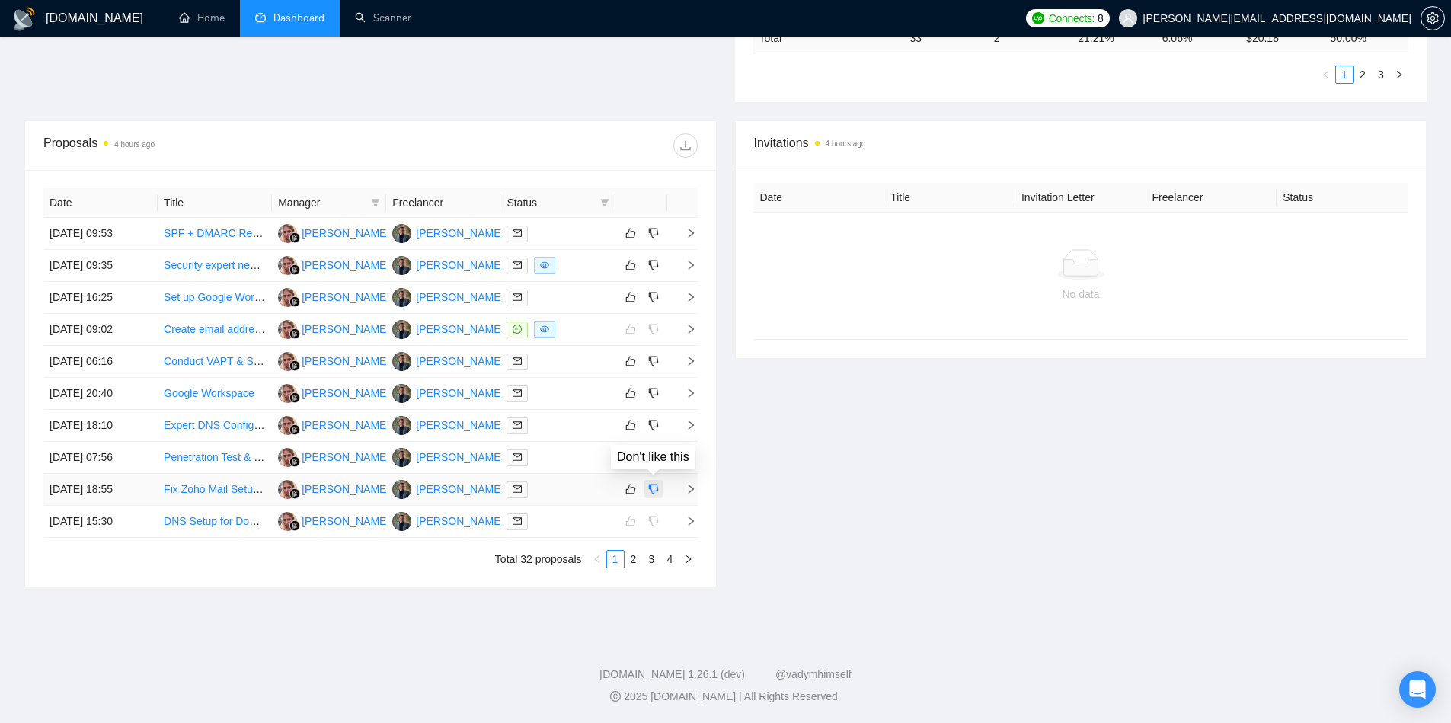
click at [648, 488] on icon "dislike" at bounding box center [653, 489] width 11 height 12
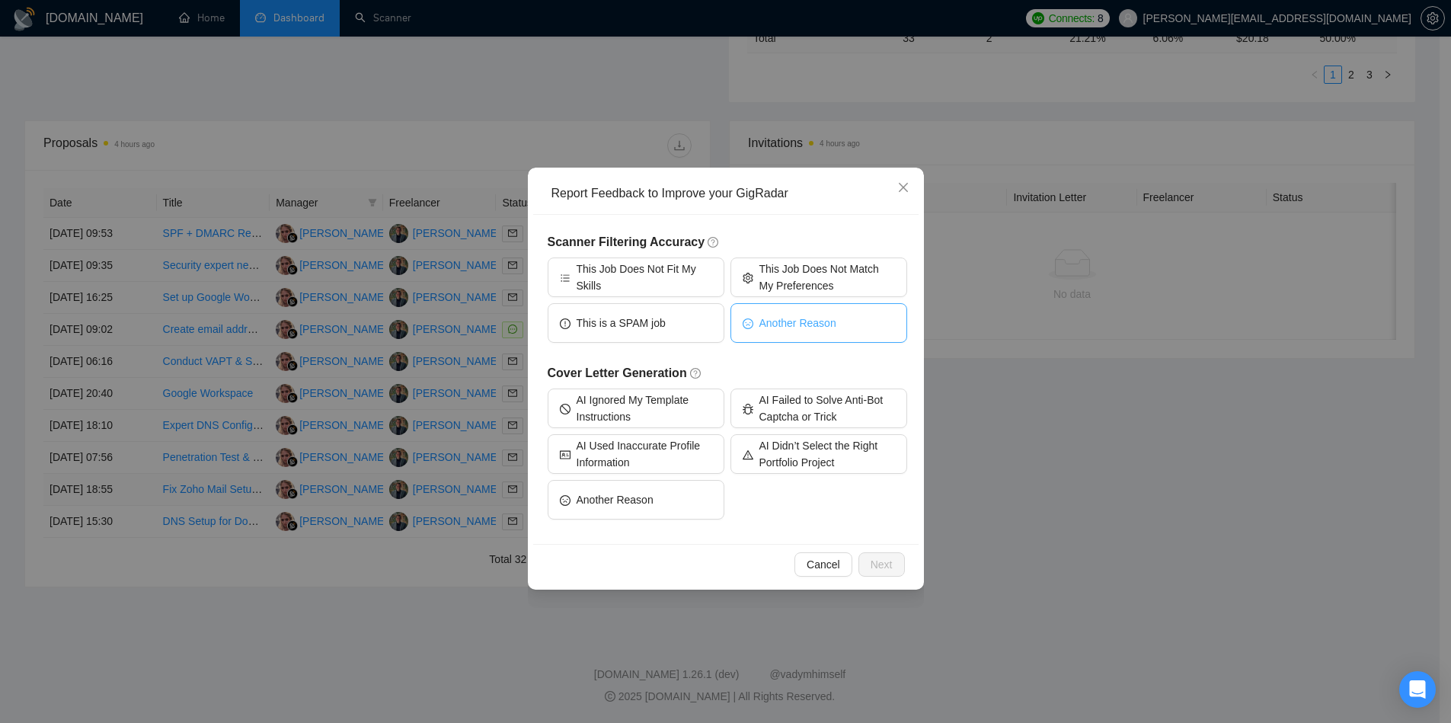
click at [782, 323] on span "Another Reason" at bounding box center [798, 323] width 77 height 17
click at [882, 574] on button "Next" at bounding box center [882, 564] width 46 height 24
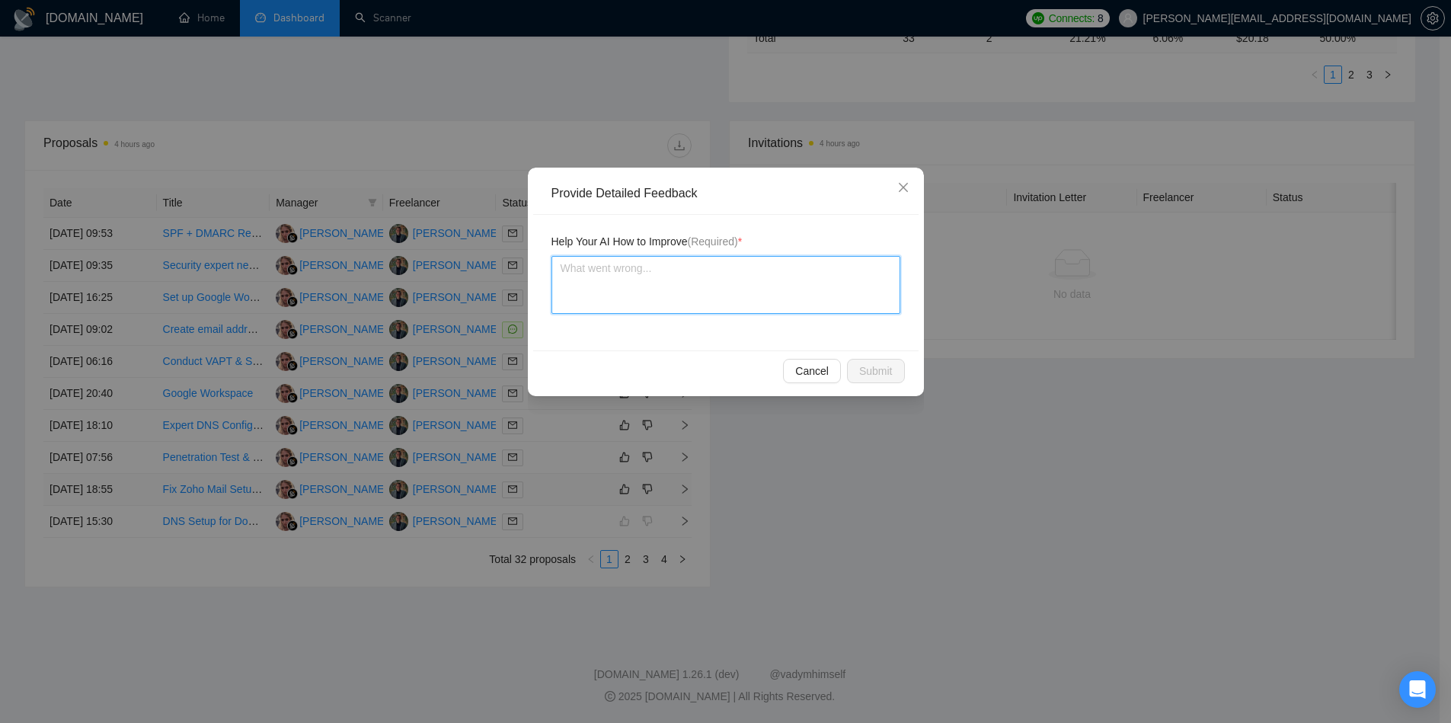
click at [747, 291] on textarea at bounding box center [726, 285] width 349 height 58
type textarea "T"
type textarea "Th"
type textarea "This"
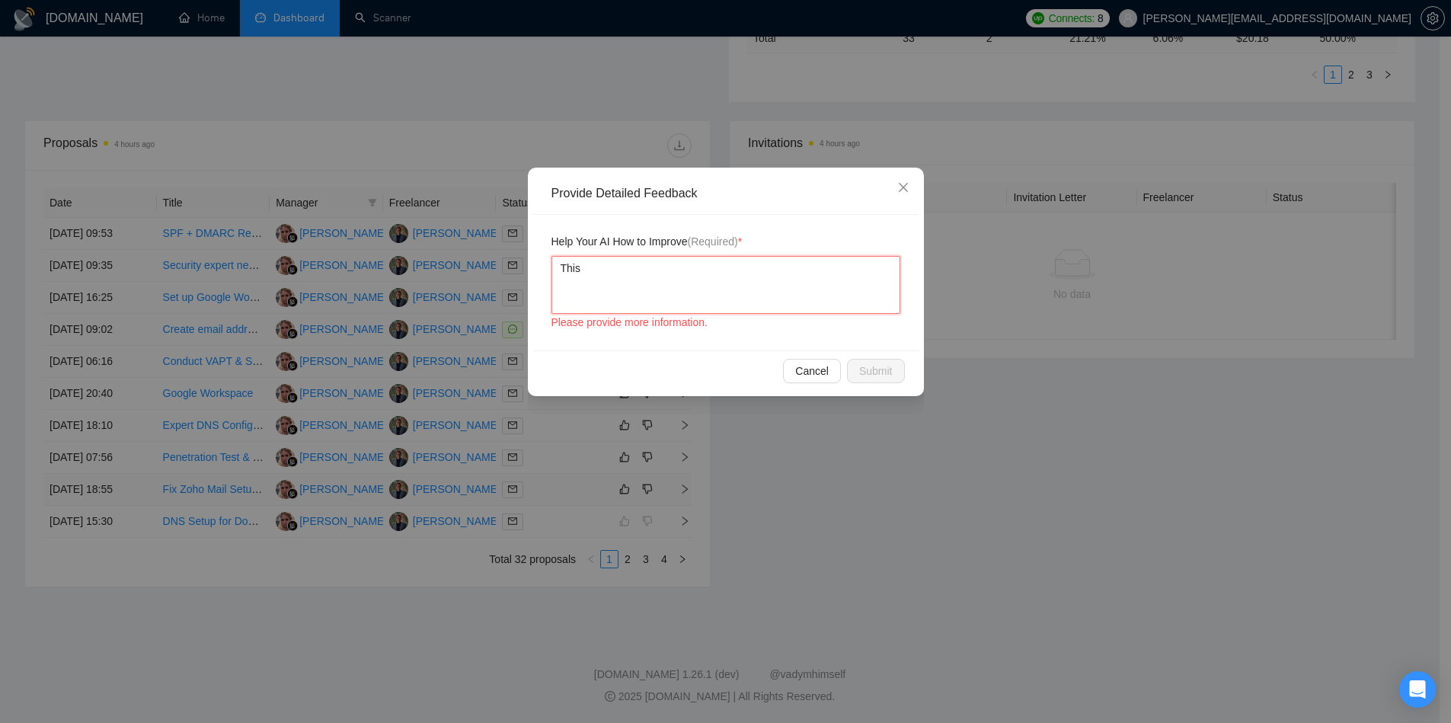
type textarea "This s"
type textarea "This sa"
type textarea "This sai"
type textarea "This said"
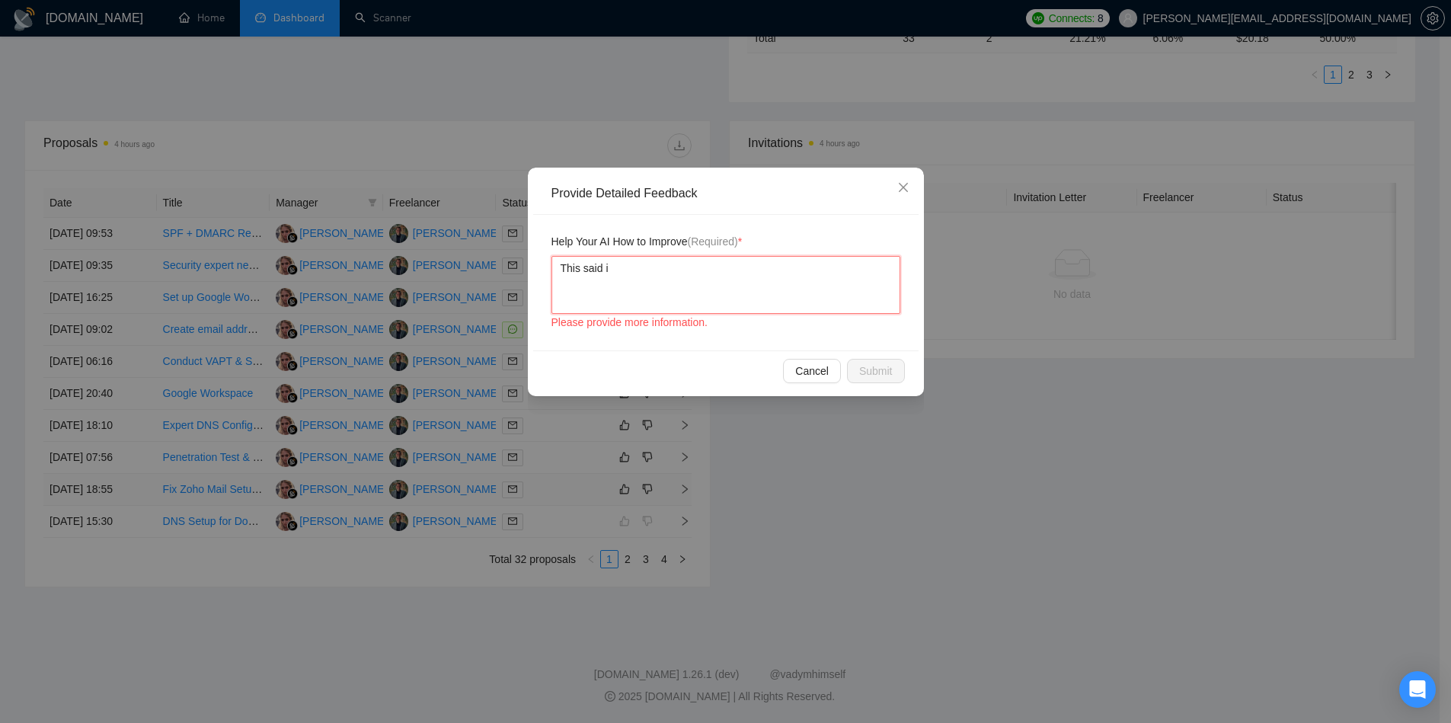
type textarea "This said it"
type textarea "This said it m"
type textarea "This said it mu"
type textarea "This said it mus"
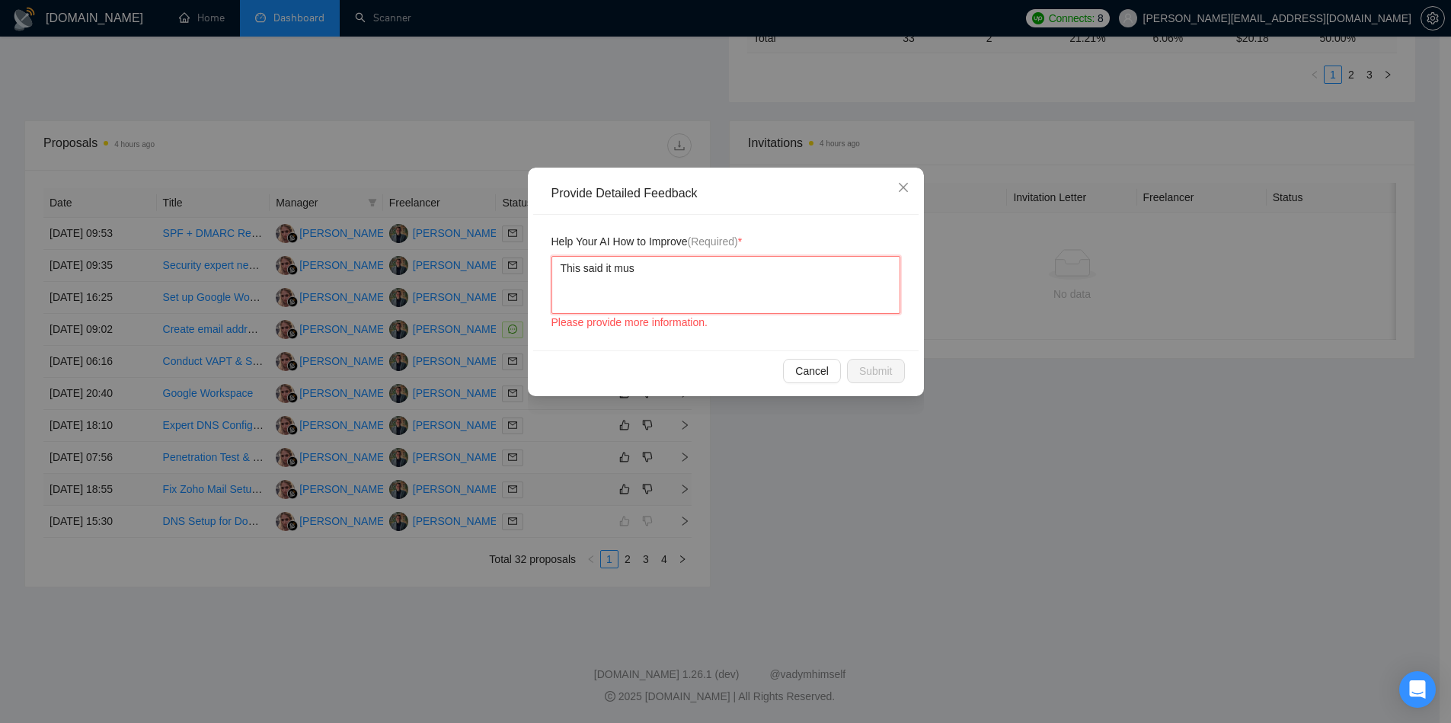
type textarea "This said it must"
type textarea "This said it mus"
type textarea "This said it mu"
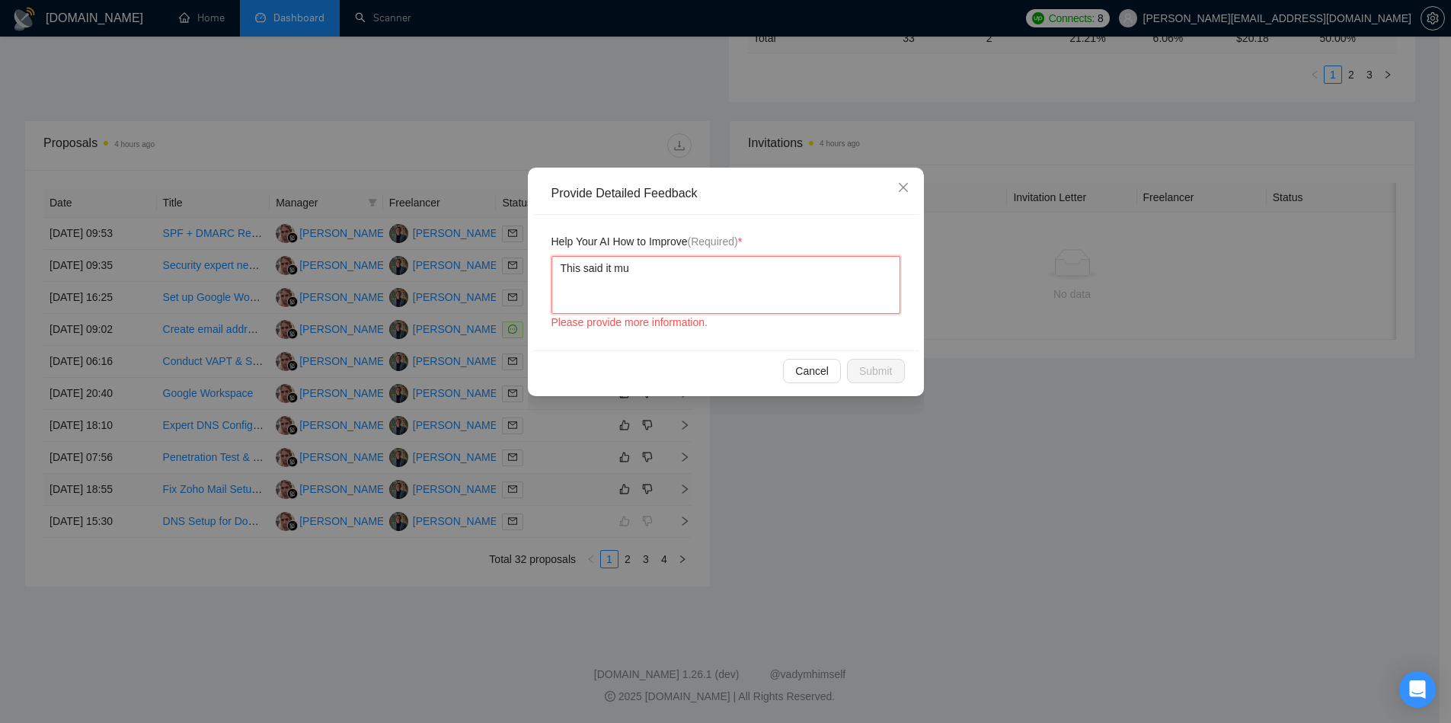
type textarea "This said it m"
type textarea "This said it"
type textarea "This said i"
type textarea "This said"
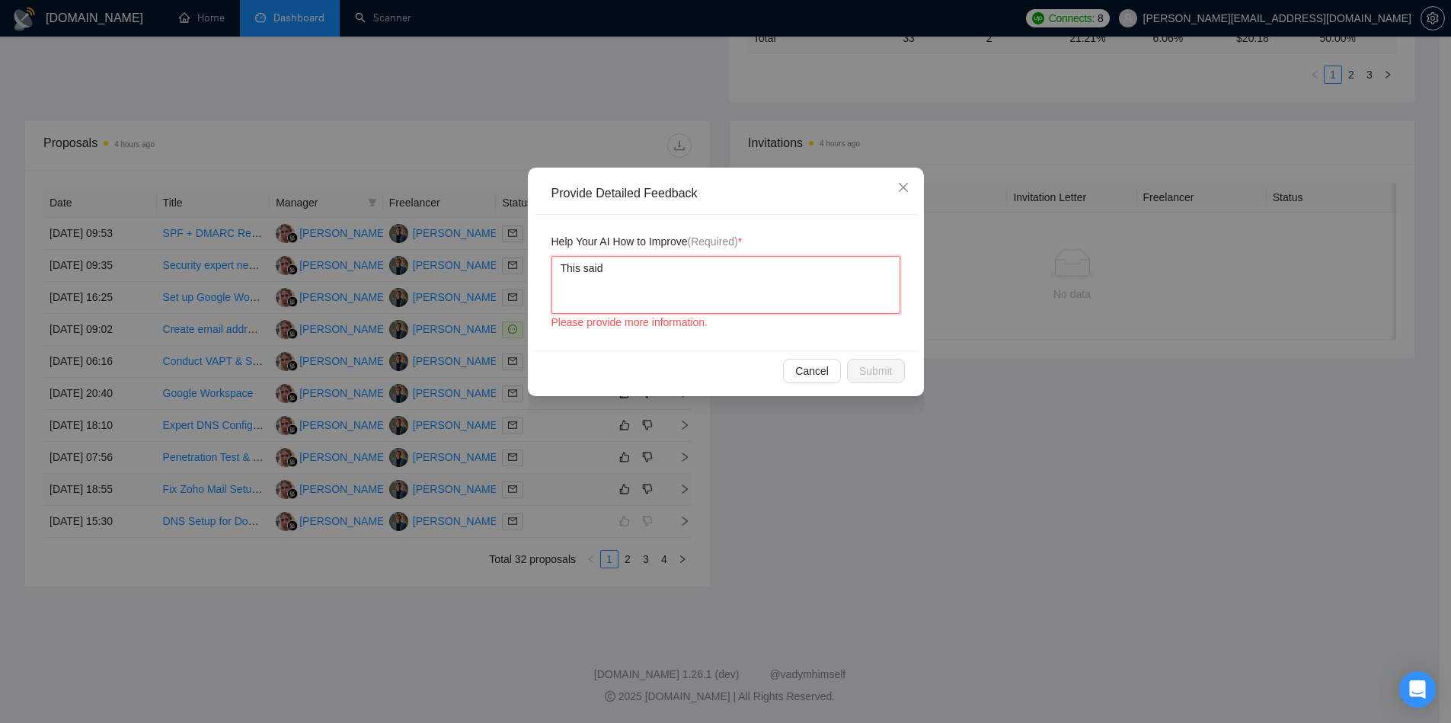
type textarea "This said I"
type textarea "This said I m"
type textarea "This said I mu"
type textarea "This said I must"
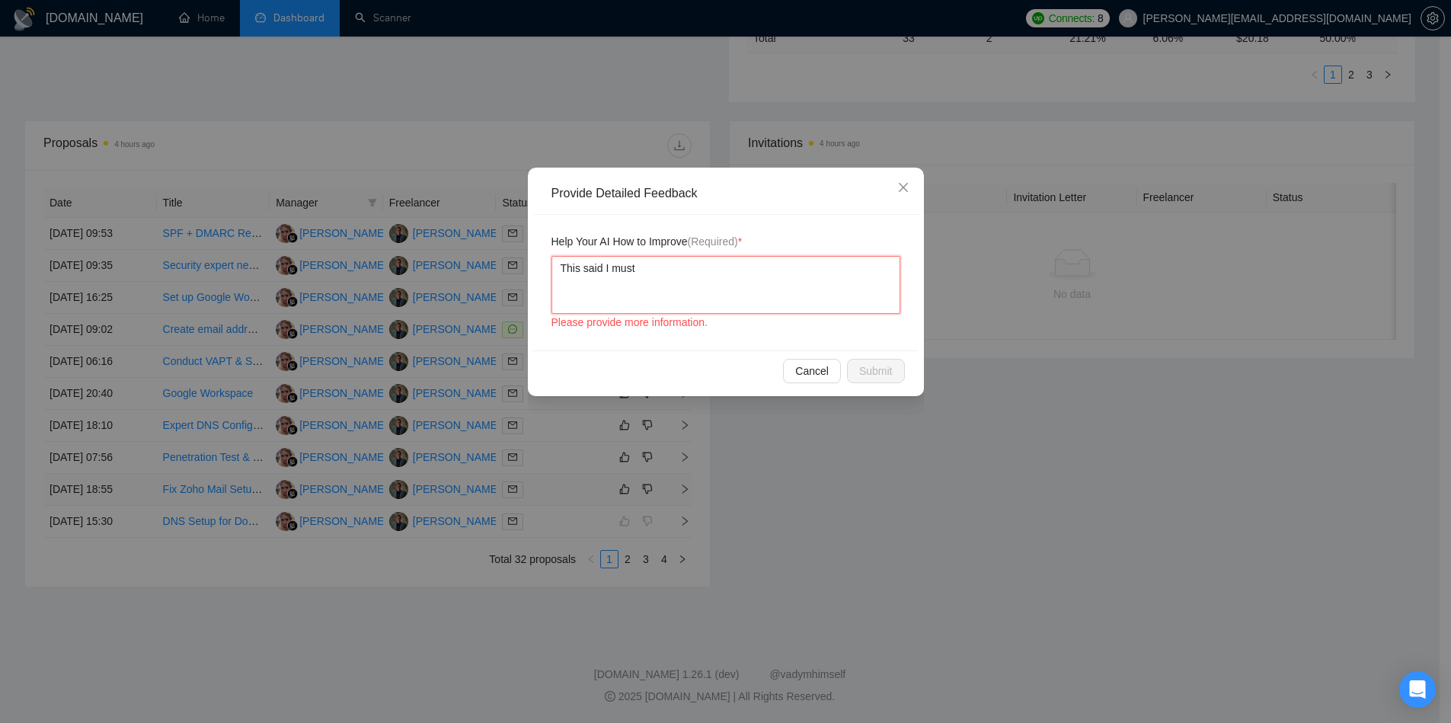
type textarea "This said I must h"
type textarea "This said I must hav"
type textarea "This said I must have"
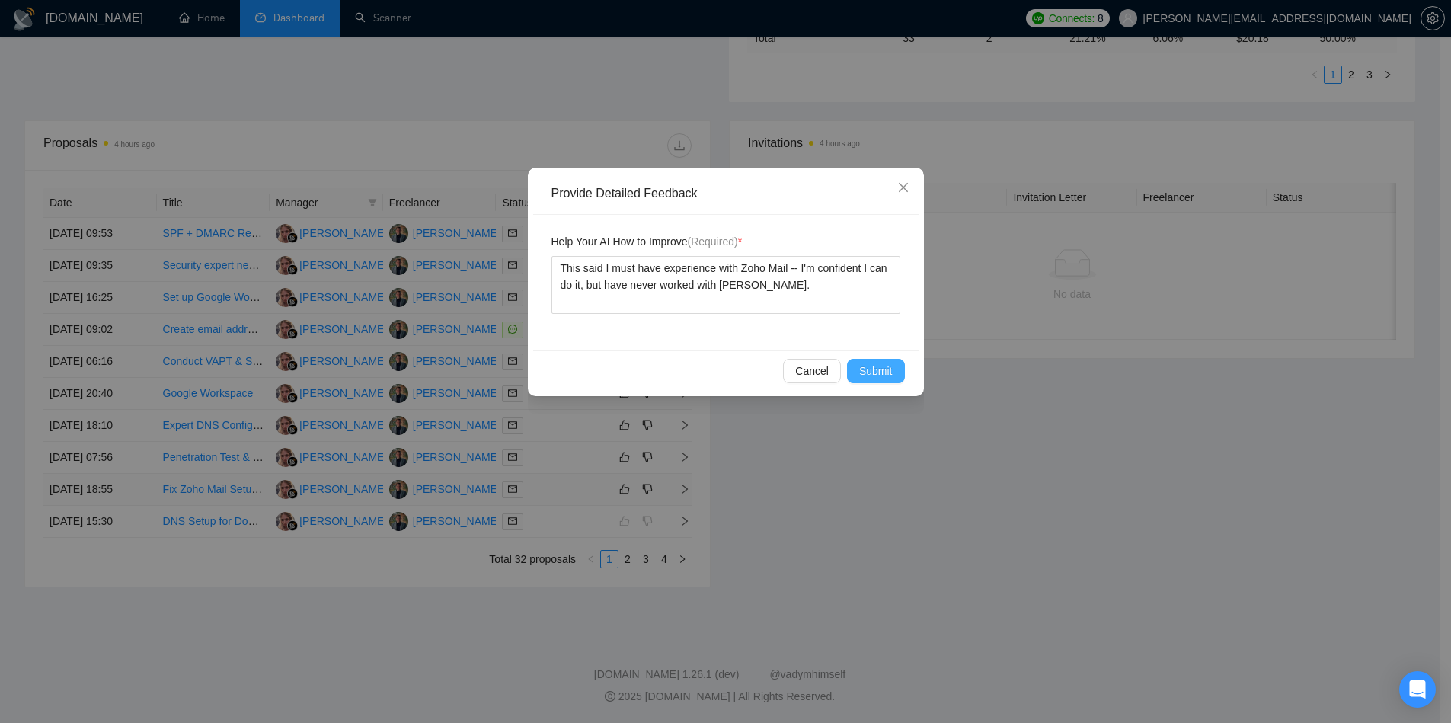
click at [878, 372] on span "Submit" at bounding box center [876, 371] width 34 height 17
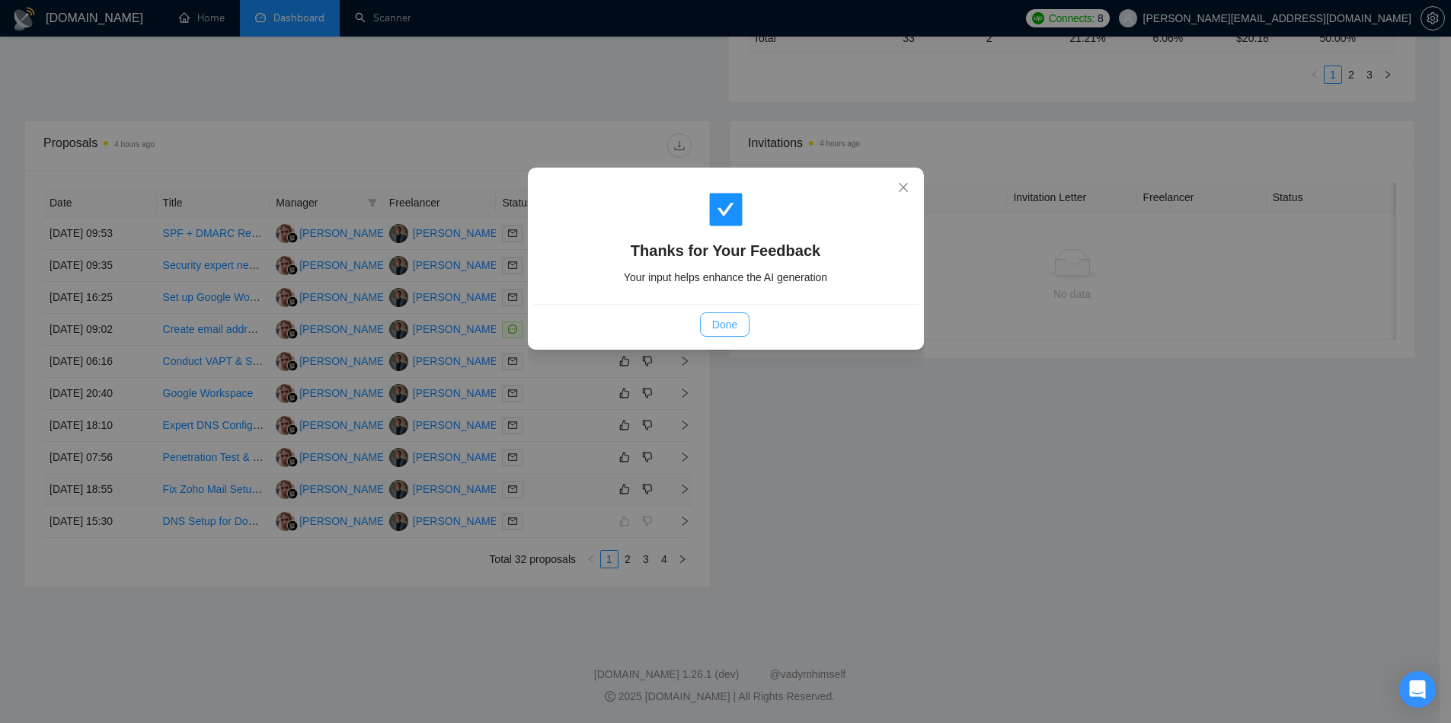
click at [726, 327] on span "Done" at bounding box center [724, 324] width 25 height 17
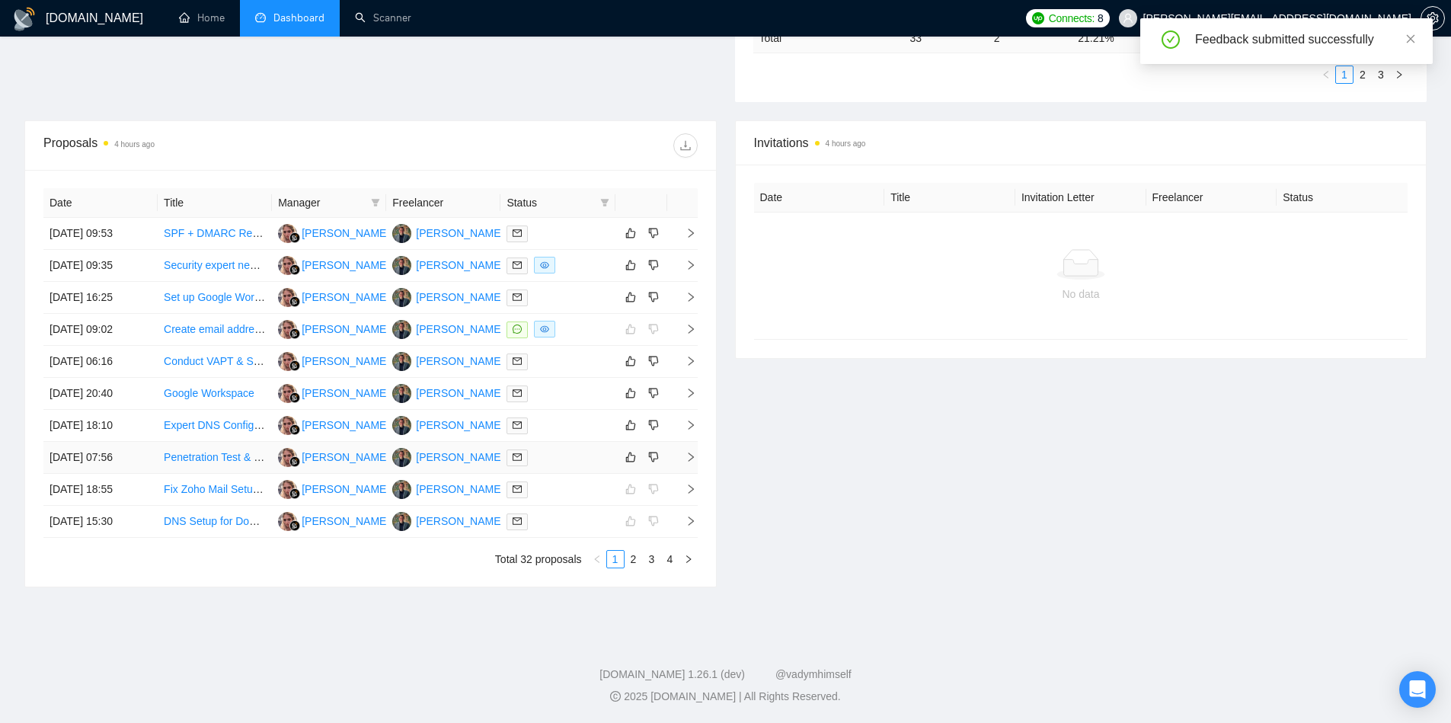
click at [689, 459] on icon "right" at bounding box center [691, 457] width 11 height 11
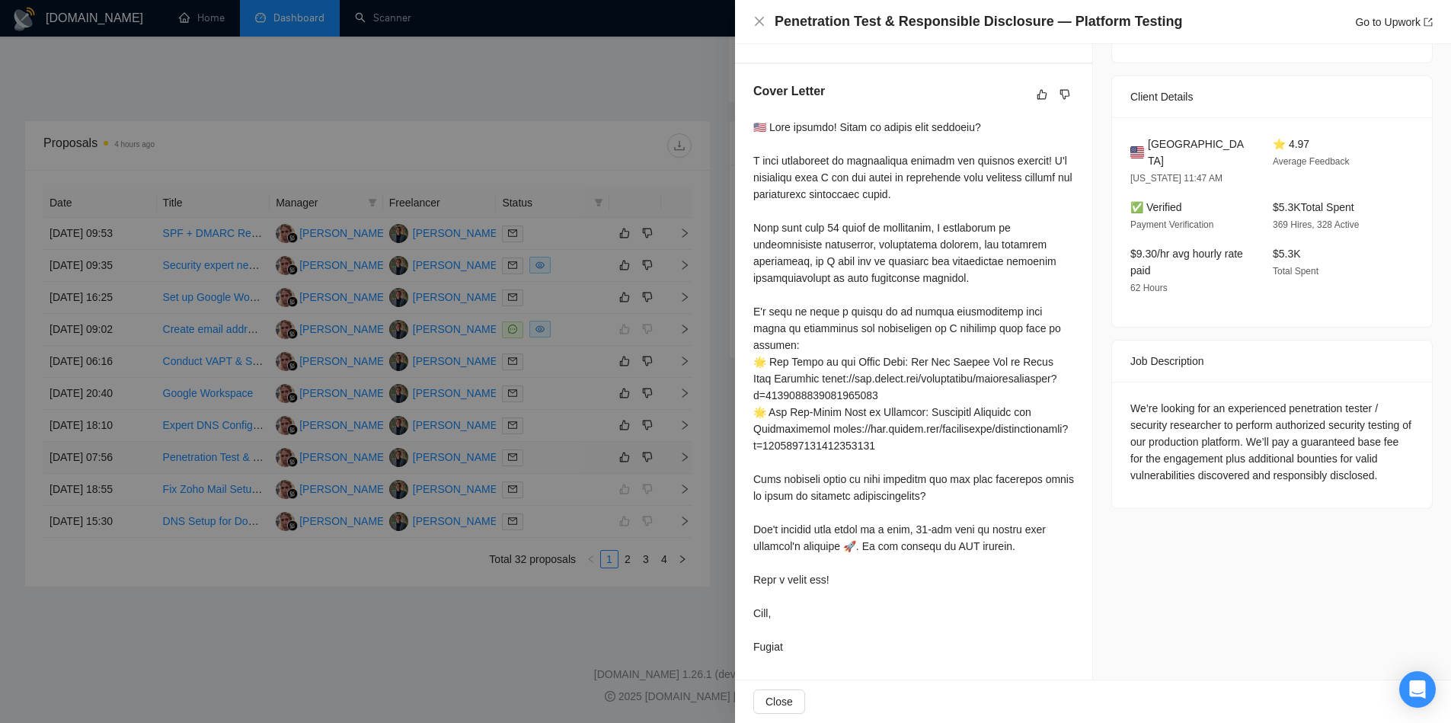
click at [689, 459] on div at bounding box center [725, 361] width 1451 height 723
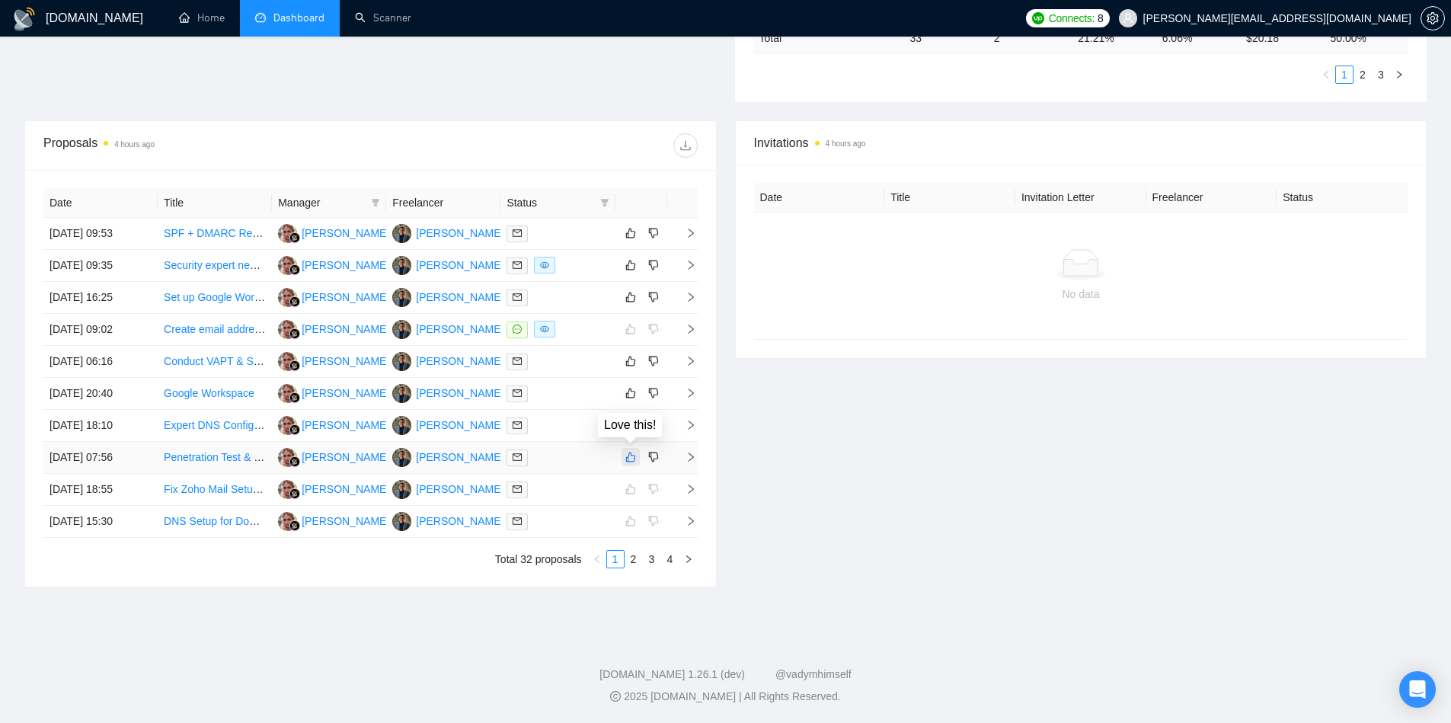
click at [632, 457] on icon "like" at bounding box center [630, 457] width 11 height 12
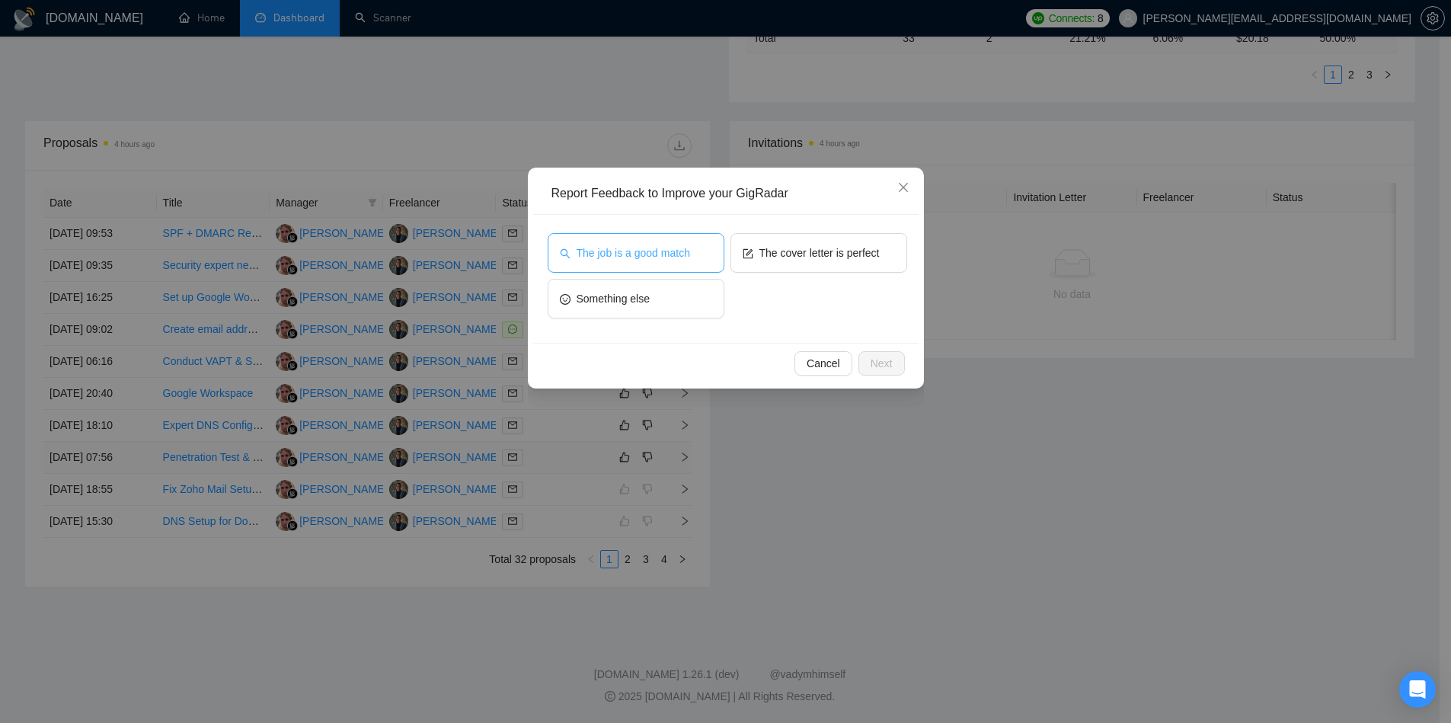
click at [703, 255] on button "The job is a good match" at bounding box center [636, 253] width 177 height 40
click at [894, 366] on button "Next" at bounding box center [882, 363] width 46 height 24
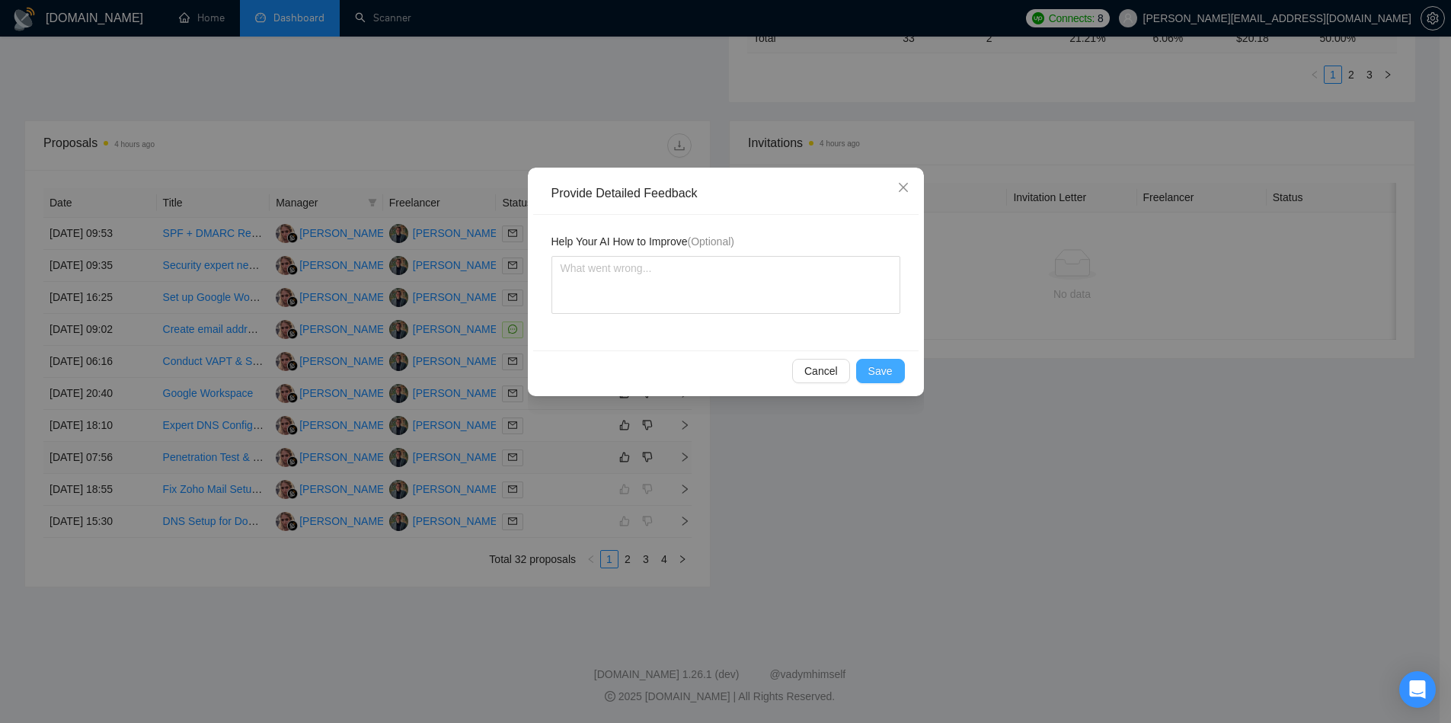
click at [894, 366] on button "Save" at bounding box center [880, 371] width 49 height 24
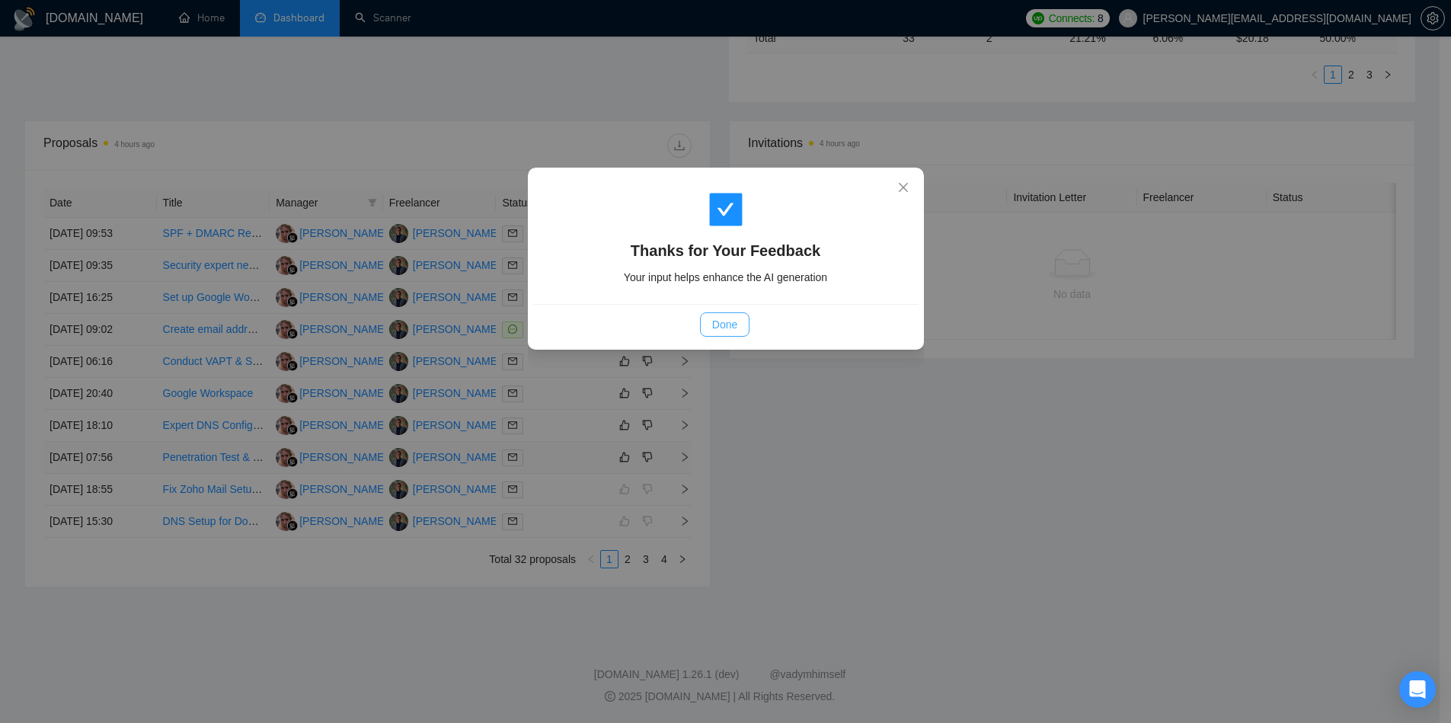
click at [734, 323] on span "Done" at bounding box center [724, 324] width 25 height 17
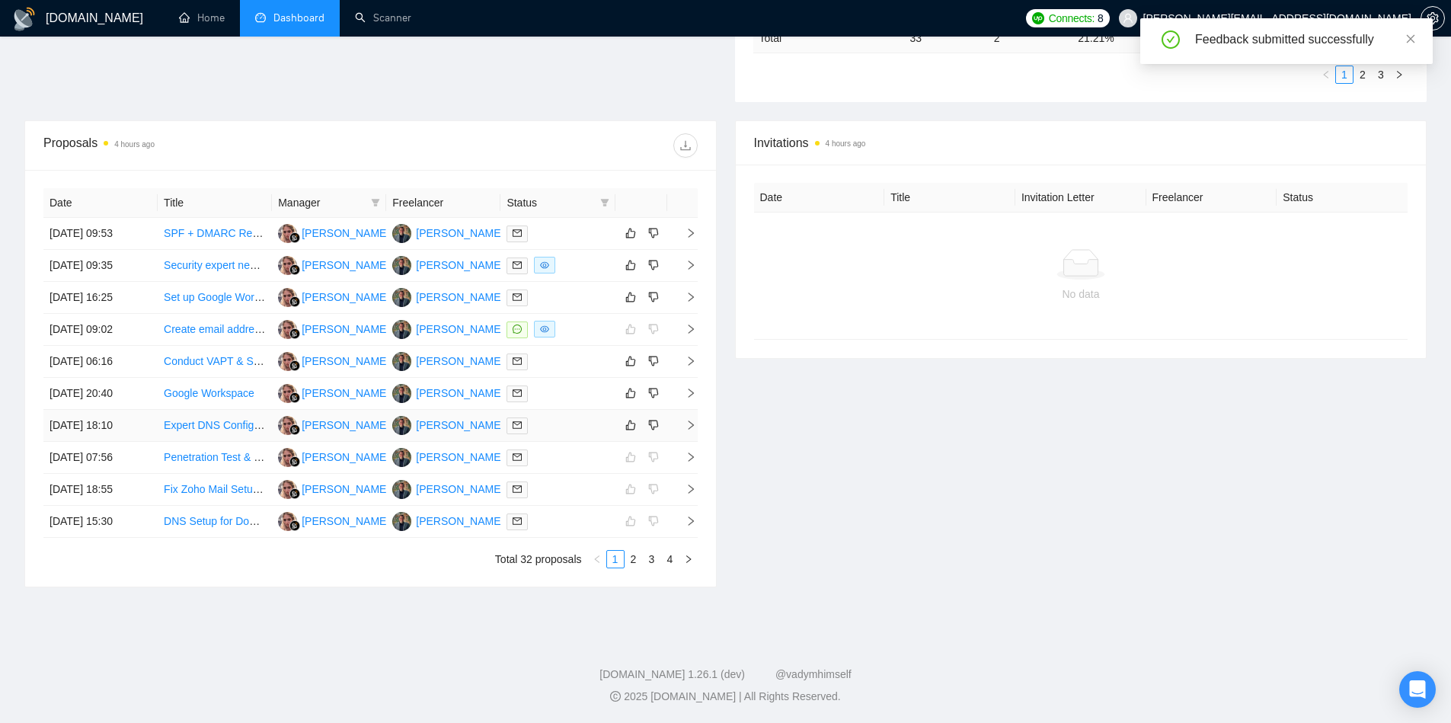
click at [689, 423] on icon "right" at bounding box center [690, 425] width 5 height 9
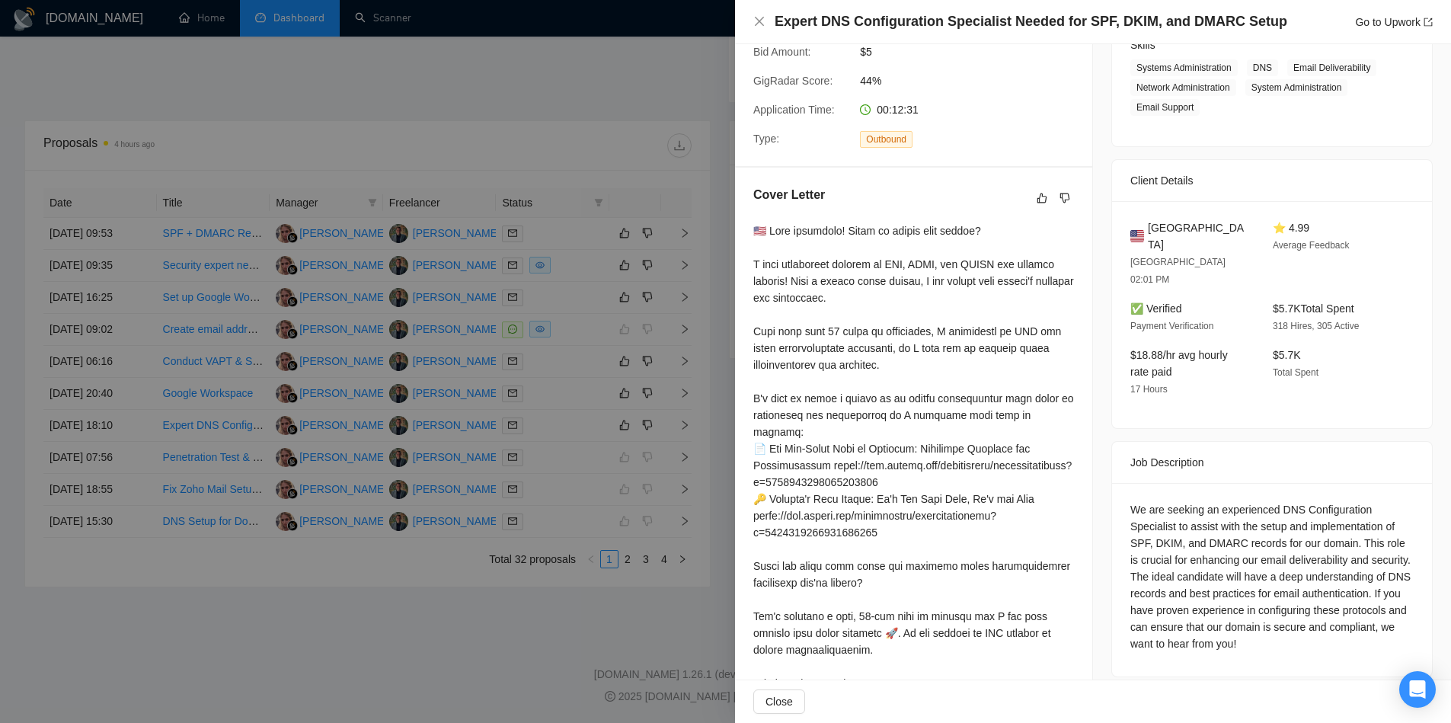
scroll to position [261, 0]
click at [728, 392] on div at bounding box center [725, 361] width 1451 height 723
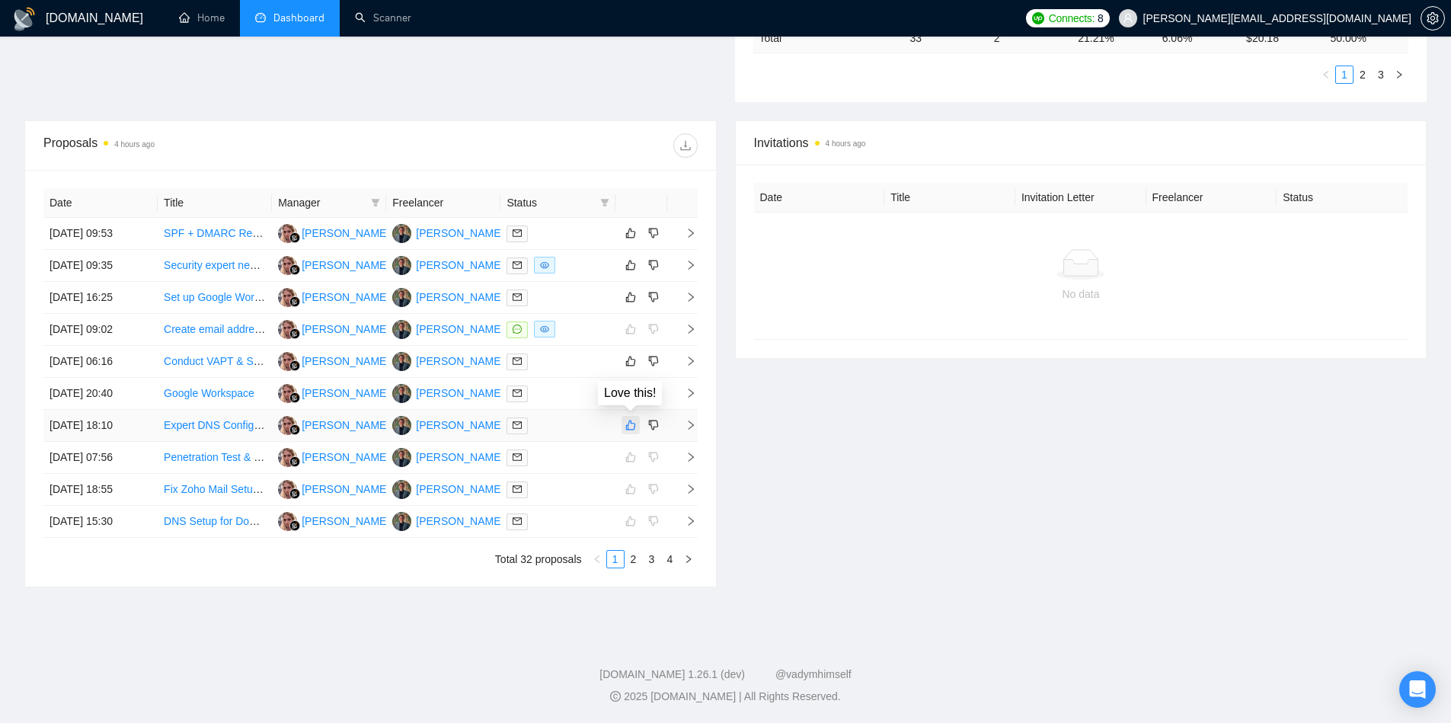
click at [630, 424] on icon "like" at bounding box center [630, 425] width 11 height 12
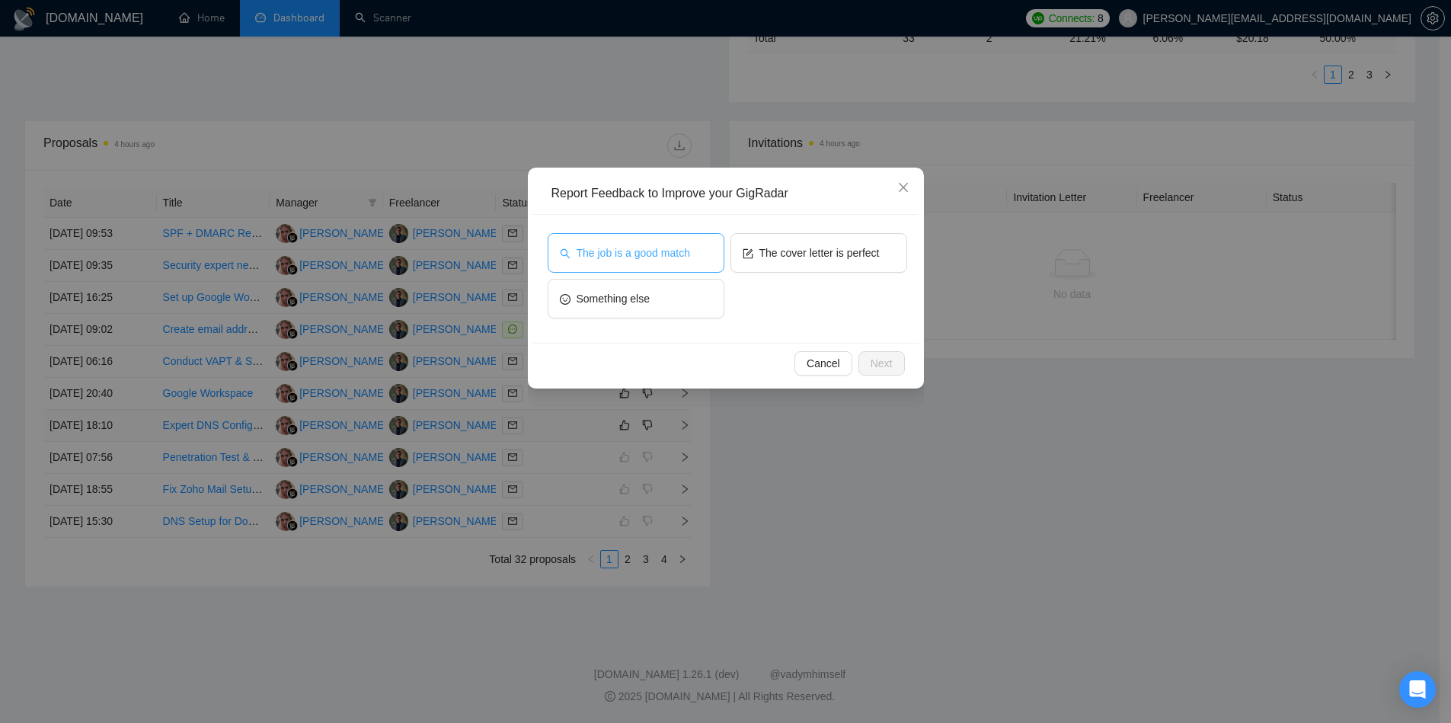
click at [694, 257] on button "The job is a good match" at bounding box center [636, 253] width 177 height 40
click at [804, 265] on button "The cover letter is perfect" at bounding box center [819, 253] width 177 height 40
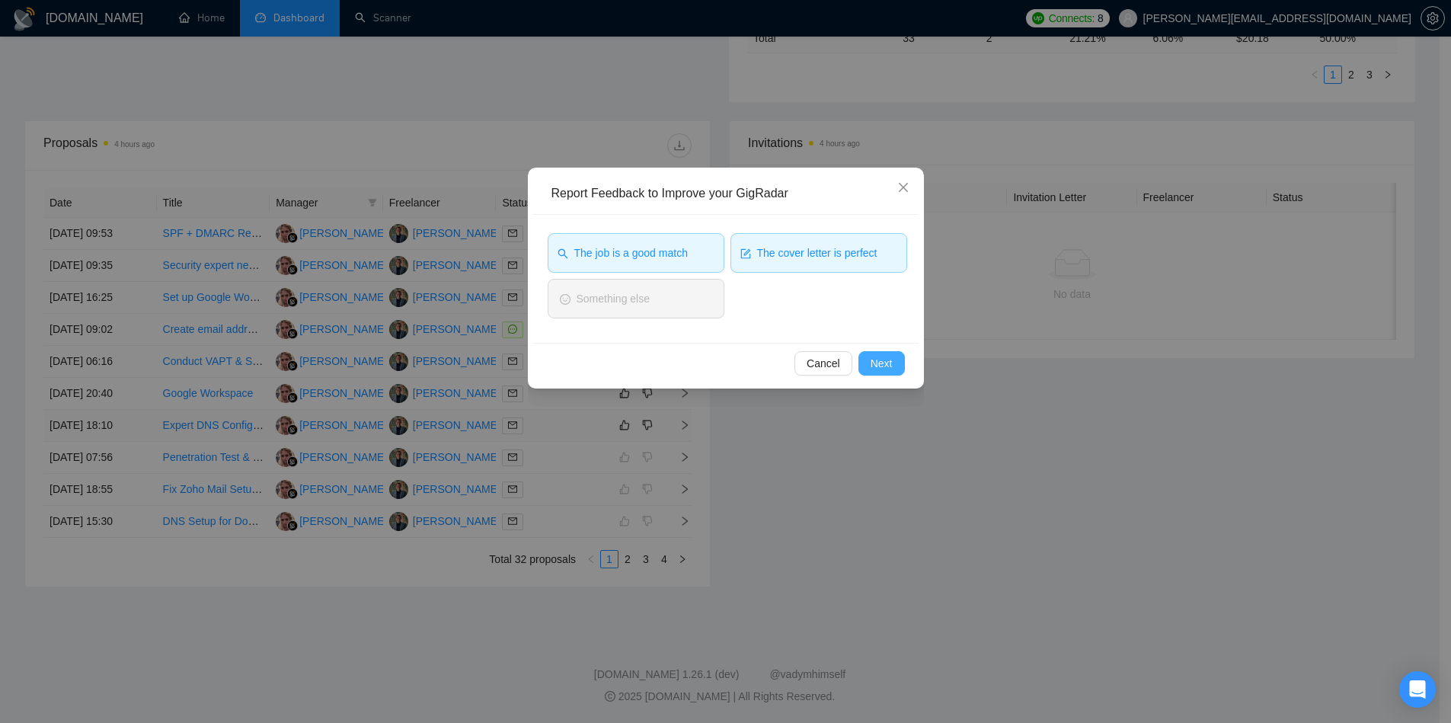
click at [888, 360] on span "Next" at bounding box center [882, 363] width 22 height 17
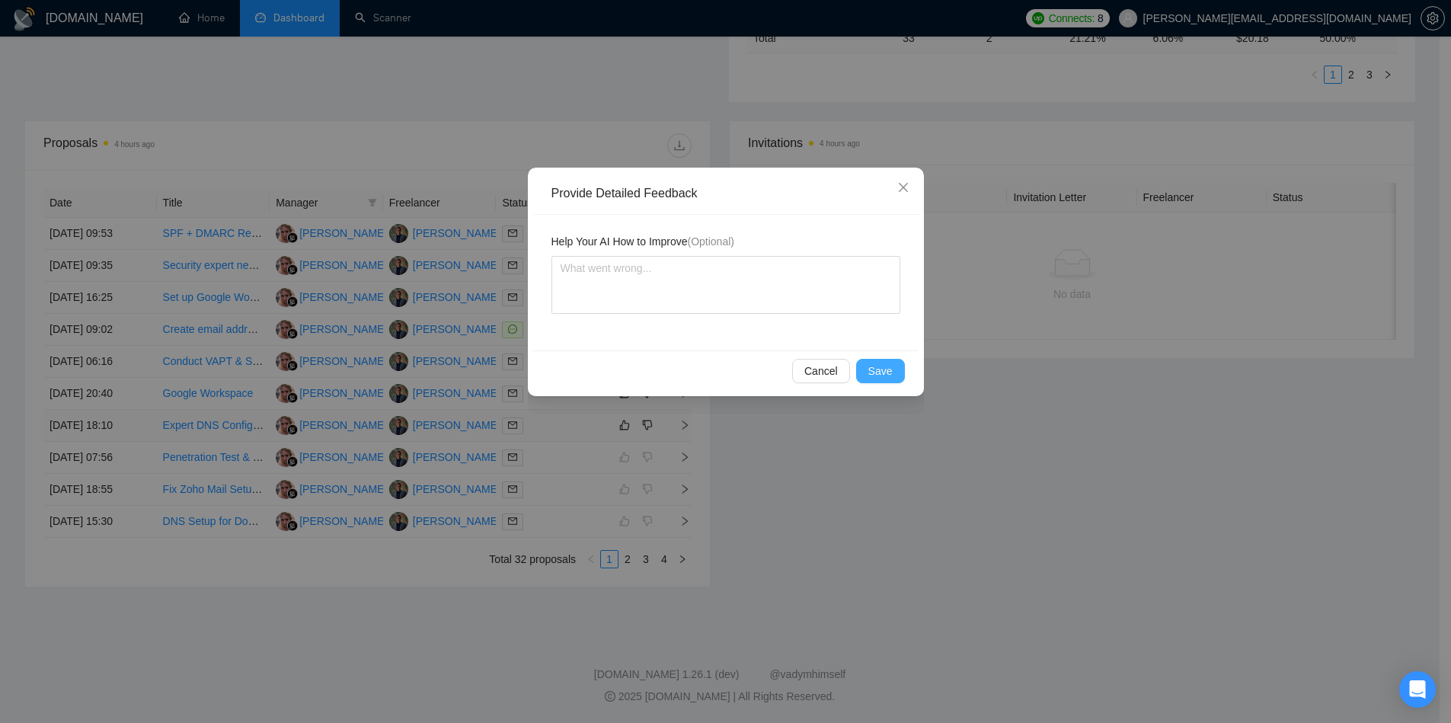
click at [888, 367] on span "Save" at bounding box center [880, 371] width 24 height 17
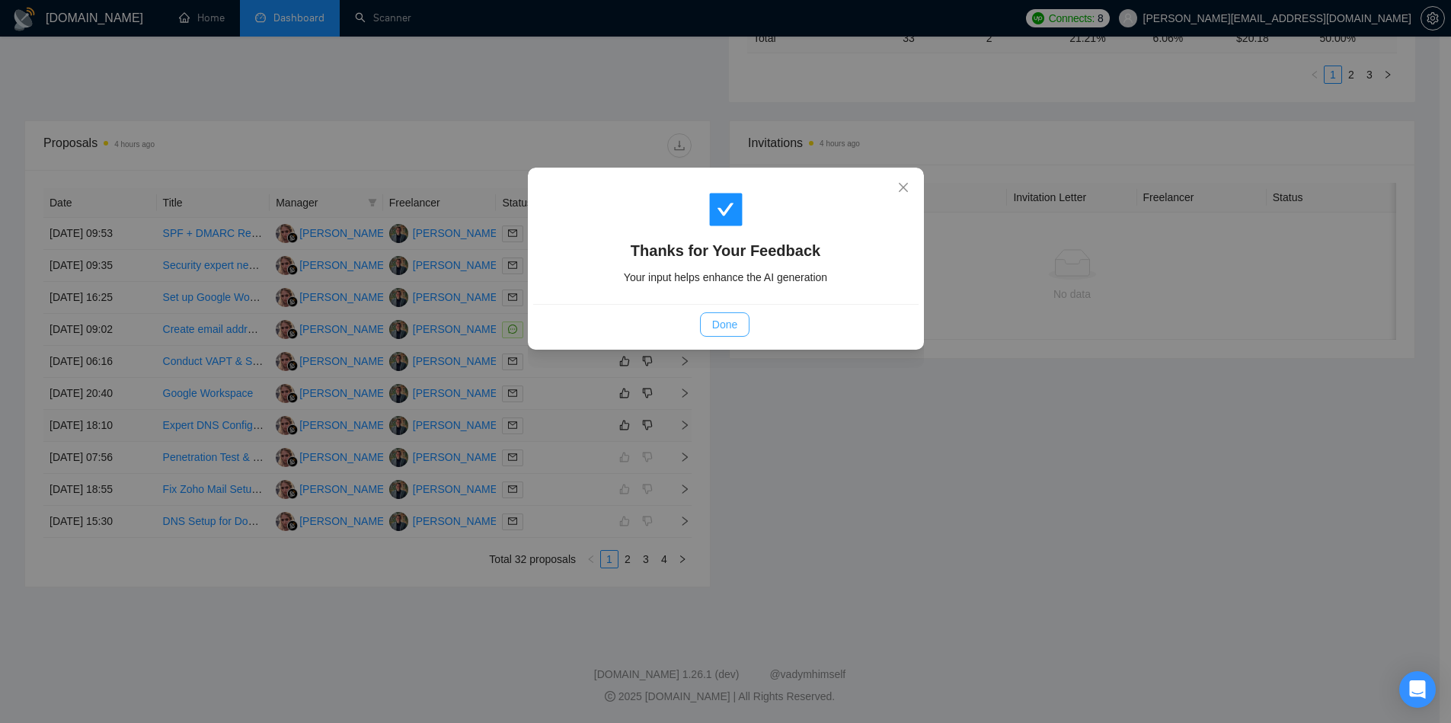
click at [727, 325] on span "Done" at bounding box center [724, 324] width 25 height 17
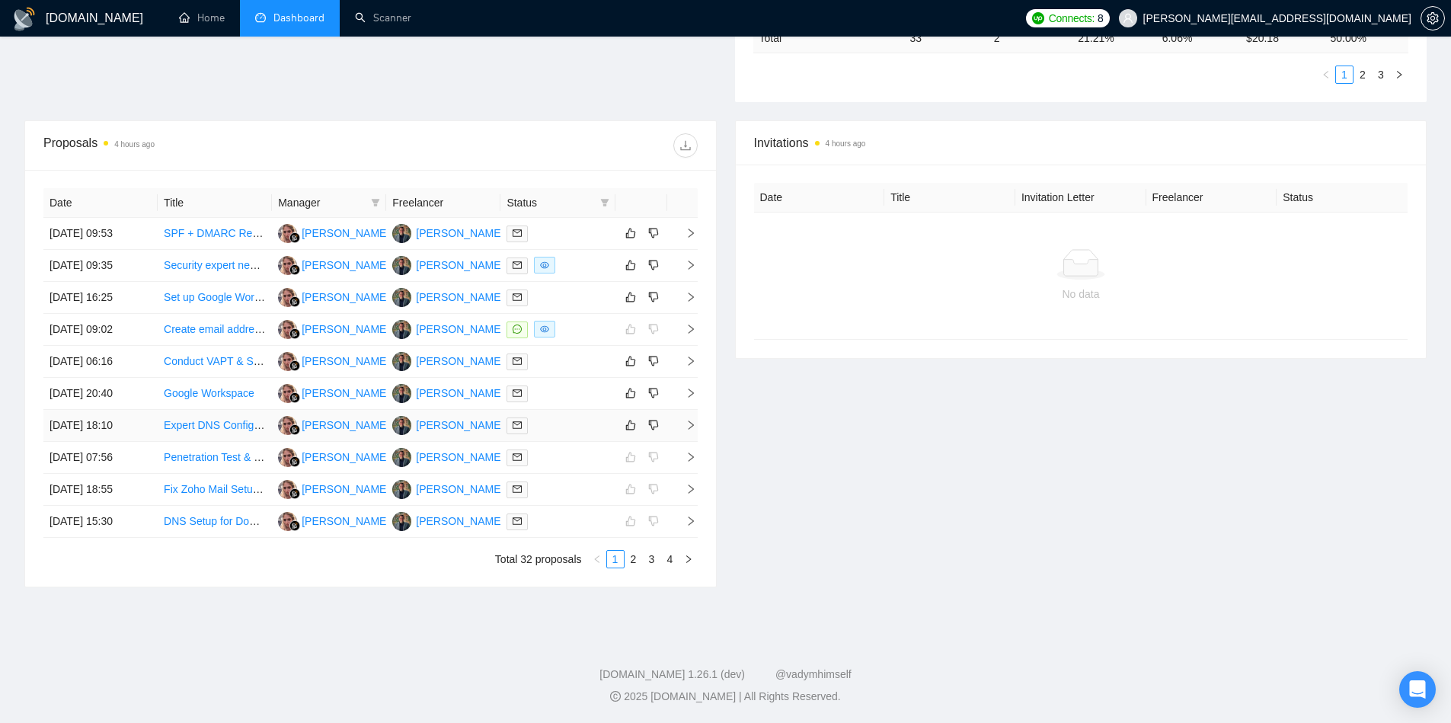
click at [689, 424] on icon "right" at bounding box center [691, 425] width 11 height 11
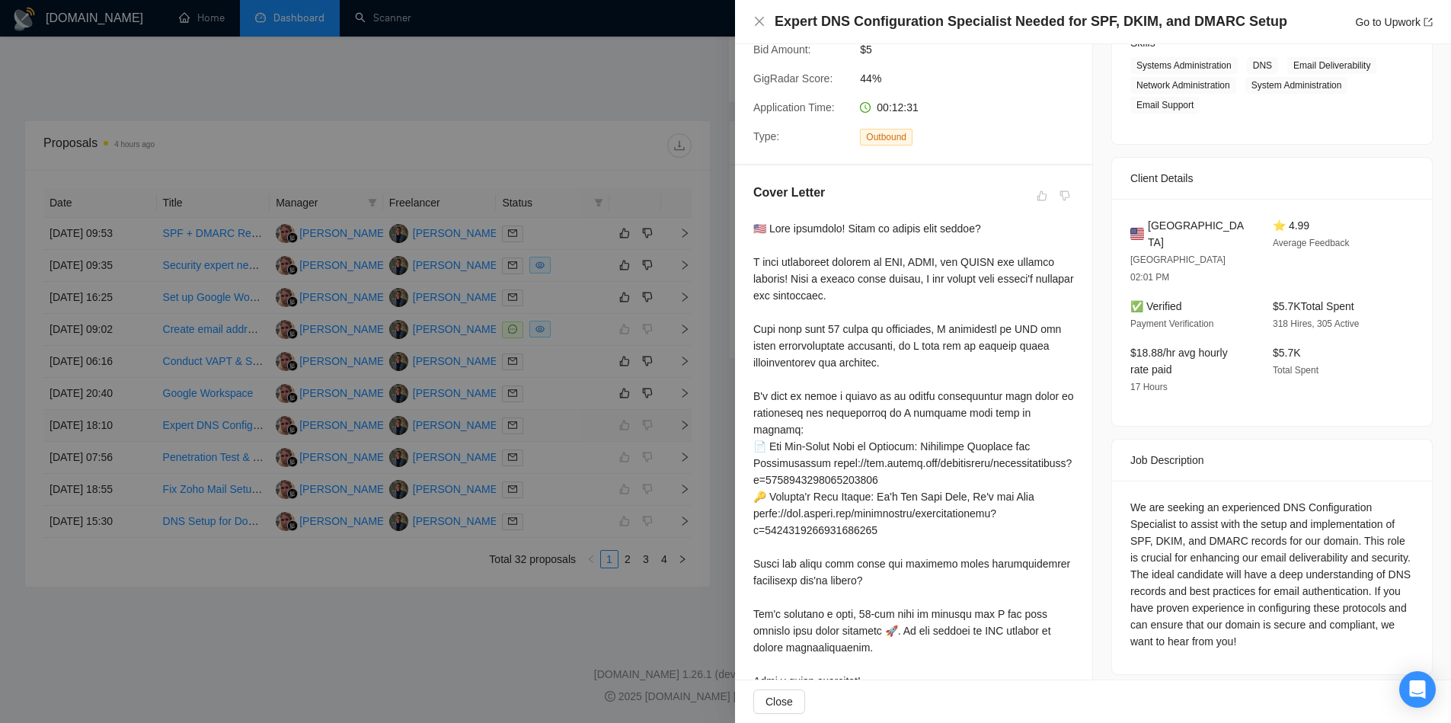
click at [689, 424] on div at bounding box center [725, 361] width 1451 height 723
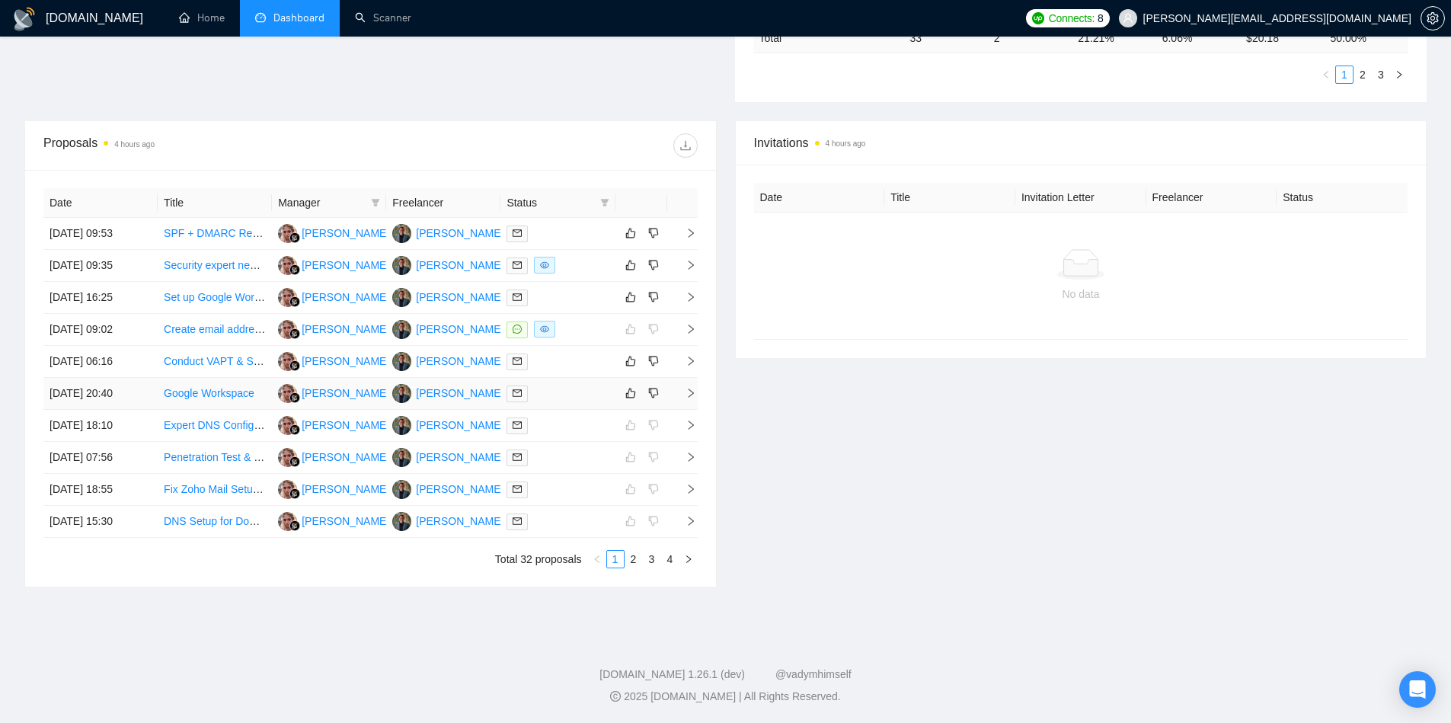
click at [695, 388] on icon "right" at bounding box center [691, 393] width 11 height 11
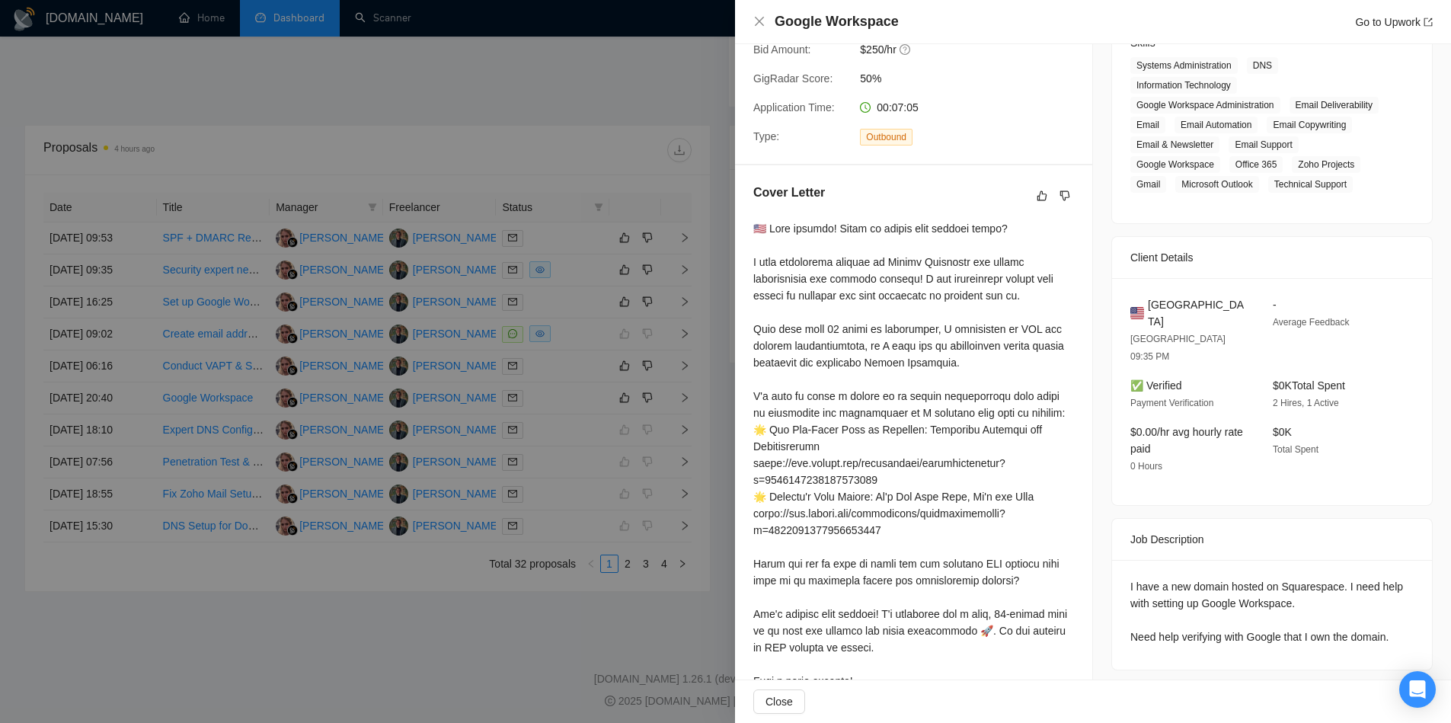
scroll to position [0, 0]
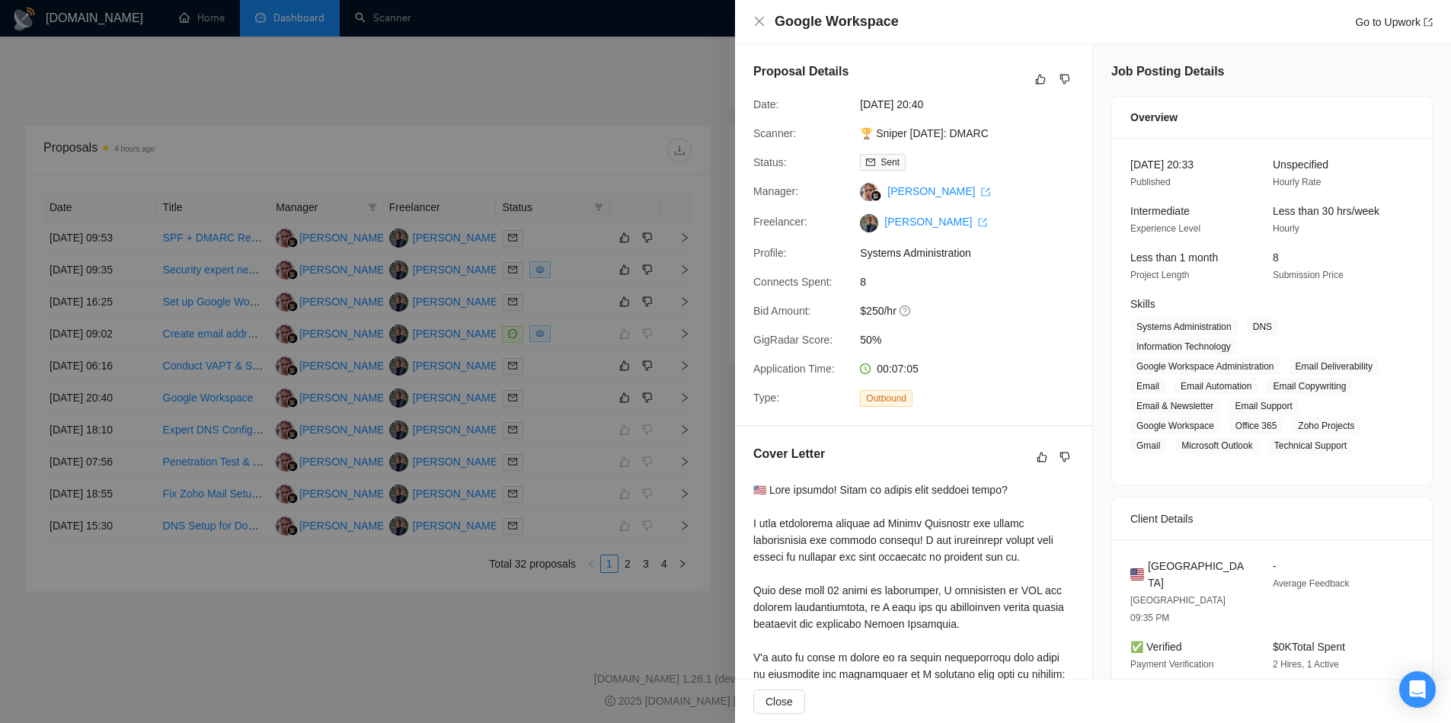
click at [694, 427] on div at bounding box center [725, 361] width 1451 height 723
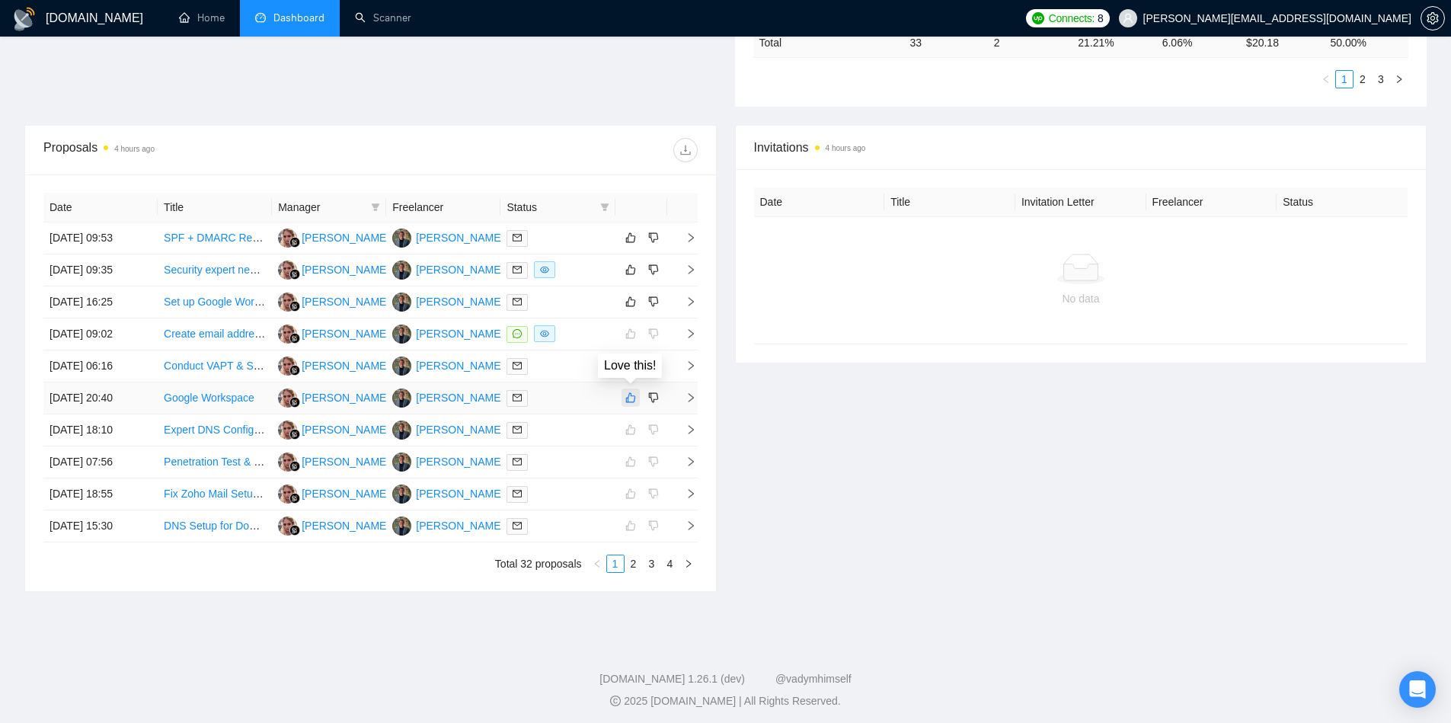
click at [630, 394] on icon "like" at bounding box center [630, 398] width 11 height 12
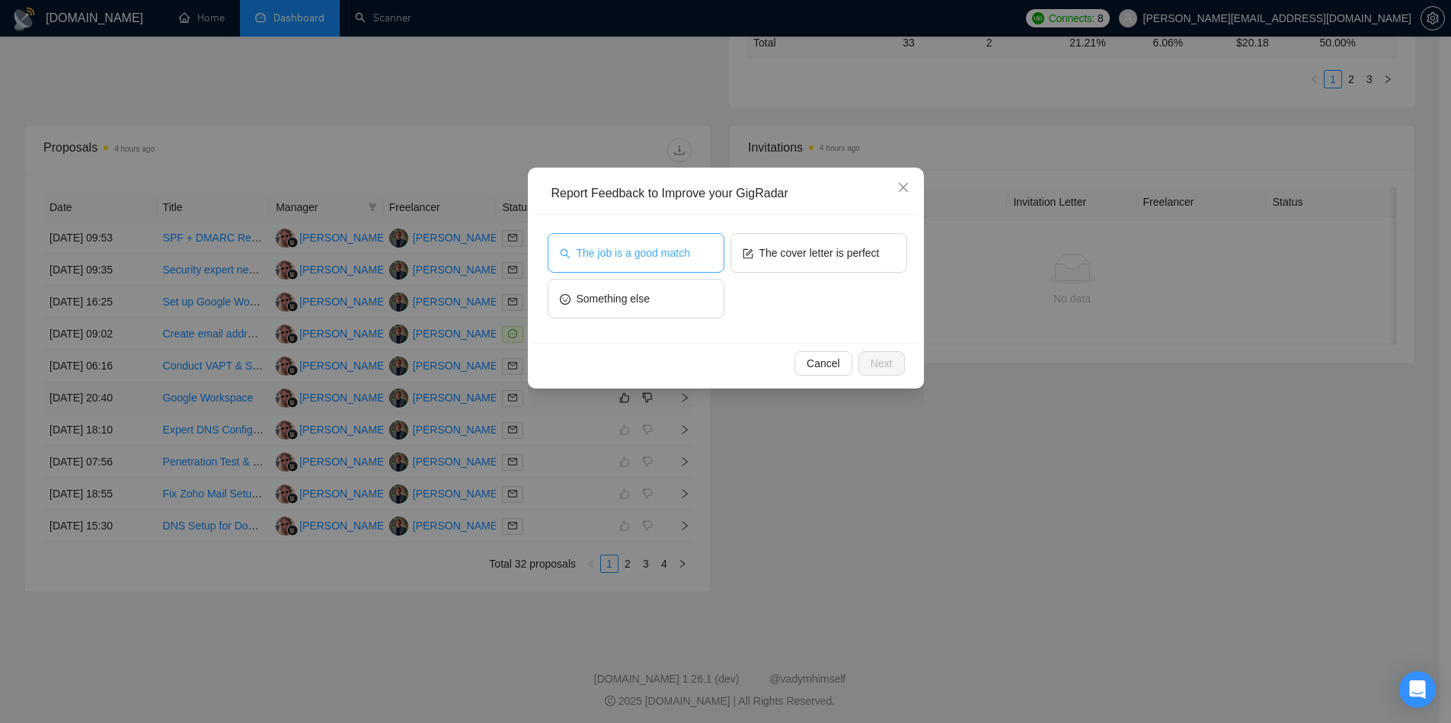
click at [686, 252] on span "The job is a good match" at bounding box center [634, 253] width 114 height 17
click at [884, 358] on span "Next" at bounding box center [882, 363] width 22 height 17
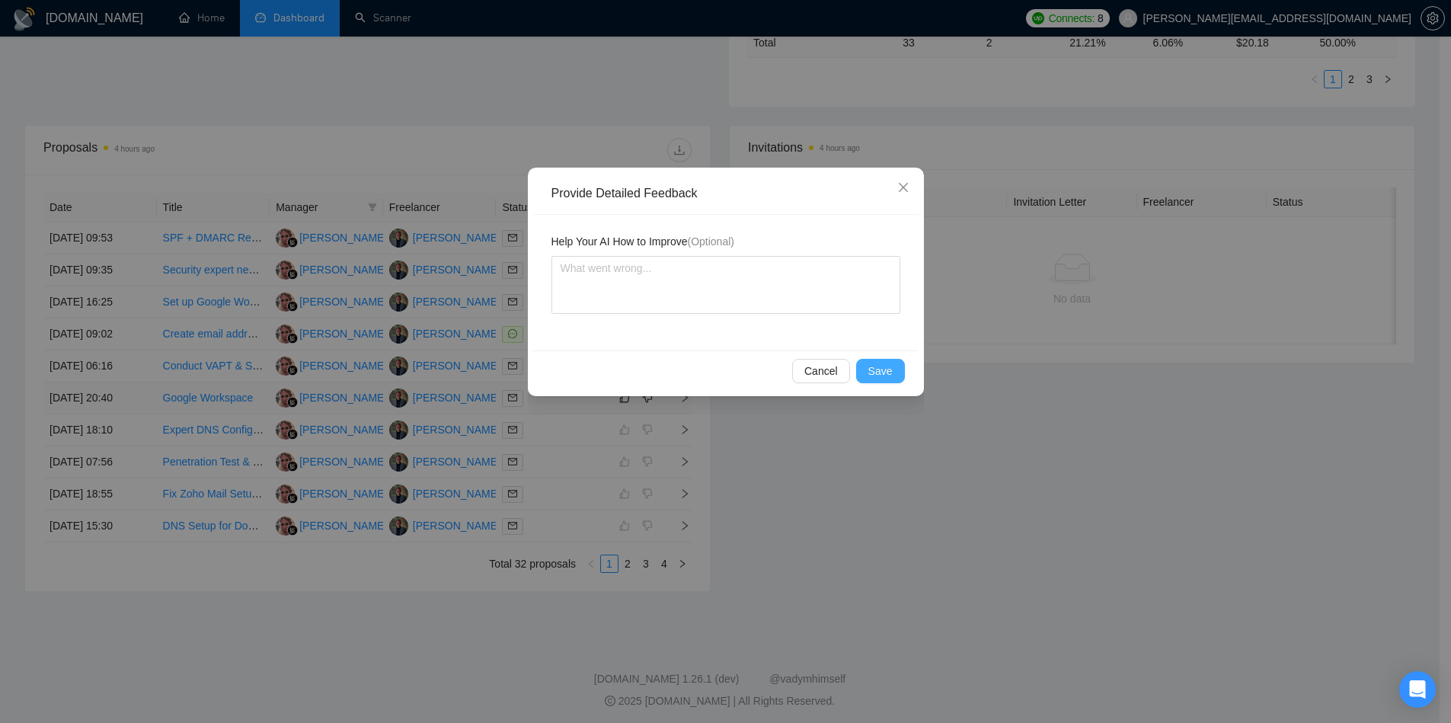
click at [884, 359] on button "Save" at bounding box center [880, 371] width 49 height 24
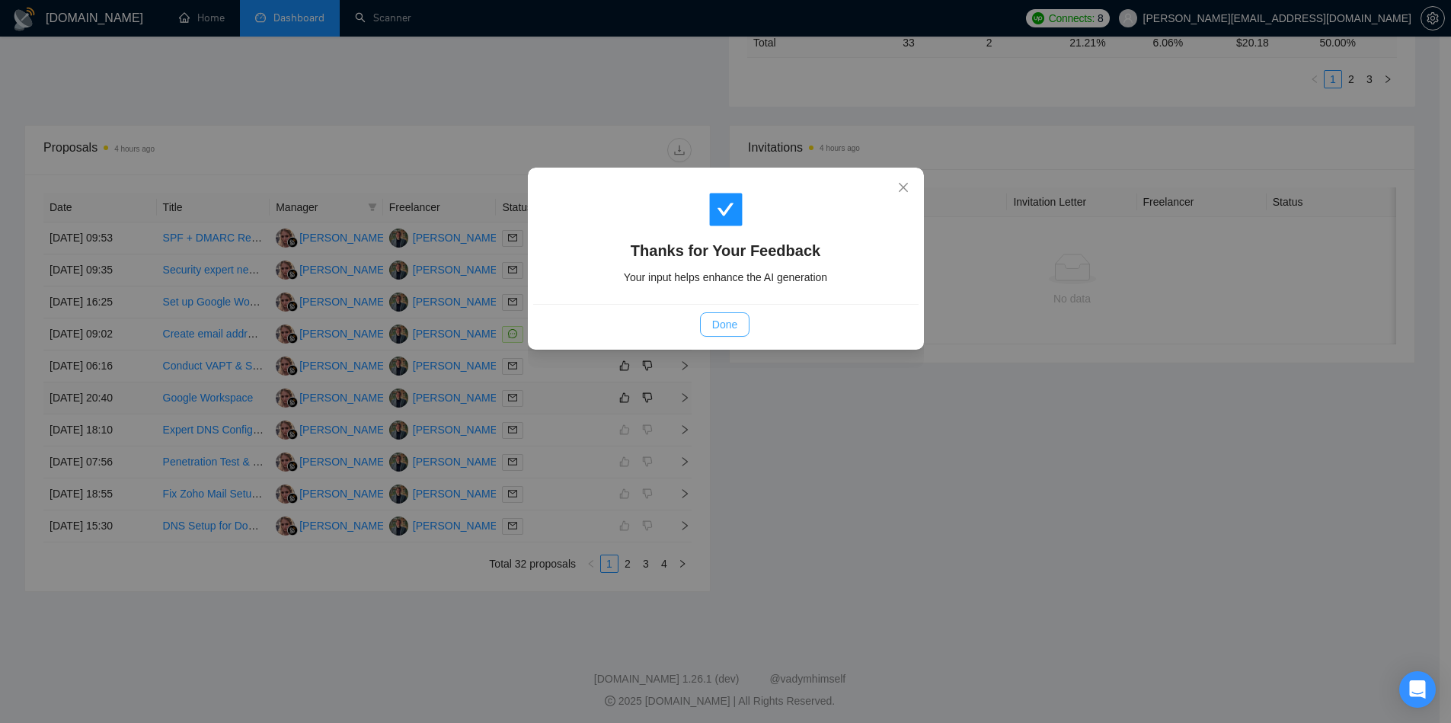
click at [731, 324] on span "Done" at bounding box center [724, 324] width 25 height 17
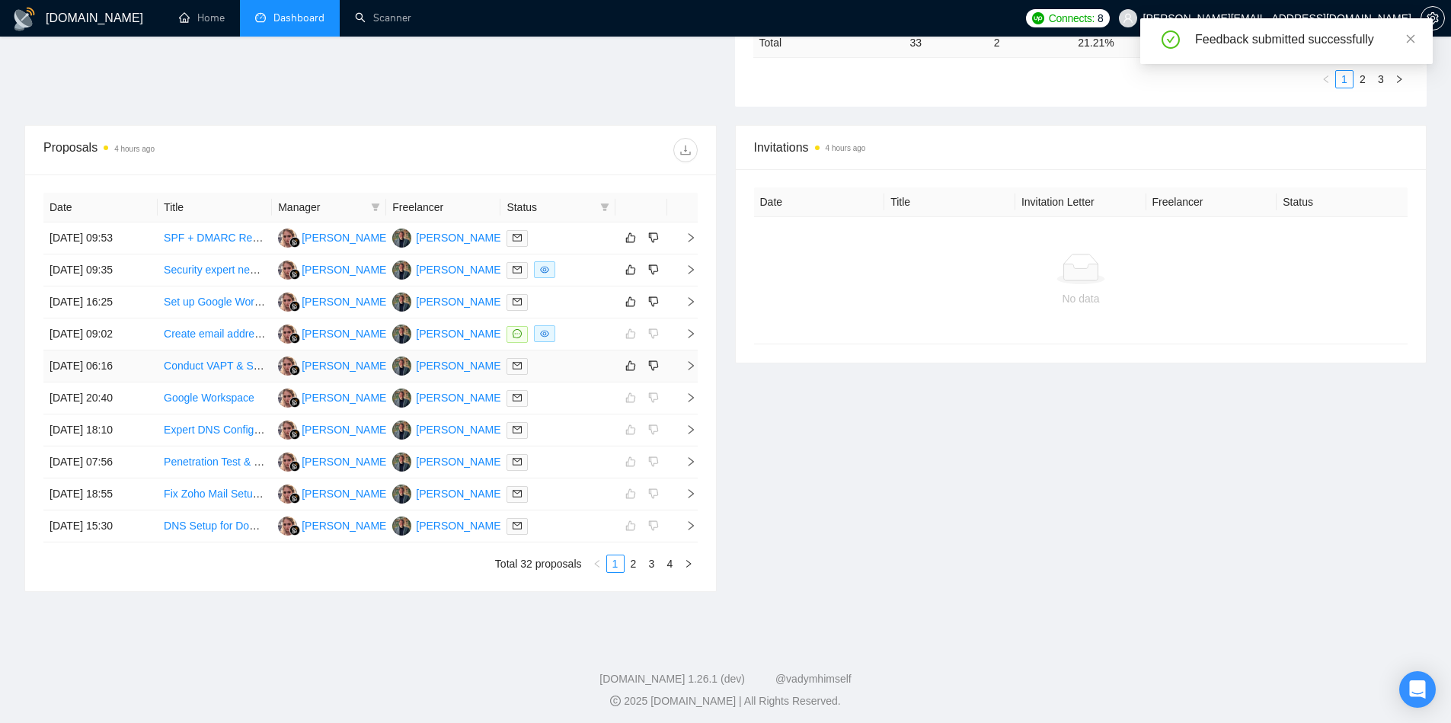
click at [686, 363] on icon "right" at bounding box center [691, 365] width 11 height 11
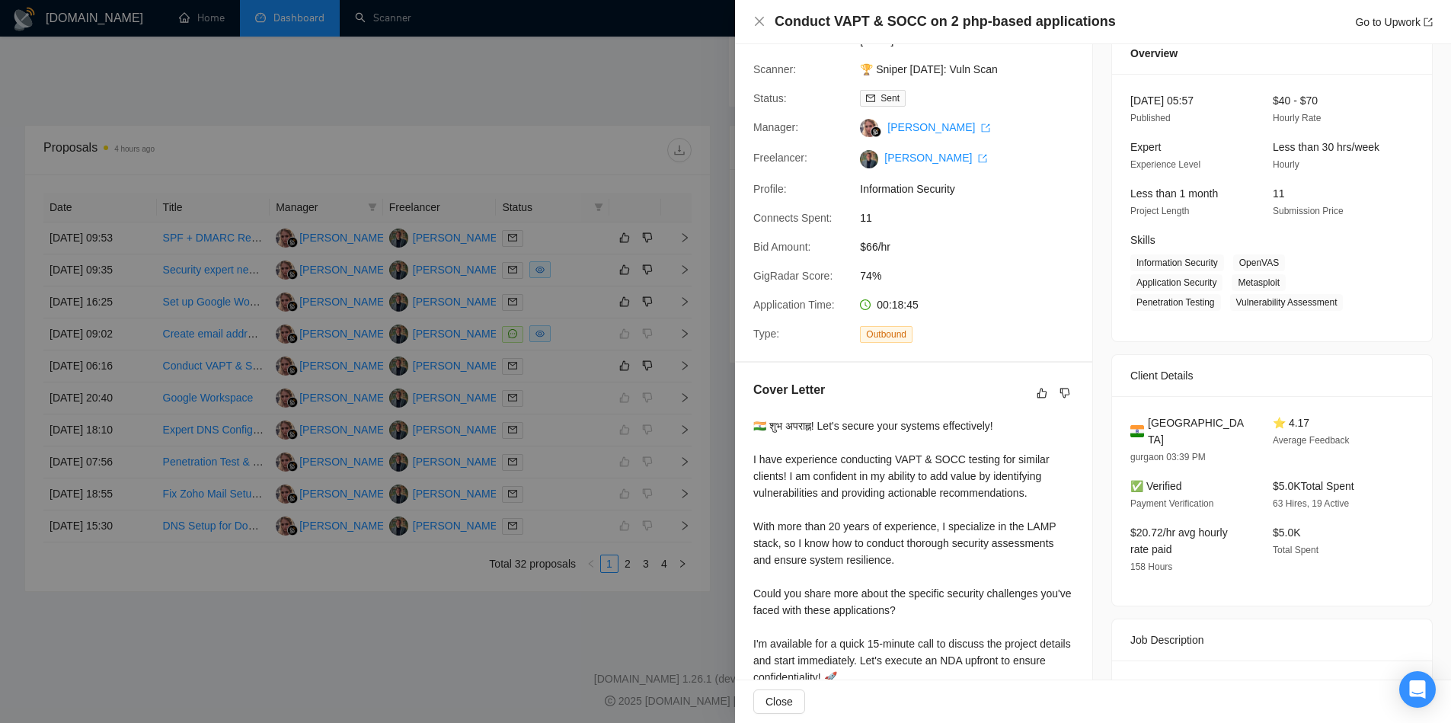
scroll to position [212, 0]
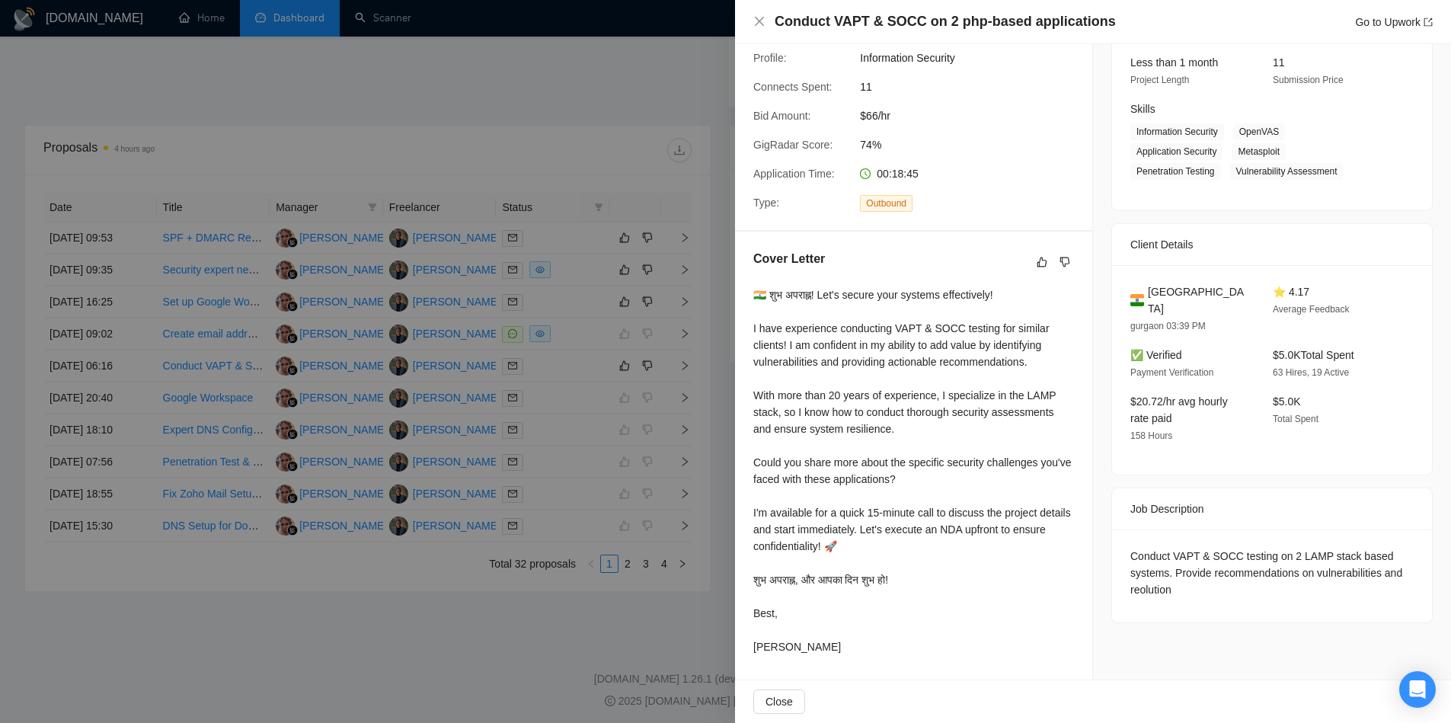
click at [686, 385] on div at bounding box center [725, 361] width 1451 height 723
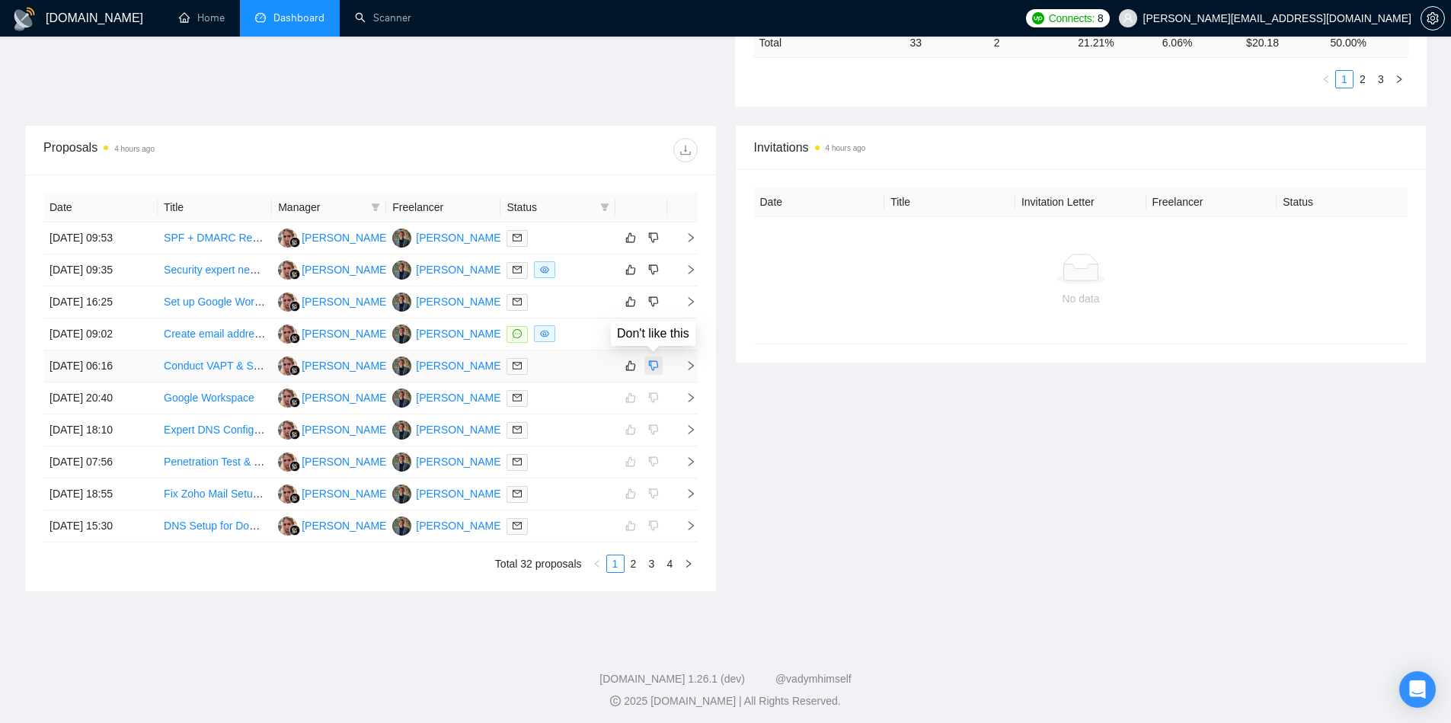
click at [654, 367] on icon "dislike" at bounding box center [653, 366] width 10 height 10
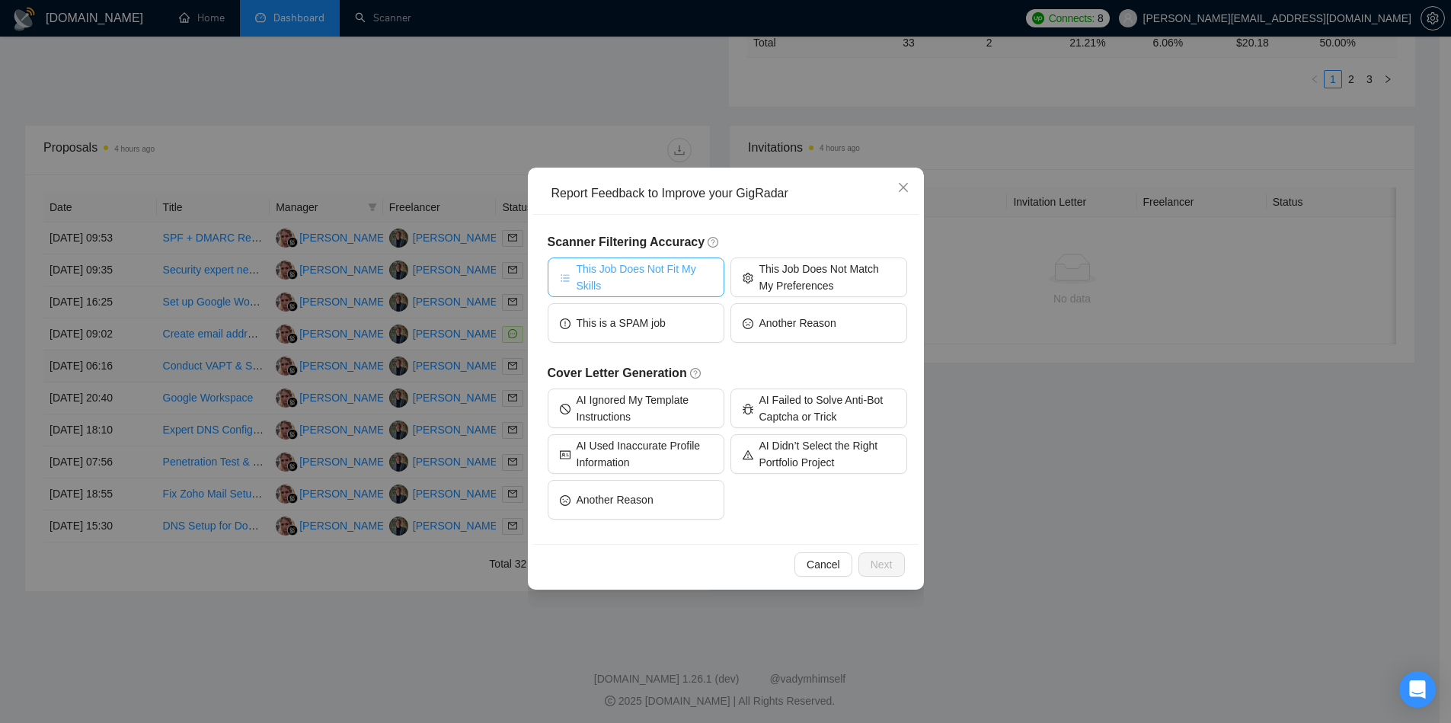
click at [695, 283] on span "This Job Does Not Fit My Skills" at bounding box center [645, 278] width 136 height 34
click at [878, 558] on span "Next" at bounding box center [882, 564] width 22 height 17
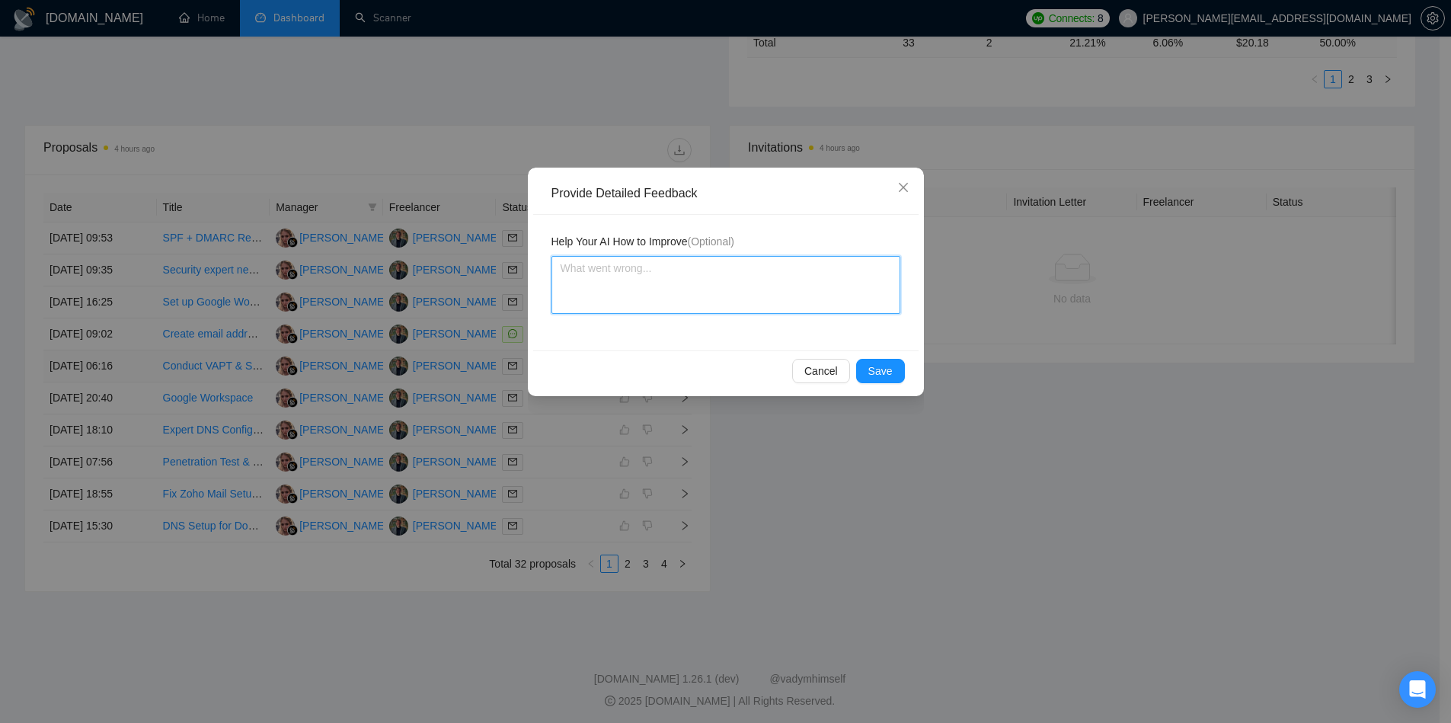
click at [710, 281] on textarea at bounding box center [726, 285] width 349 height 58
click at [894, 373] on button "Save" at bounding box center [880, 371] width 49 height 24
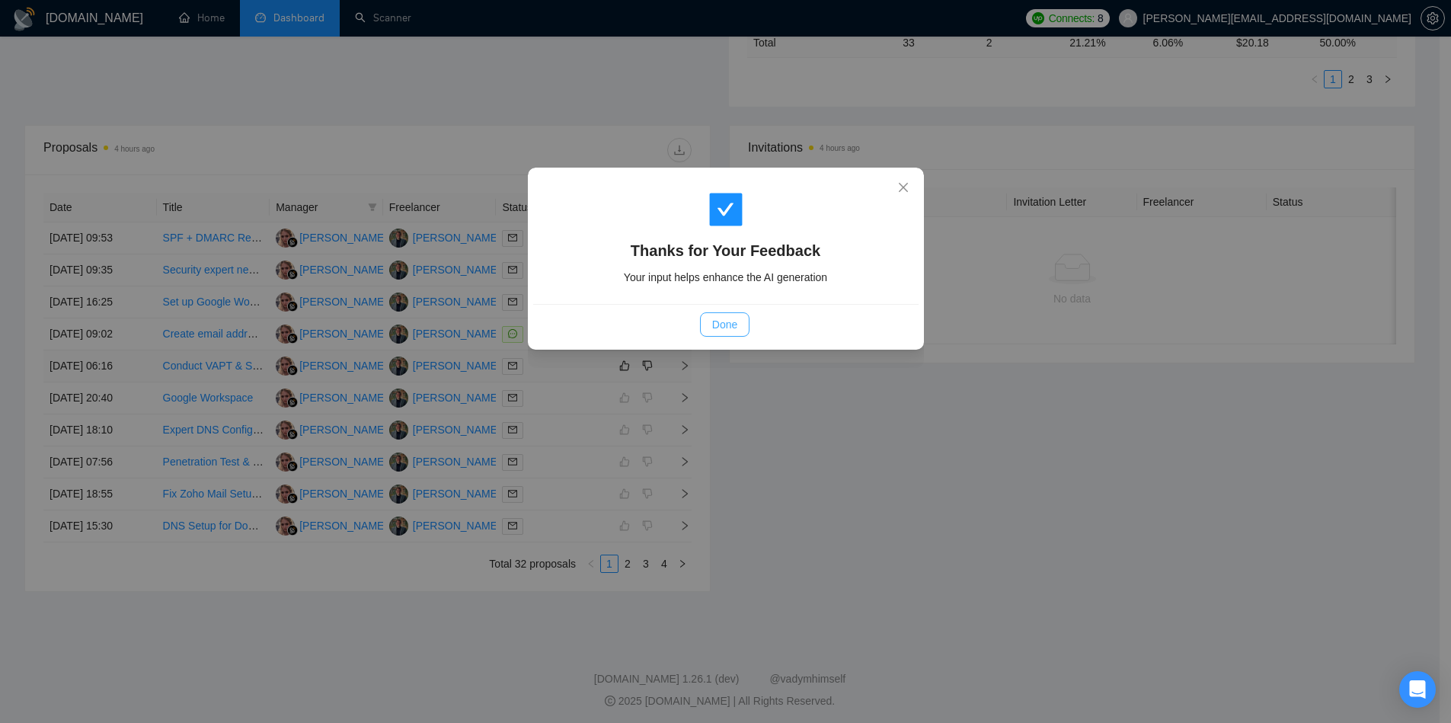
click at [731, 323] on span "Done" at bounding box center [724, 324] width 25 height 17
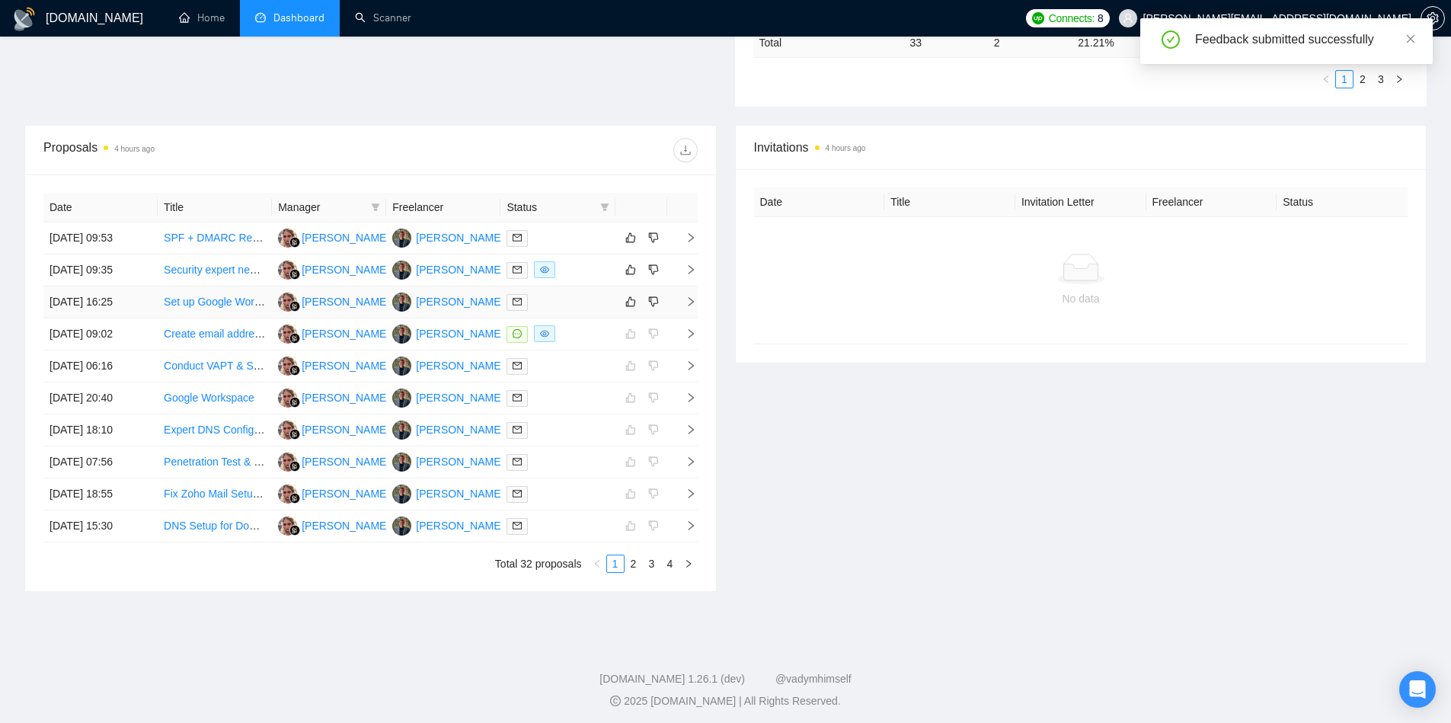
click at [692, 301] on icon "right" at bounding box center [690, 301] width 5 height 9
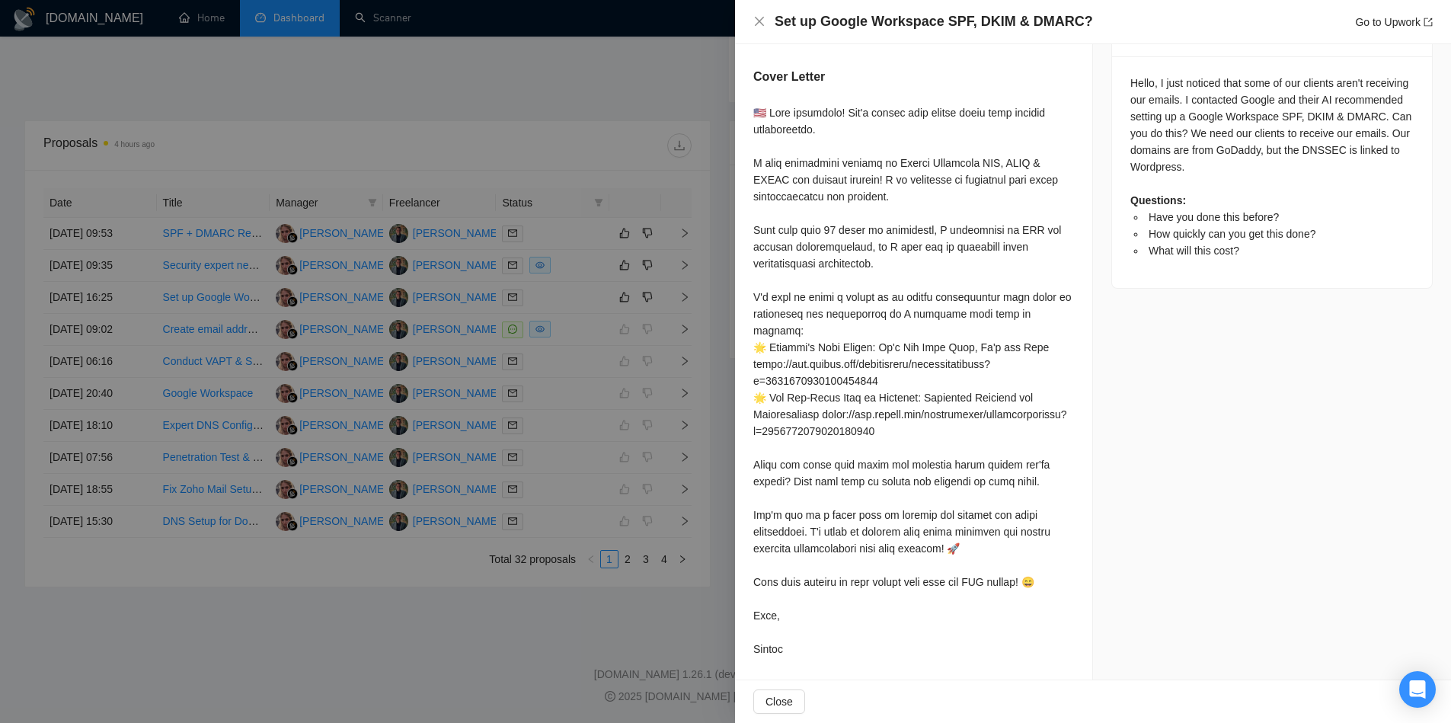
scroll to position [631, 0]
click at [688, 476] on div at bounding box center [725, 361] width 1451 height 723
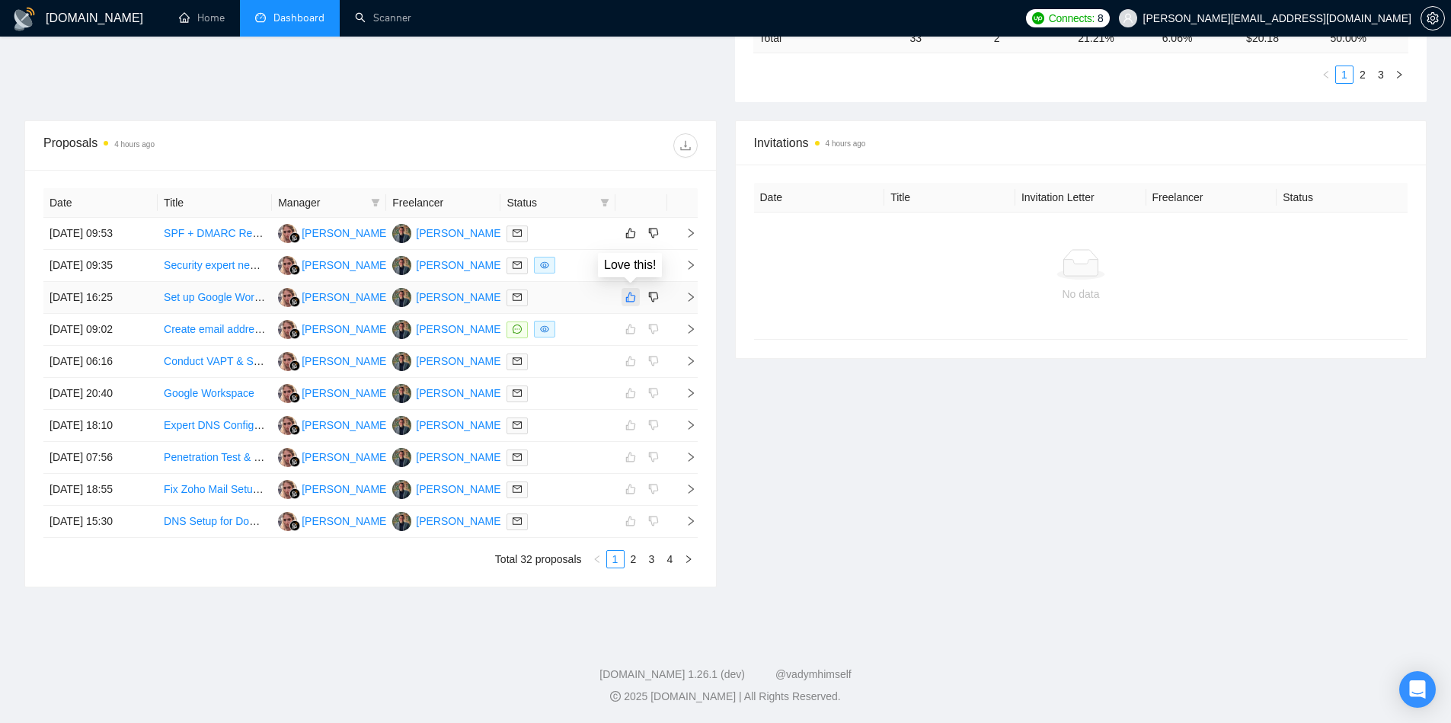
click at [628, 295] on icon "like" at bounding box center [630, 297] width 11 height 12
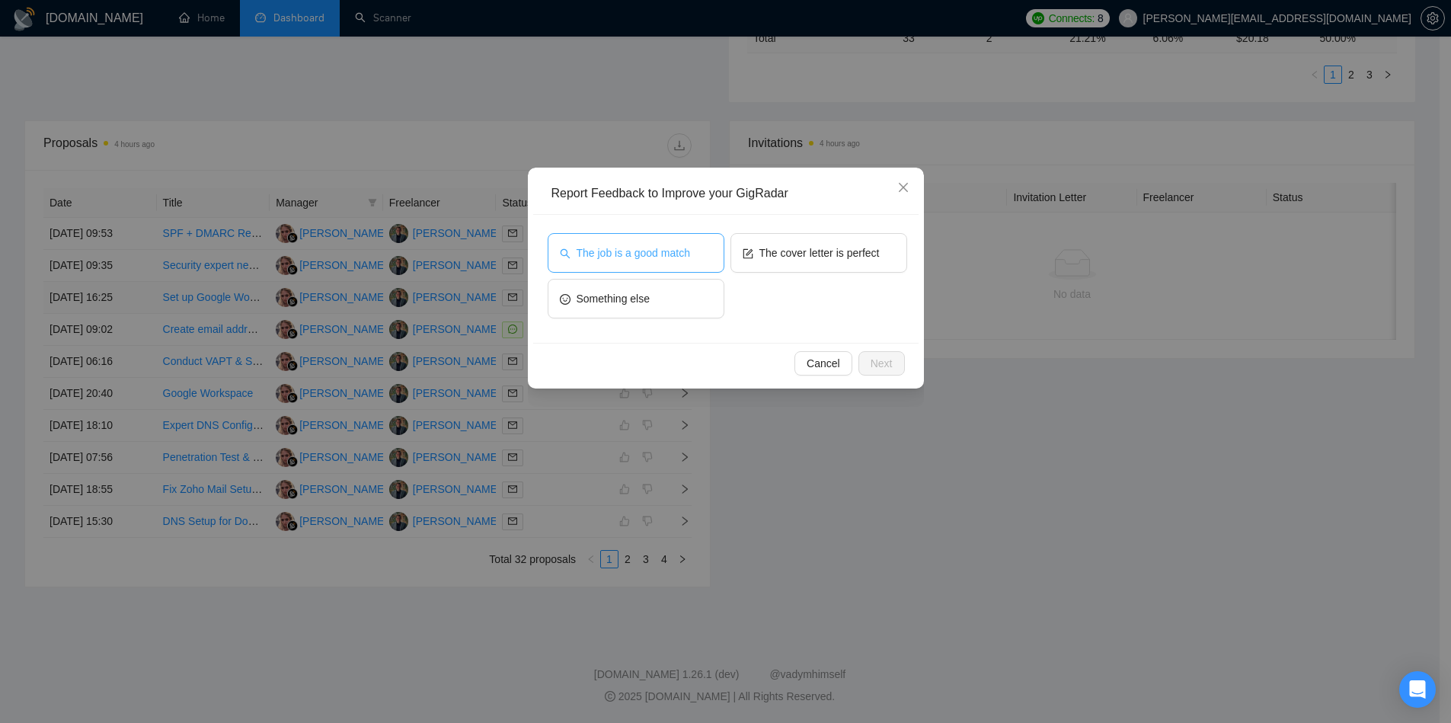
click at [683, 260] on span "The job is a good match" at bounding box center [634, 253] width 114 height 17
click at [890, 366] on span "Next" at bounding box center [882, 363] width 22 height 17
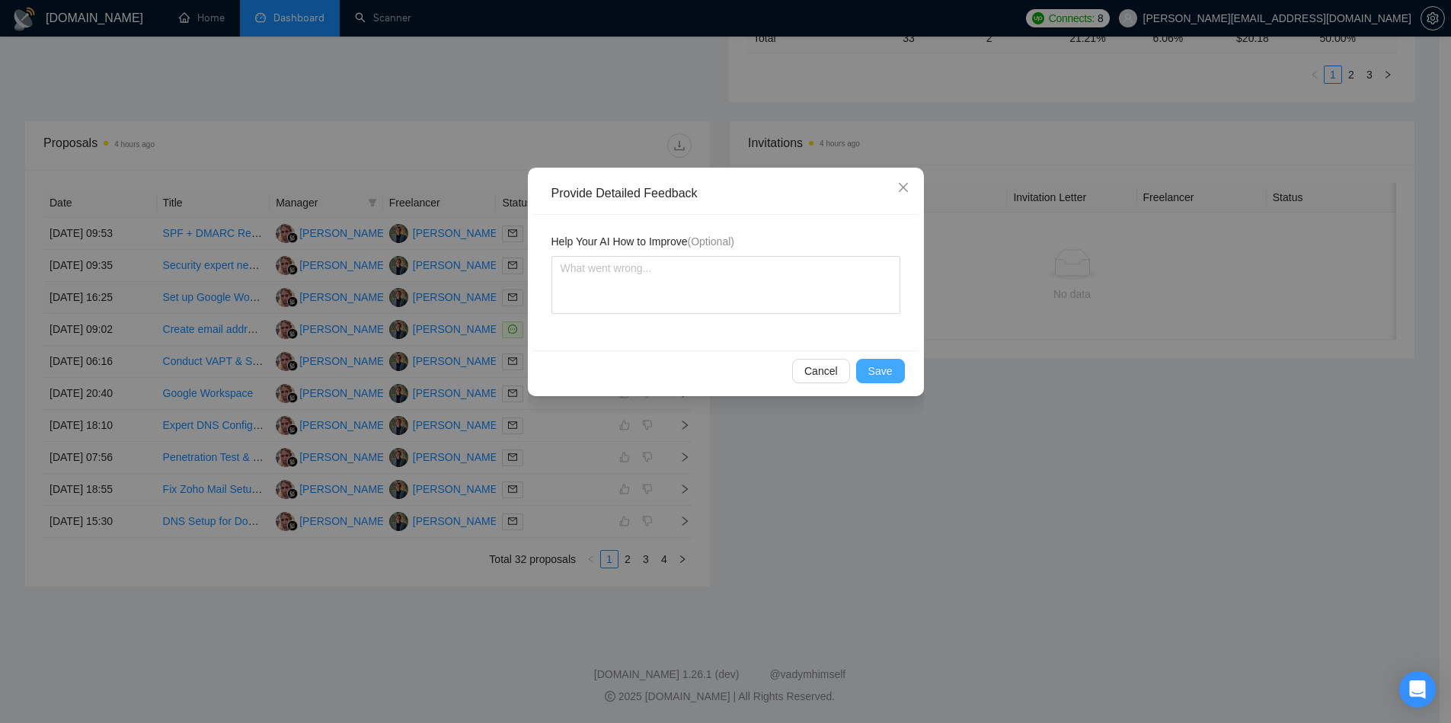
click at [890, 366] on span "Save" at bounding box center [880, 371] width 24 height 17
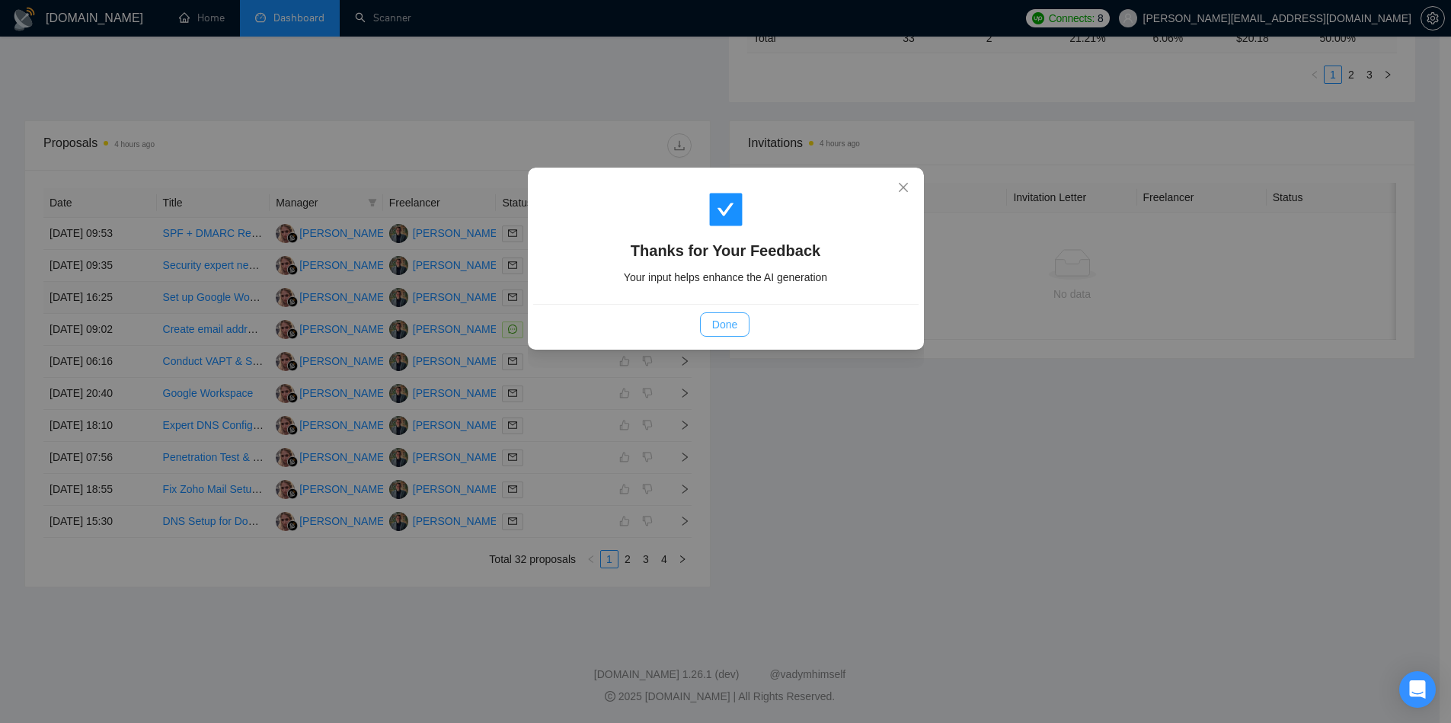
click at [722, 325] on span "Done" at bounding box center [724, 324] width 25 height 17
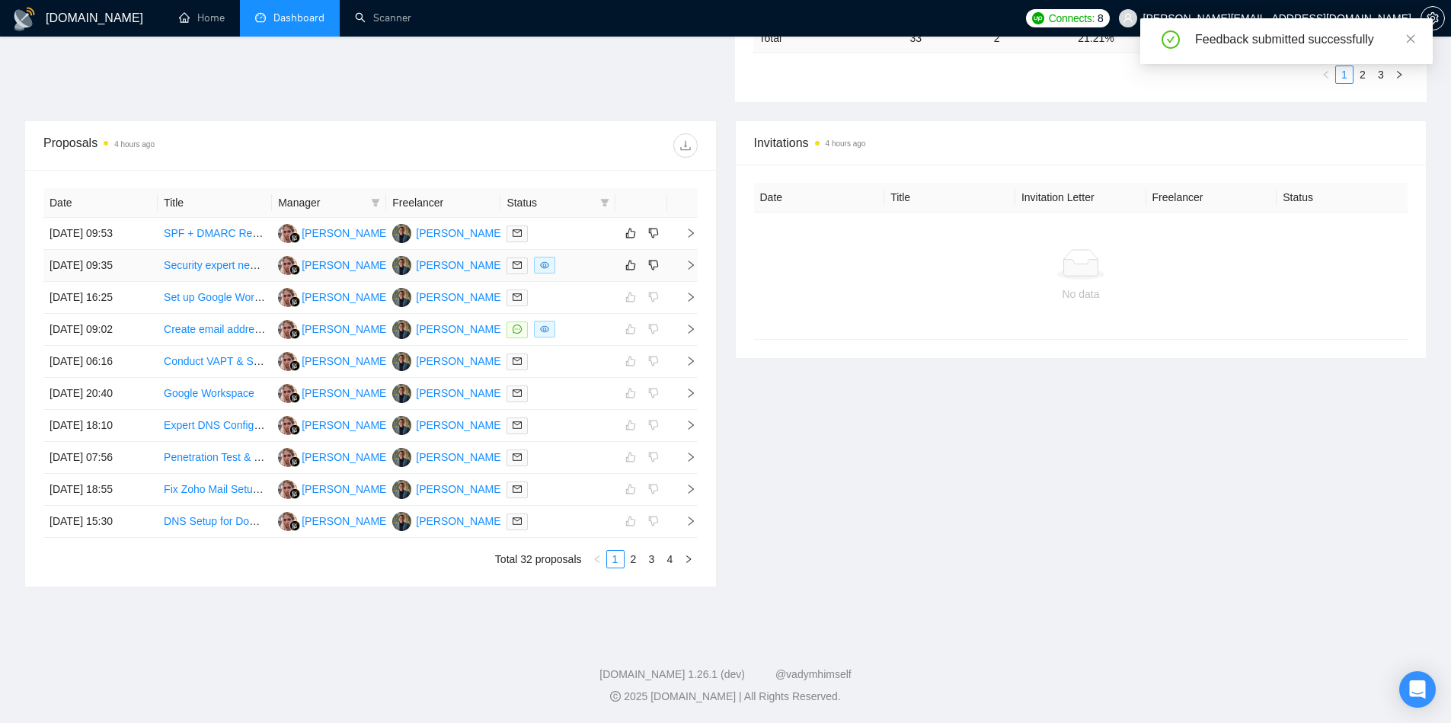
click at [690, 261] on icon "right" at bounding box center [691, 265] width 11 height 11
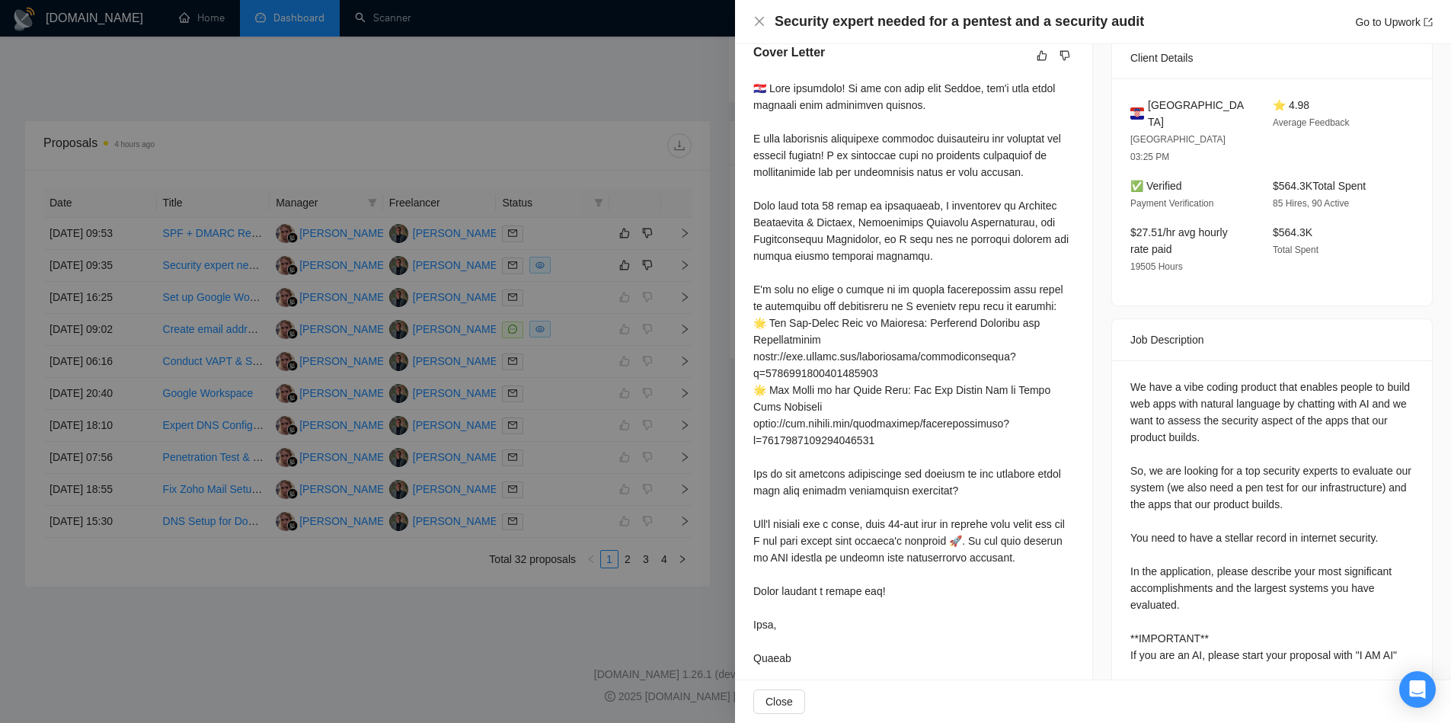
scroll to position [430, 0]
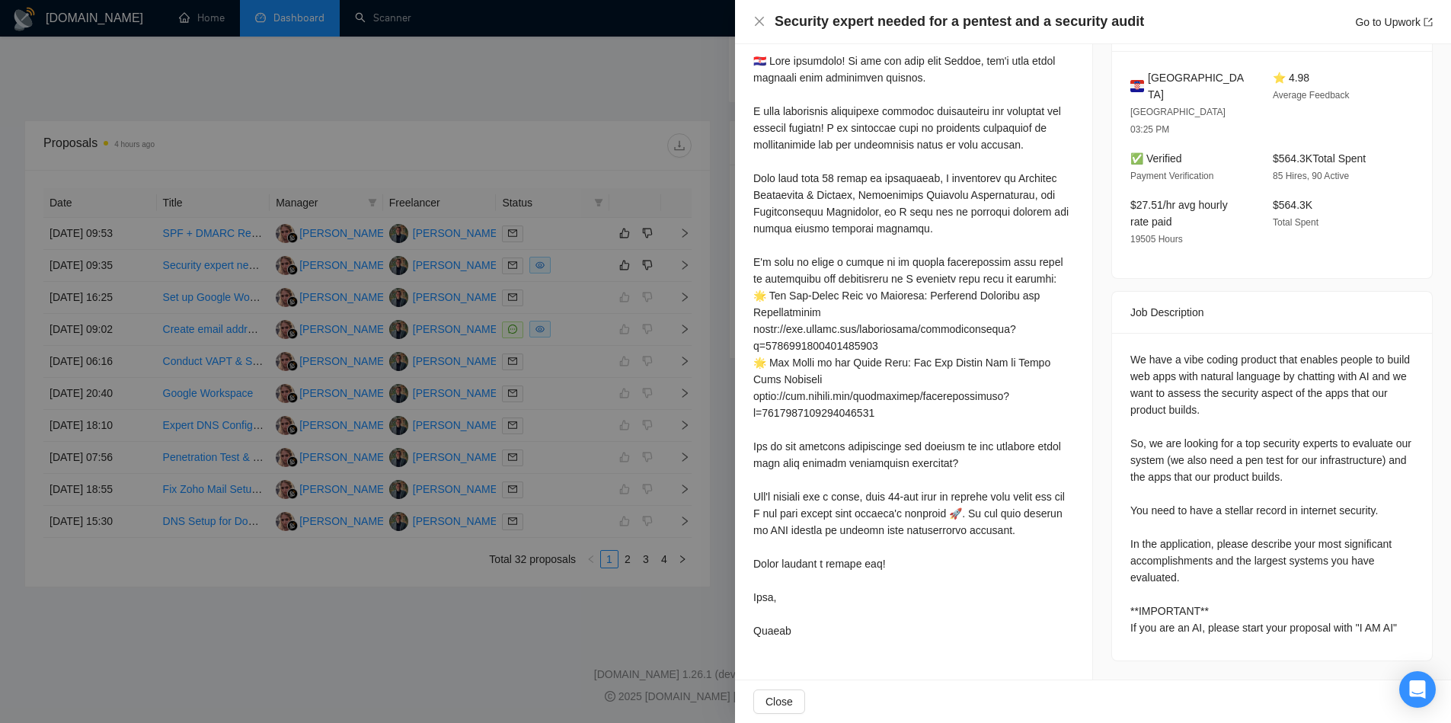
drag, startPoint x: 696, startPoint y: 369, endPoint x: 624, endPoint y: 262, distance: 128.9
click at [624, 262] on div at bounding box center [725, 361] width 1451 height 723
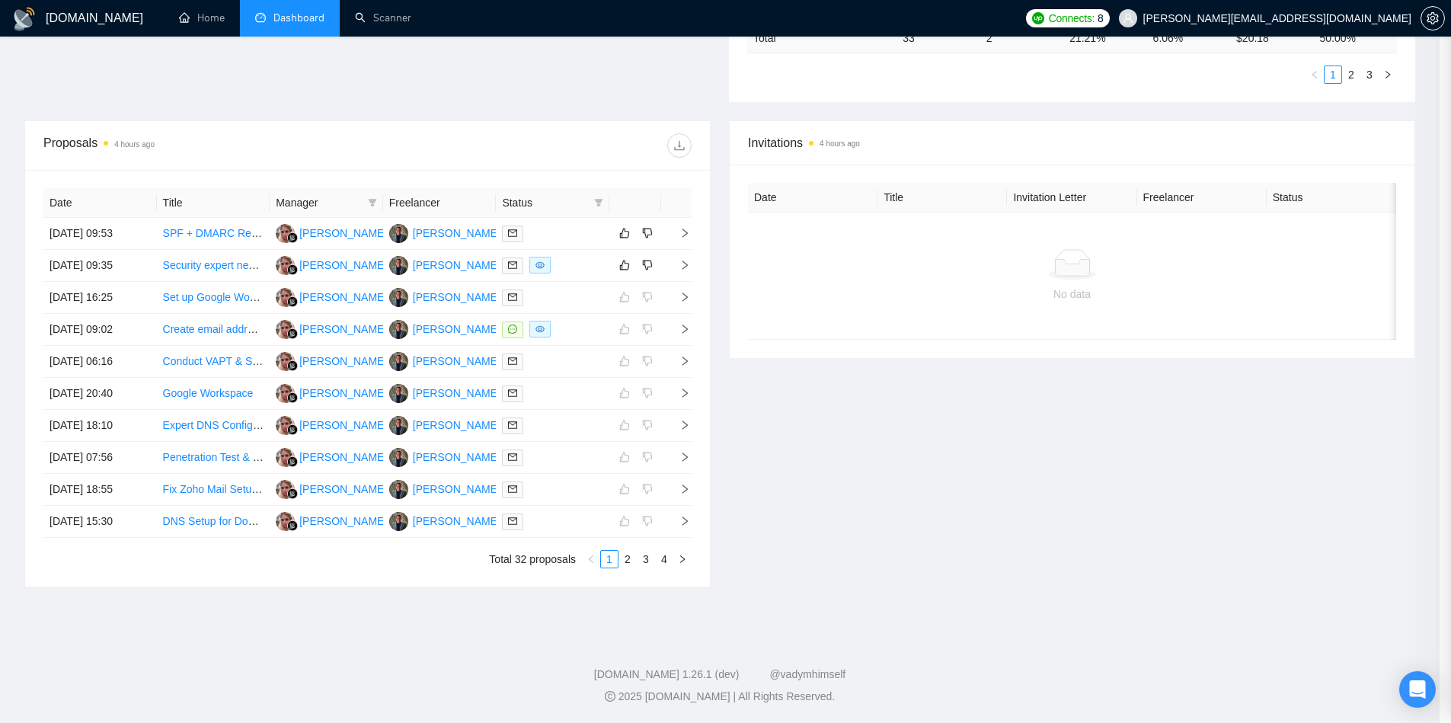
click at [624, 262] on div at bounding box center [725, 361] width 1451 height 723
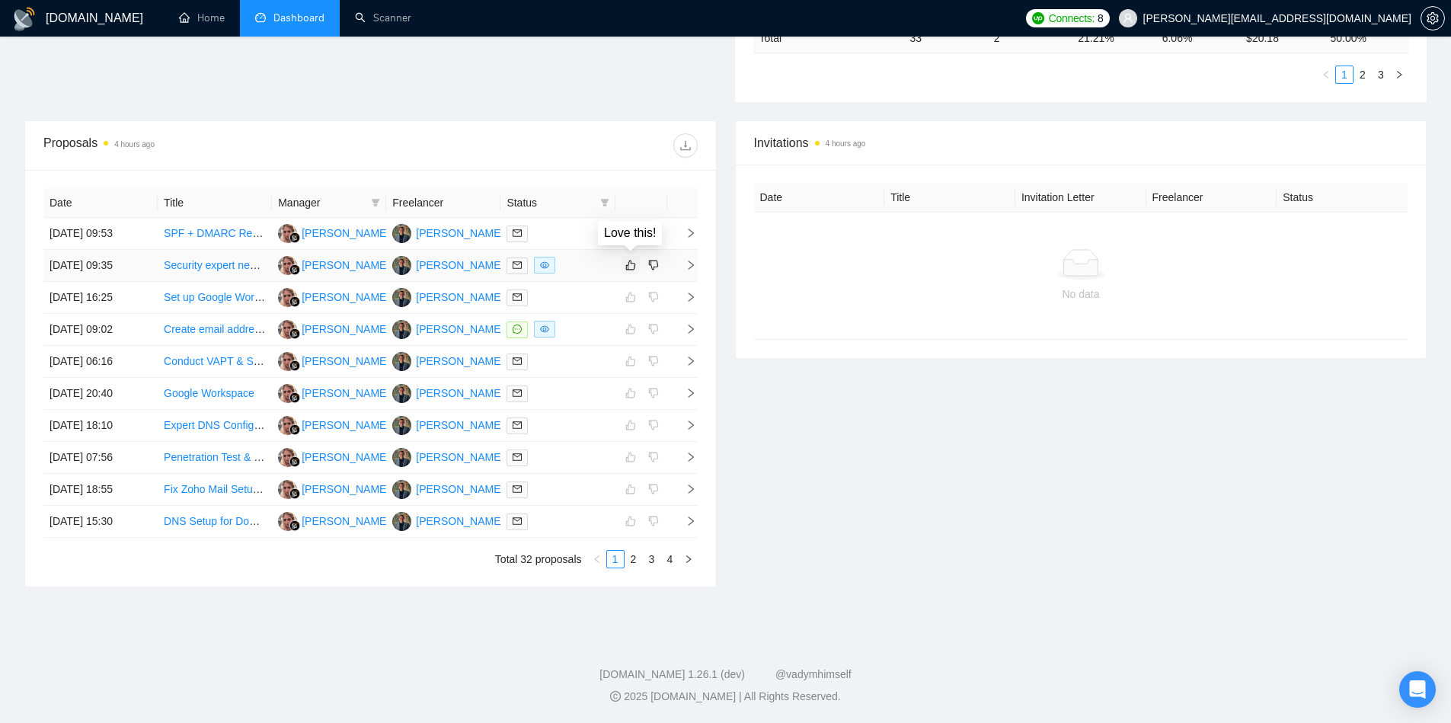
click at [625, 262] on icon "like" at bounding box center [630, 265] width 11 height 12
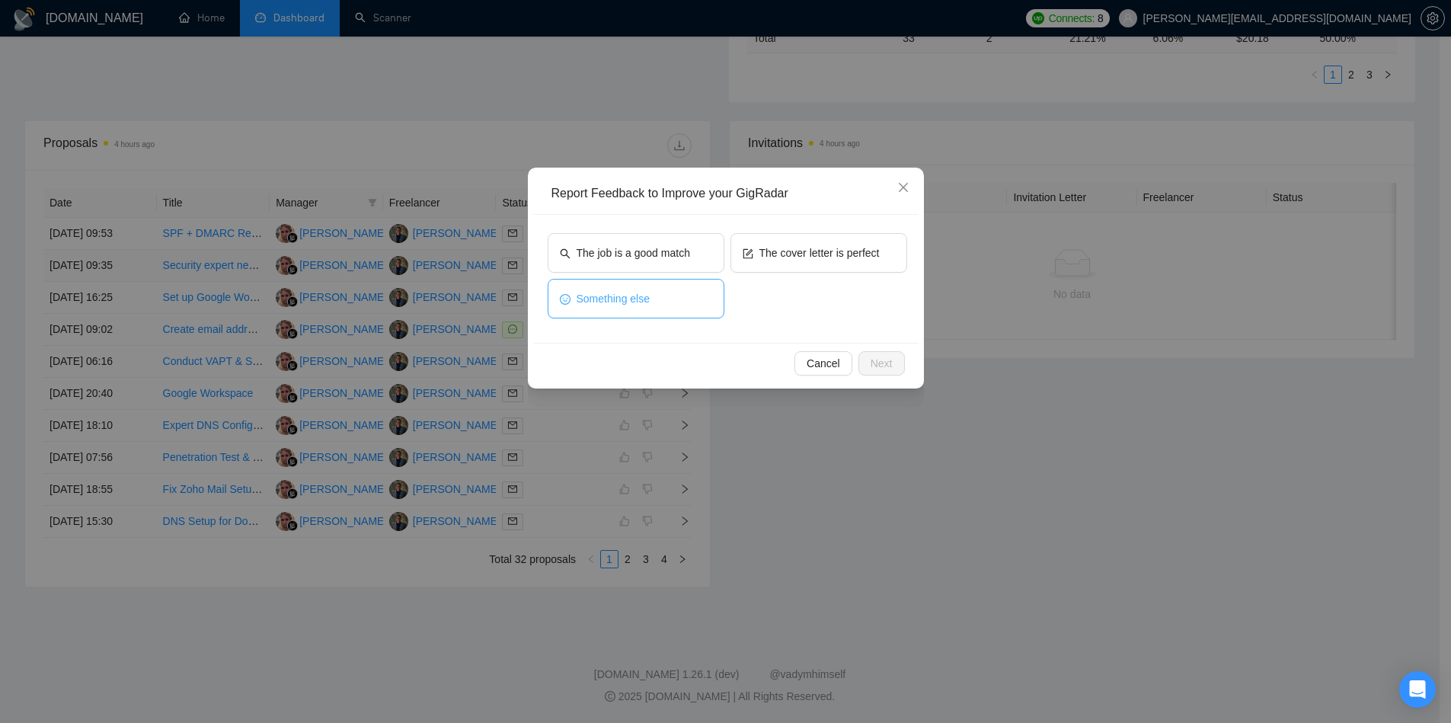
click at [658, 310] on button "Something else" at bounding box center [636, 299] width 177 height 40
click at [888, 361] on span "Next" at bounding box center [882, 363] width 22 height 17
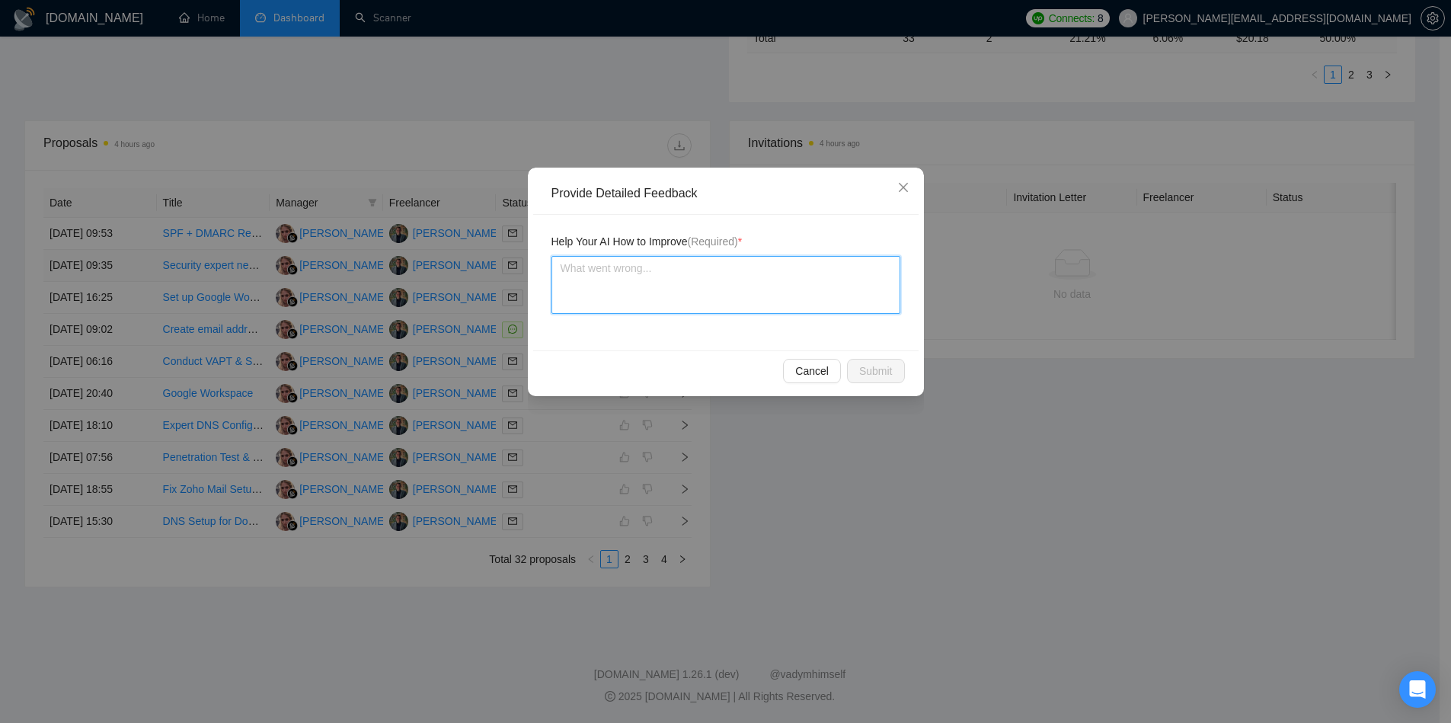
click at [725, 281] on textarea at bounding box center [726, 285] width 349 height 58
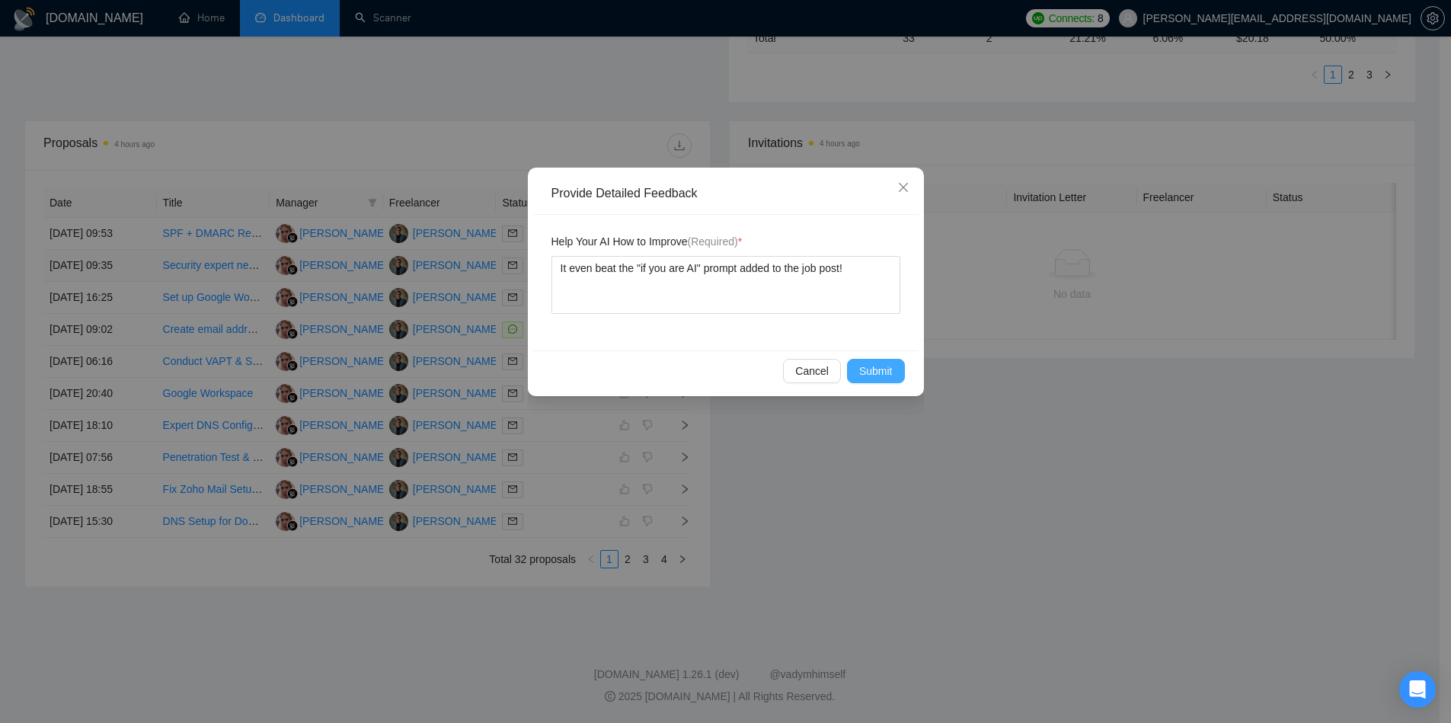
click at [859, 365] on span "Submit" at bounding box center [876, 371] width 34 height 17
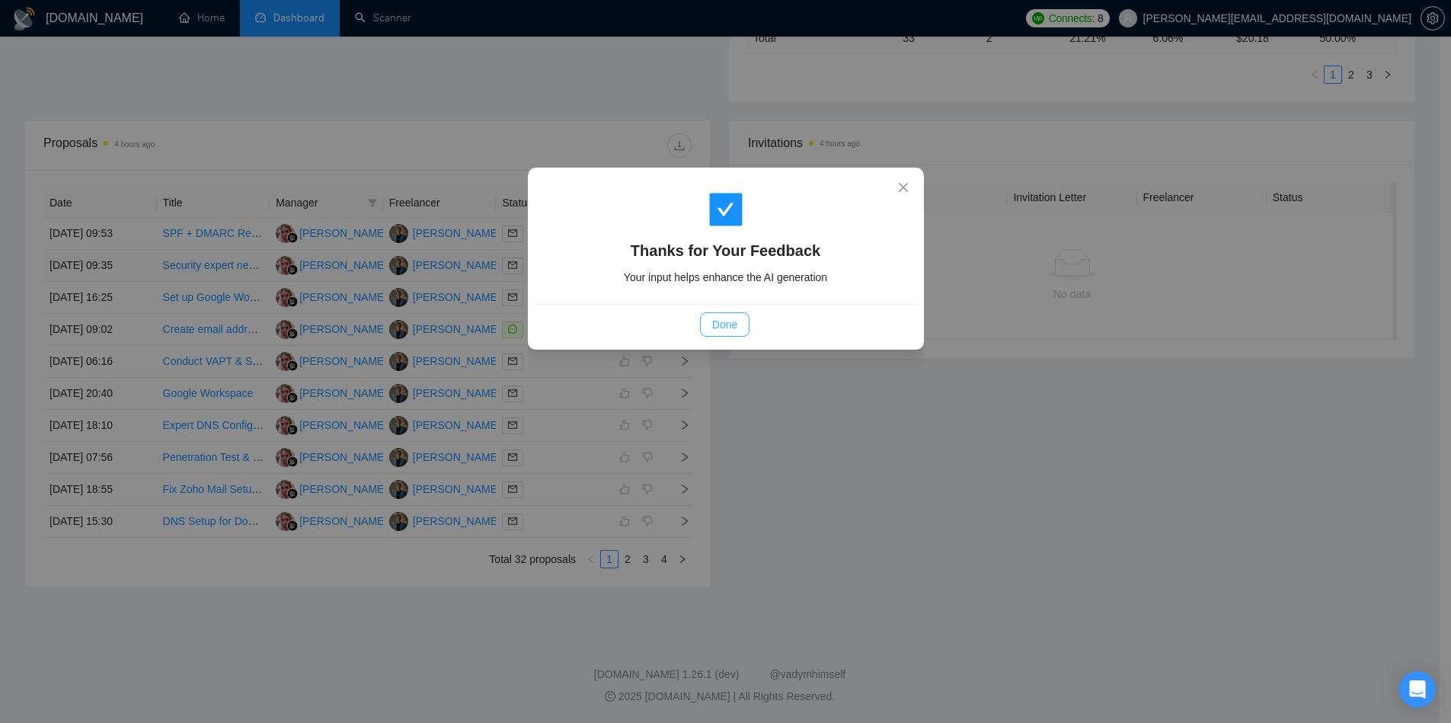
click at [734, 325] on span "Done" at bounding box center [724, 324] width 25 height 17
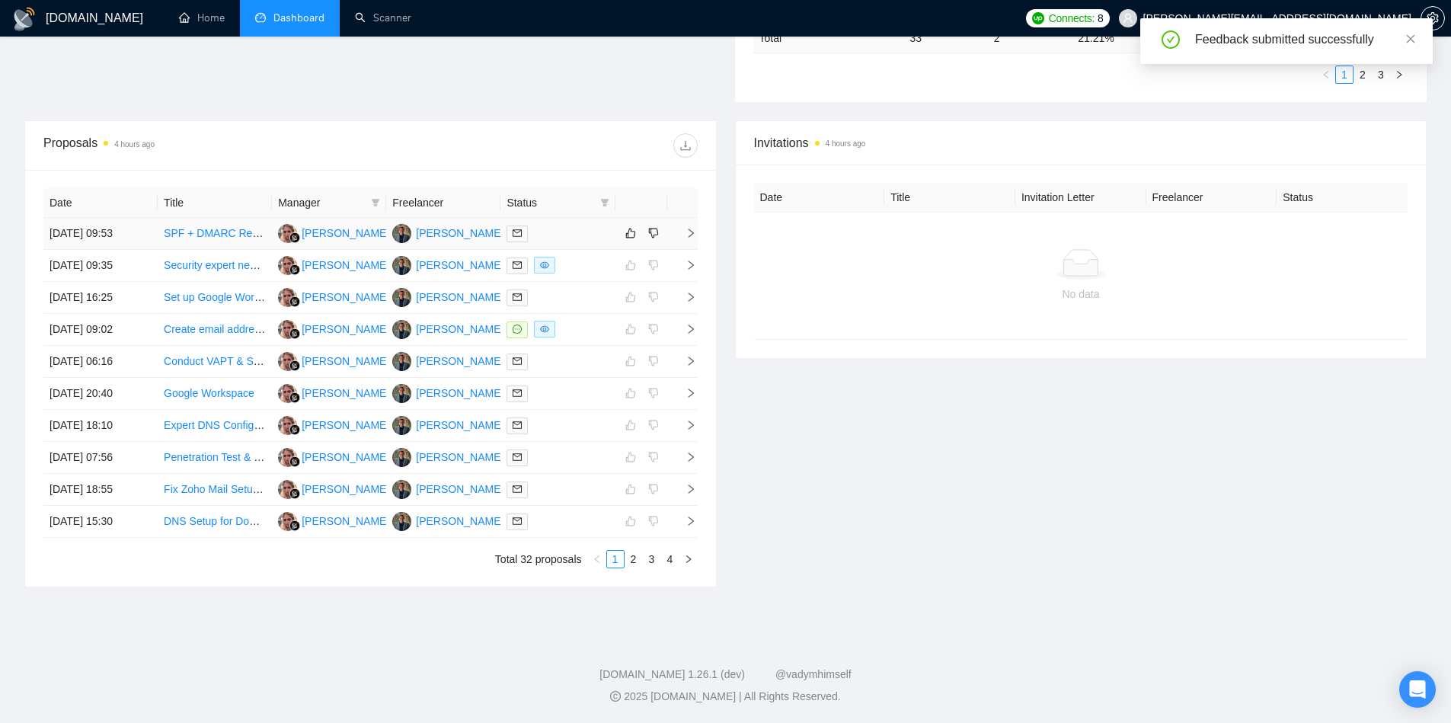
click at [690, 232] on icon "right" at bounding box center [691, 233] width 11 height 11
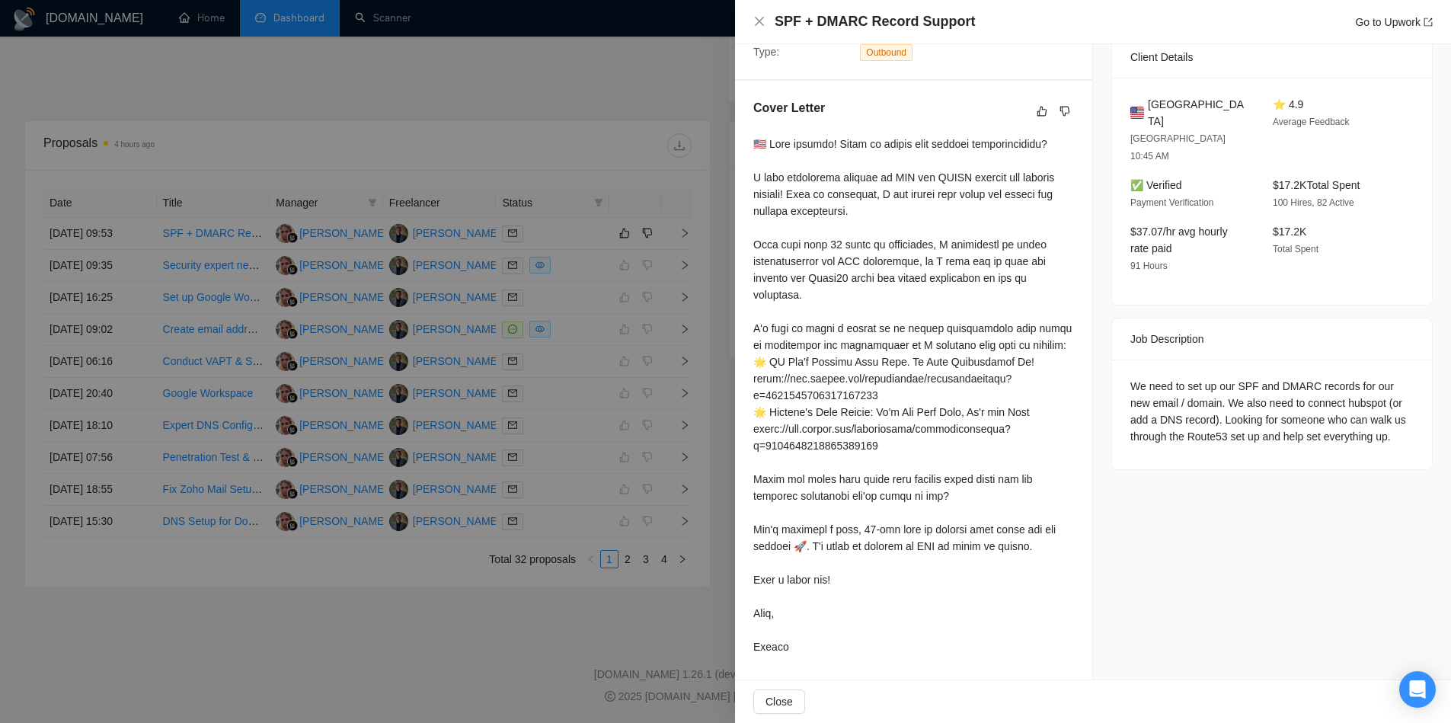
click at [615, 238] on div at bounding box center [725, 361] width 1451 height 723
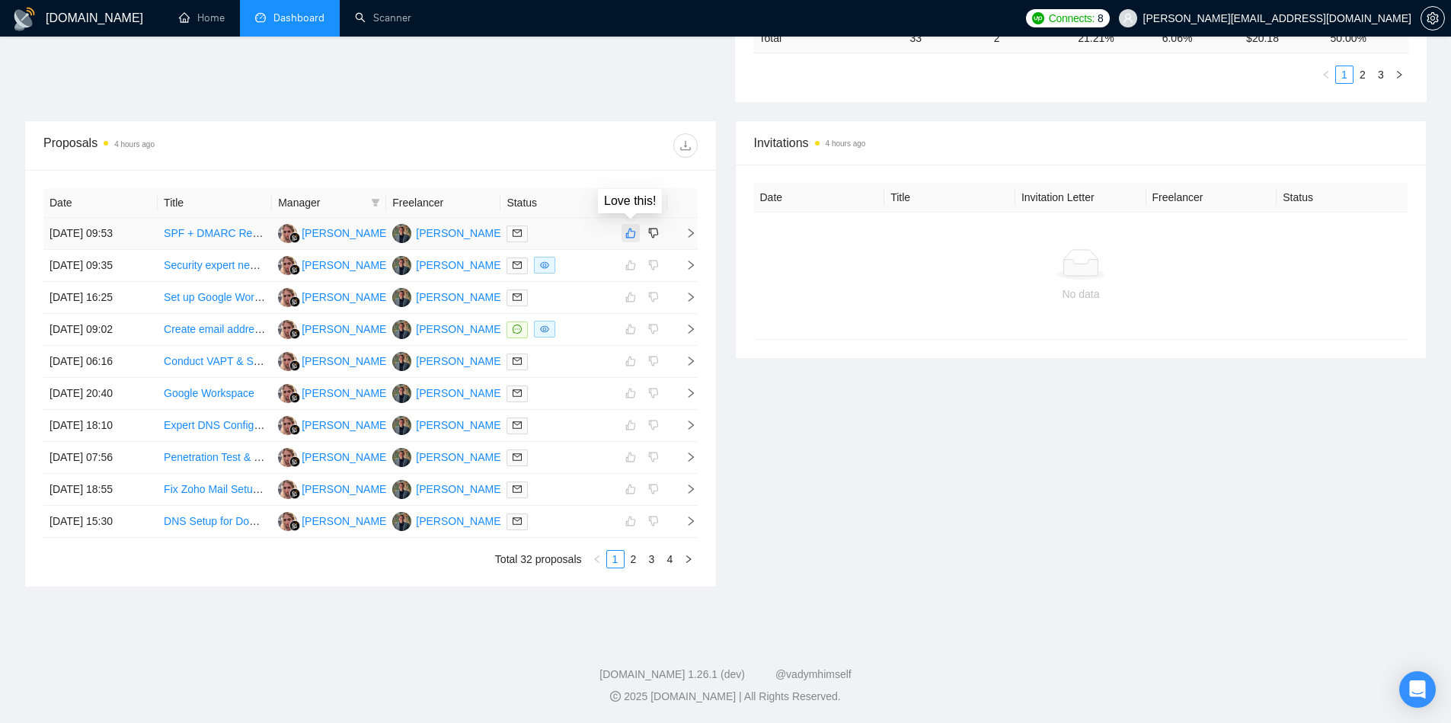
click at [628, 235] on icon "like" at bounding box center [630, 233] width 11 height 12
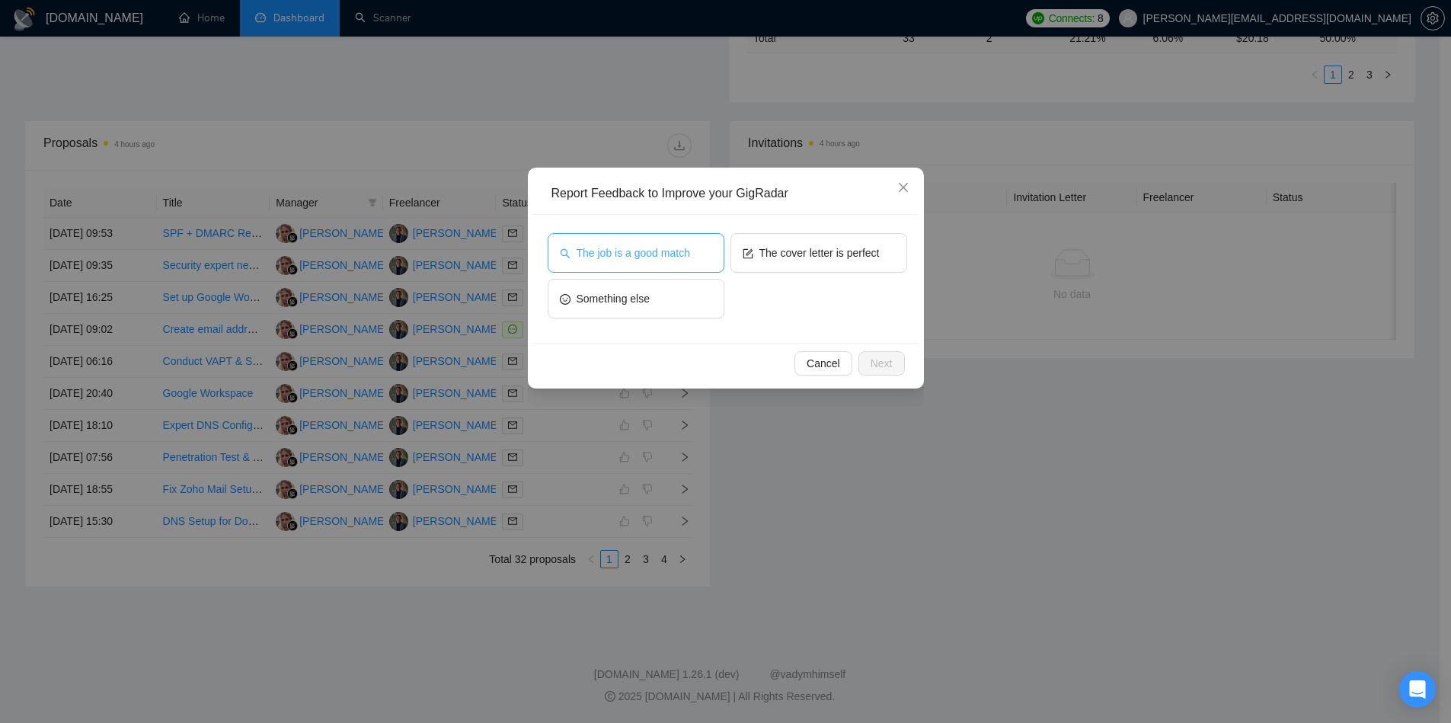
click at [659, 254] on span "The job is a good match" at bounding box center [634, 253] width 114 height 17
click at [888, 361] on span "Next" at bounding box center [882, 363] width 22 height 17
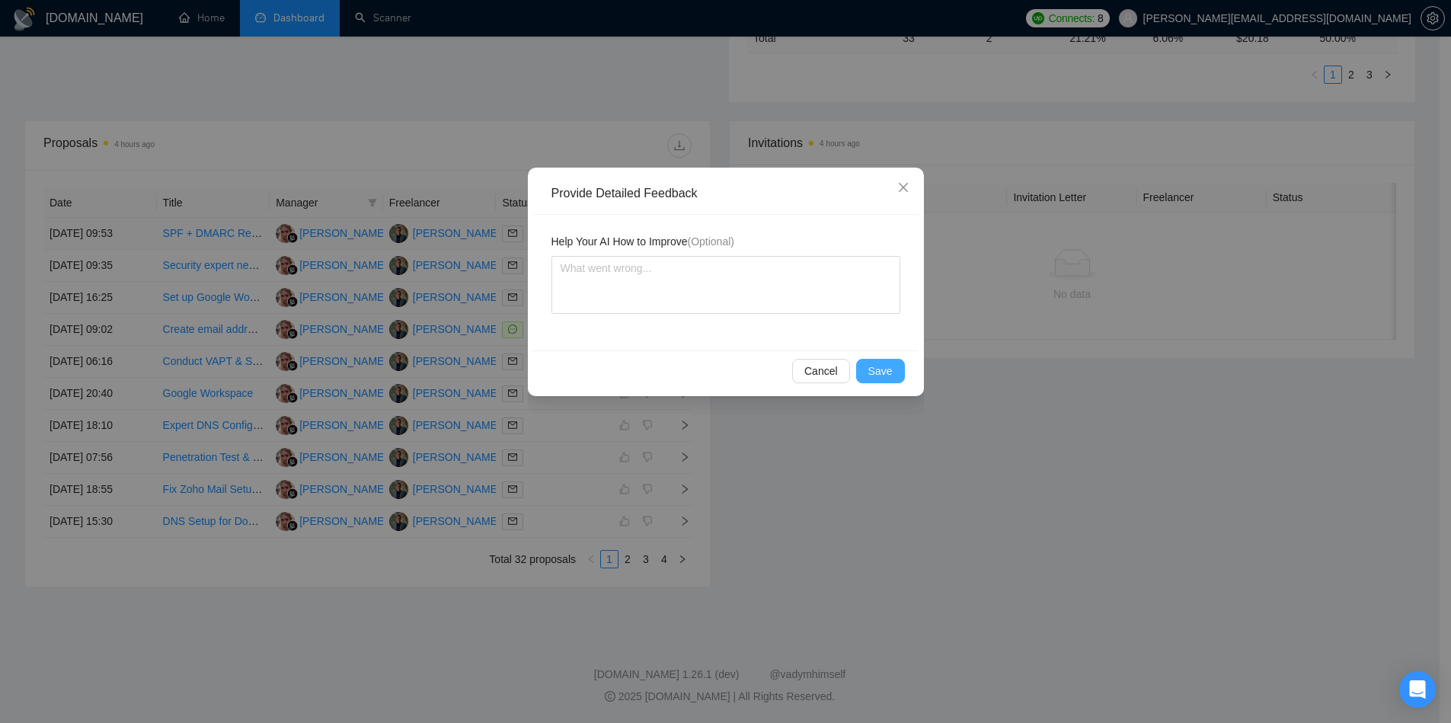
click at [891, 368] on span "Save" at bounding box center [880, 371] width 24 height 17
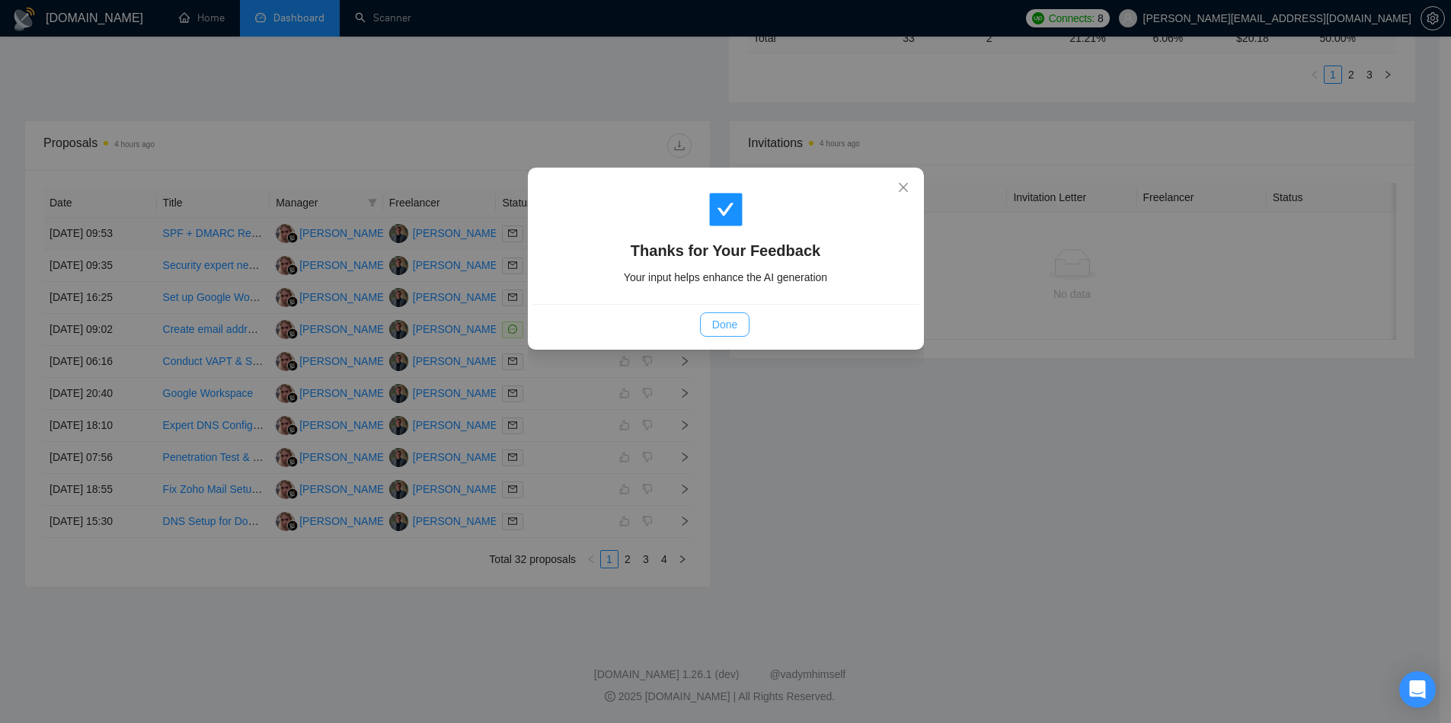
click at [737, 317] on button "Done" at bounding box center [725, 324] width 50 height 24
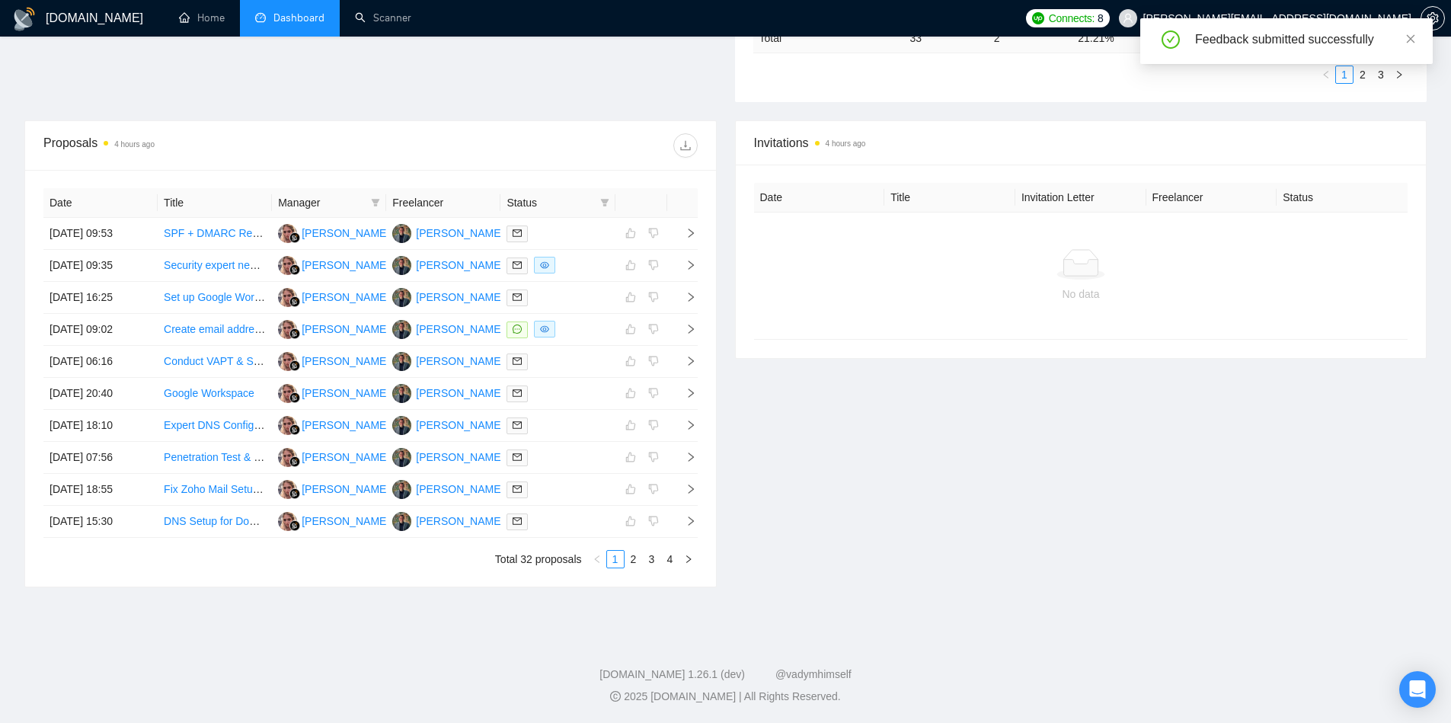
scroll to position [0, 0]
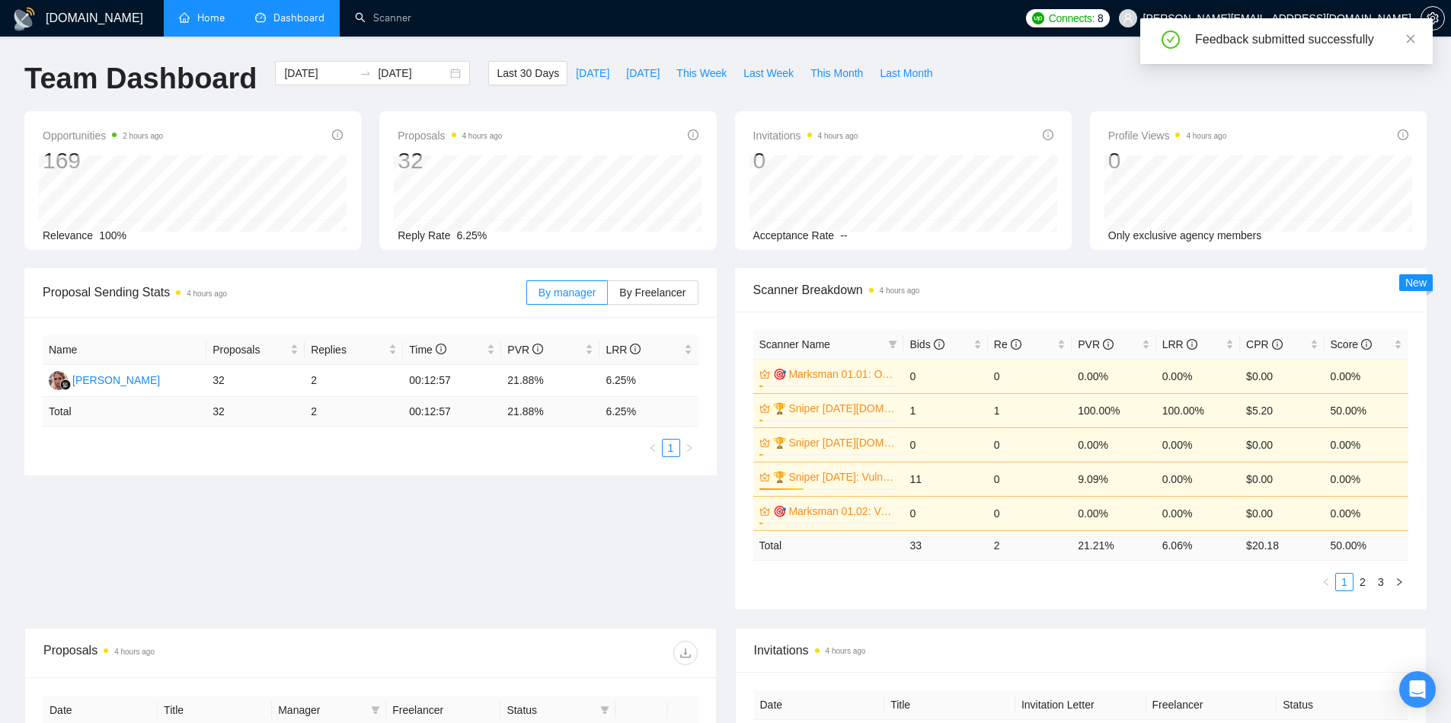
click at [209, 18] on link "Home" at bounding box center [202, 17] width 46 height 13
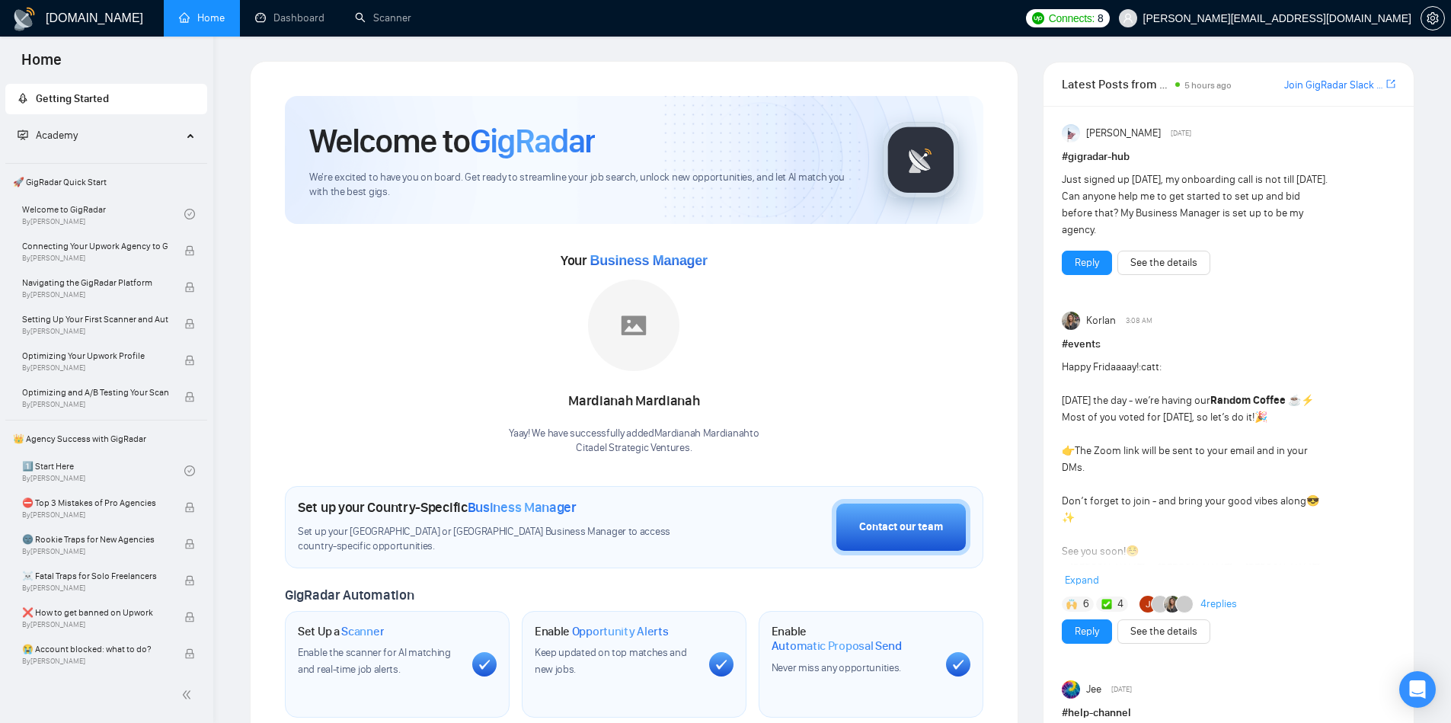
click at [72, 21] on h1 "[DOMAIN_NAME]" at bounding box center [95, 18] width 98 height 37
